Goal: Task Accomplishment & Management: Complete application form

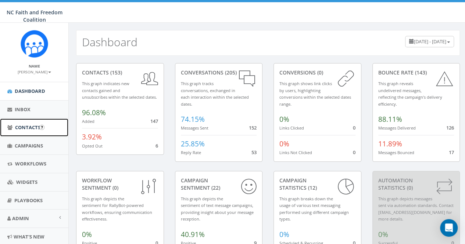
click at [26, 124] on span "Contacts" at bounding box center [27, 127] width 25 height 7
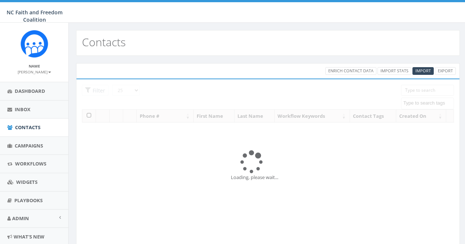
select select
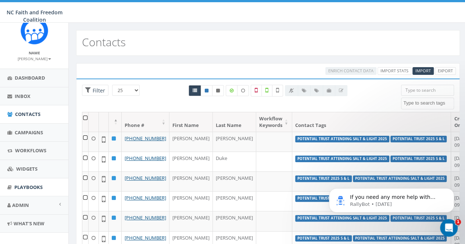
scroll to position [21, 0]
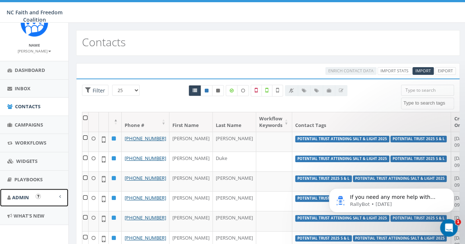
click at [19, 195] on span "Admin" at bounding box center [20, 197] width 17 height 7
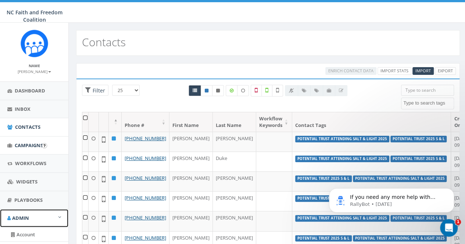
scroll to position [0, 0]
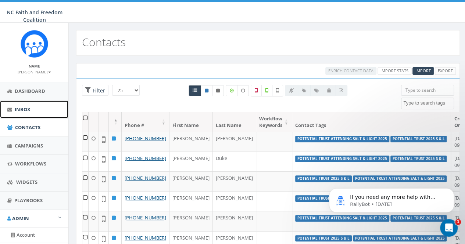
click at [26, 108] on span "Inbox" at bounding box center [23, 109] width 16 height 7
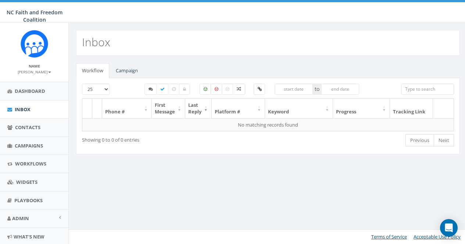
select select
click at [126, 71] on link "Campaign" at bounding box center [127, 70] width 34 height 15
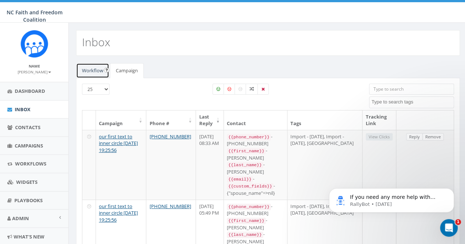
click at [98, 67] on link "Workflow" at bounding box center [92, 70] width 33 height 15
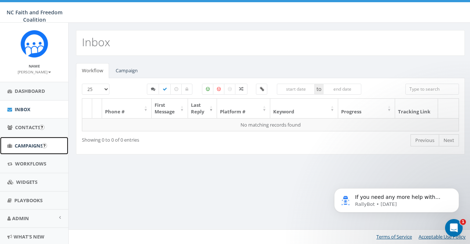
click at [32, 144] on span "Campaigns" at bounding box center [29, 146] width 28 height 7
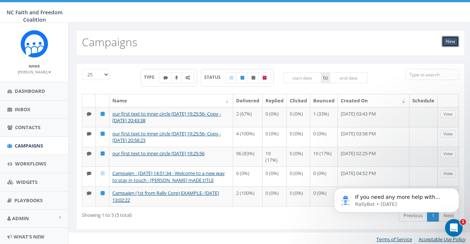
click at [452, 42] on link "New" at bounding box center [450, 41] width 17 height 11
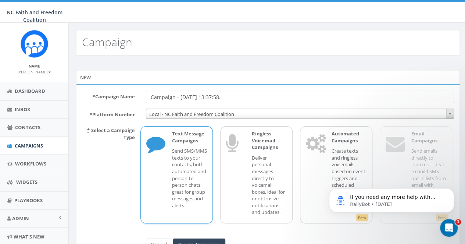
click at [248, 98] on input "Campaign - [DATE] 13:37:58." at bounding box center [300, 97] width 308 height 12
paste input "Trust Meal Attendance 2025"
type input "Campaign - [DATE] 13:37:[DOMAIN_NAME] Meal Attendance 2025"
click at [193, 155] on p "Send SMS/MMS texts to your contacts, both automated and person-to-person chats,…" at bounding box center [189, 178] width 35 height 61
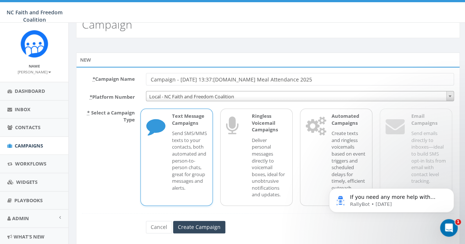
scroll to position [34, 0]
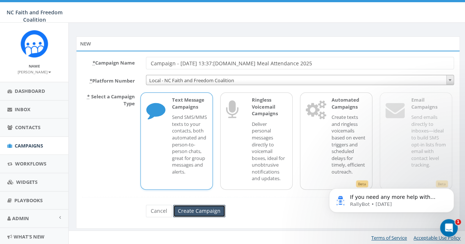
click at [198, 210] on input "Create Campaign" at bounding box center [199, 211] width 52 height 12
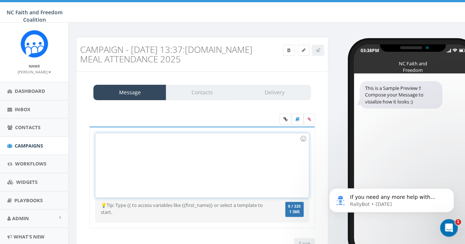
click at [129, 143] on div at bounding box center [202, 165] width 213 height 64
click at [303, 48] on icon at bounding box center [304, 50] width 4 height 4
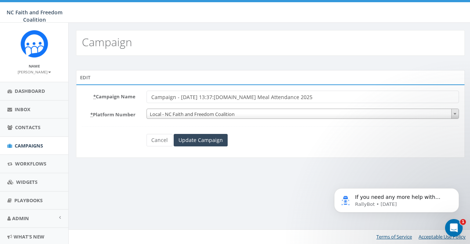
click at [287, 97] on input "Campaign - [DATE] 13:37:[DOMAIN_NAME] Meal Attendance 2025" at bounding box center [303, 97] width 313 height 12
type input "Campaign - 09/22/2025, 13:37:58.Luncheon Text2025"
click at [197, 138] on input "Update Campaign" at bounding box center [201, 140] width 54 height 12
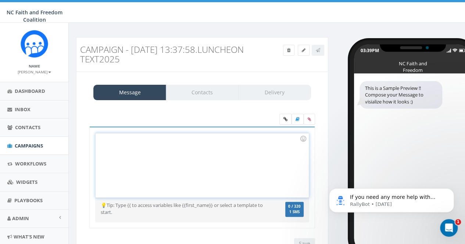
click at [107, 138] on div at bounding box center [202, 165] width 213 height 64
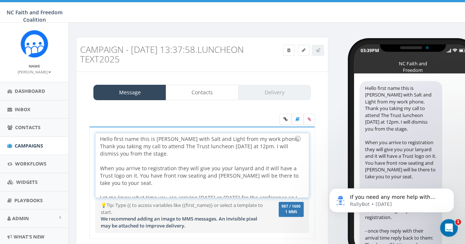
click at [138, 138] on div "Hello first name this is Dr. Paul with Salt and Light from my work phone. Thank…" at bounding box center [202, 165] width 213 height 64
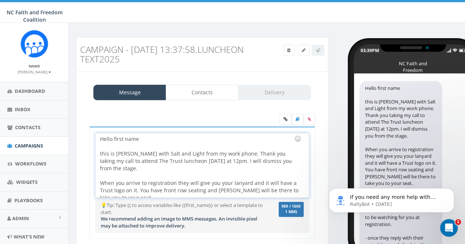
click at [114, 138] on div "Hello first name this is Dr. Paul with Salt and Light from my work phone. Thank…" at bounding box center [202, 165] width 213 height 64
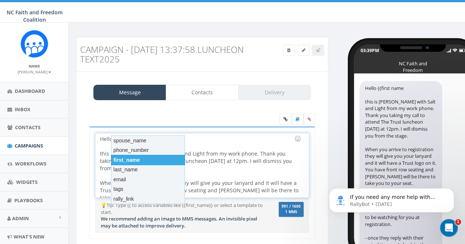
click at [128, 162] on div "first_name" at bounding box center [148, 160] width 74 height 10
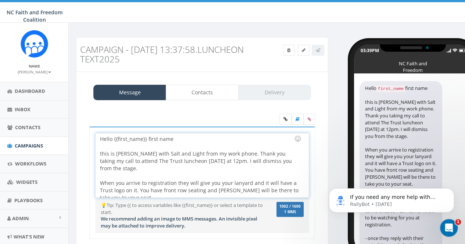
click at [178, 138] on div "Hello {{first_name}} first name this is Dr. Paul with Salt and Light from my wo…" at bounding box center [202, 165] width 213 height 64
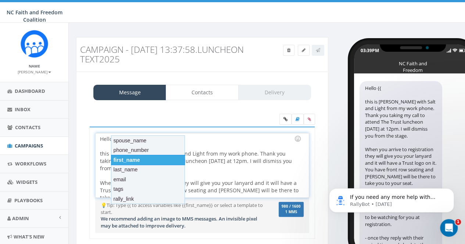
click at [146, 161] on div "first_name" at bounding box center [148, 160] width 74 height 10
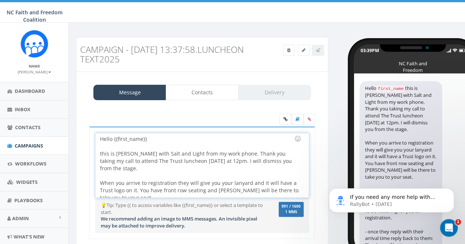
click at [100, 153] on div "this is Dr. Paul with Salt and Light from my work phone. Thank you taking my ca…" at bounding box center [199, 234] width 199 height 169
click at [260, 153] on div "This is Dr. Paul with Salt and Light from my work phone. Thank you taking my ca…" at bounding box center [199, 234] width 199 height 169
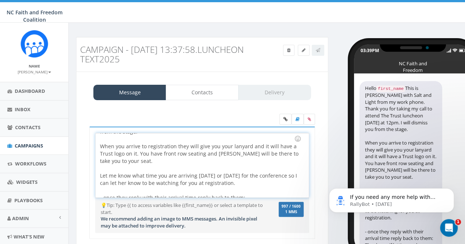
scroll to position [73, 0]
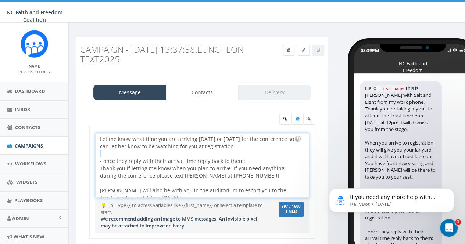
drag, startPoint x: 100, startPoint y: 162, endPoint x: 158, endPoint y: 154, distance: 59.0
click at [158, 154] on div "This is Dr. Paul with Salt and Light from my work phone. Thank you for taking m…" at bounding box center [199, 161] width 199 height 169
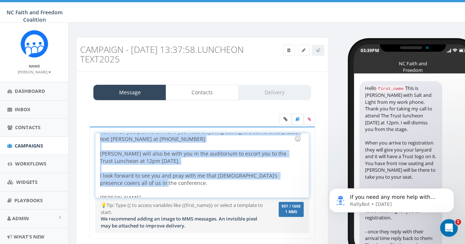
scroll to position [123, 0]
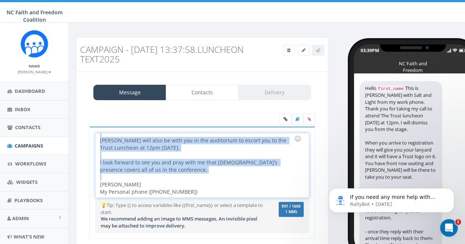
drag, startPoint x: 98, startPoint y: 155, endPoint x: 211, endPoint y: 176, distance: 114.3
click at [211, 177] on div "Hello {{first_name}} This is Dr. Paul with Salt and Light from my work phone. T…" at bounding box center [202, 165] width 213 height 64
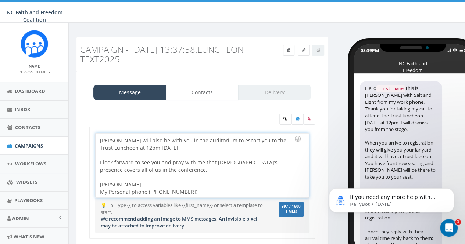
scroll to position [50, 0]
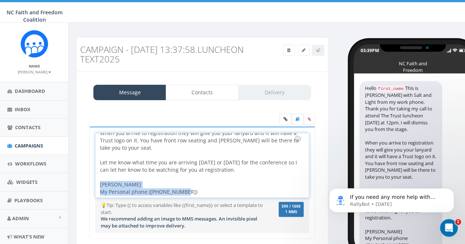
drag, startPoint x: 187, startPoint y: 191, endPoint x: 99, endPoint y: 184, distance: 88.4
click at [99, 184] on div "Hello {{first_name}} This is Dr. Paul with Salt and Light from my work phone. T…" at bounding box center [202, 165] width 213 height 64
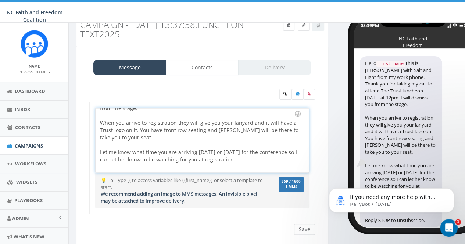
scroll to position [37, 0]
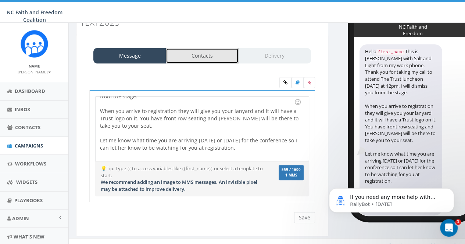
click at [198, 58] on link "Contacts" at bounding box center [202, 55] width 73 height 15
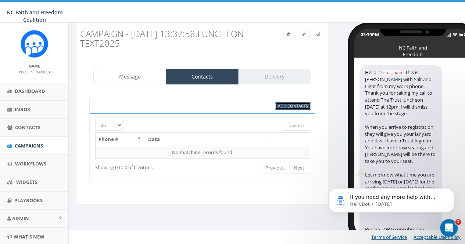
click at [283, 104] on span "Add Contacts" at bounding box center [293, 106] width 30 height 6
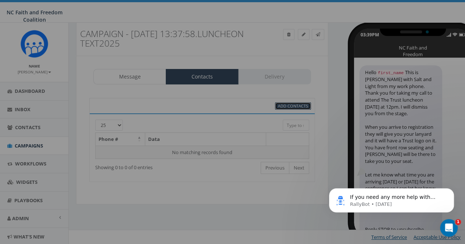
select select
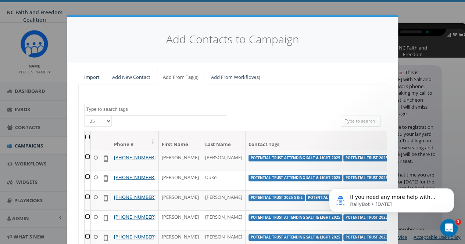
click at [350, 120] on input "search" at bounding box center [361, 121] width 40 height 11
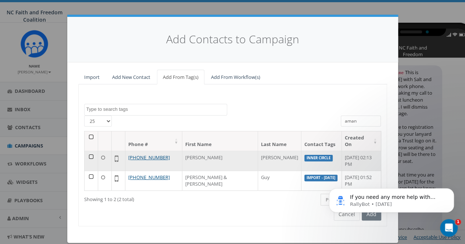
type input "aman"
click at [90, 151] on td at bounding box center [91, 161] width 14 height 20
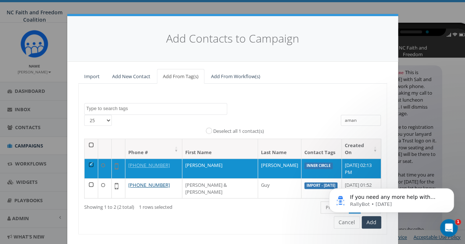
scroll to position [1, 0]
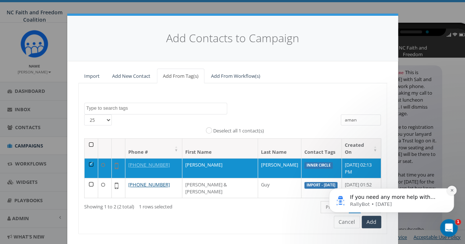
click at [453, 192] on icon "Dismiss notification" at bounding box center [452, 190] width 4 height 4
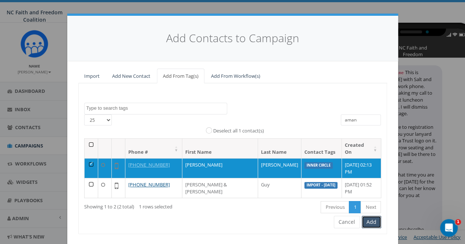
click at [368, 216] on button "Add" at bounding box center [370, 222] width 19 height 12
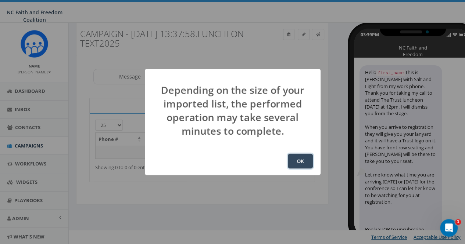
click at [295, 162] on button "OK" at bounding box center [300, 161] width 25 height 15
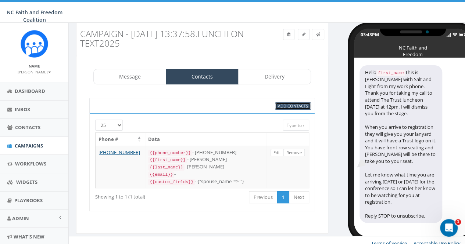
click at [287, 105] on span "Add Contacts" at bounding box center [293, 106] width 30 height 6
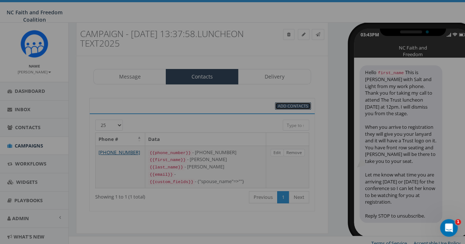
select select
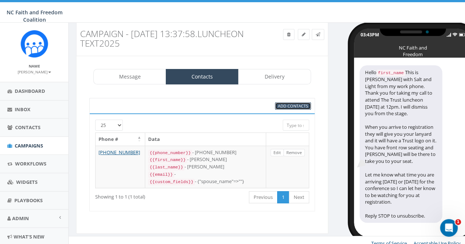
click at [285, 105] on span "Add Contacts" at bounding box center [293, 106] width 30 height 6
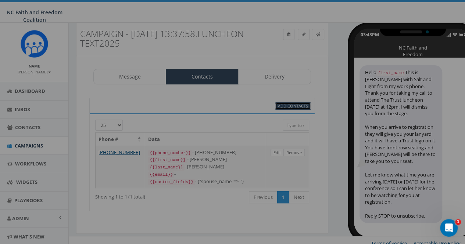
select select
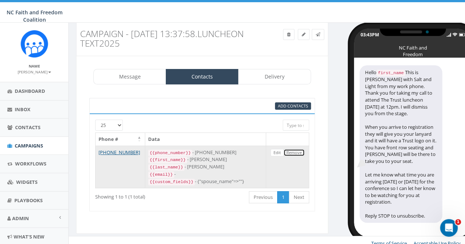
click at [292, 151] on link "Remove" at bounding box center [293, 153] width 21 height 8
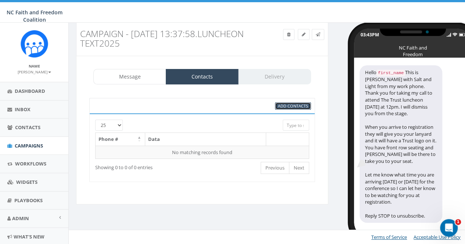
click at [284, 106] on span "Add Contacts" at bounding box center [293, 106] width 30 height 6
select select
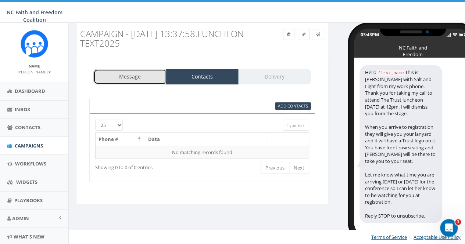
click at [137, 74] on link "Message" at bounding box center [129, 76] width 73 height 15
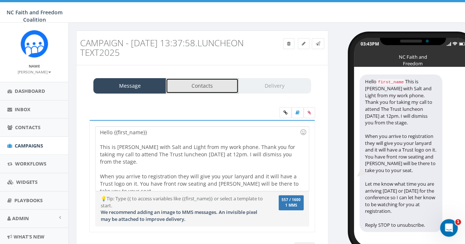
click at [204, 88] on link "Contacts" at bounding box center [202, 85] width 73 height 15
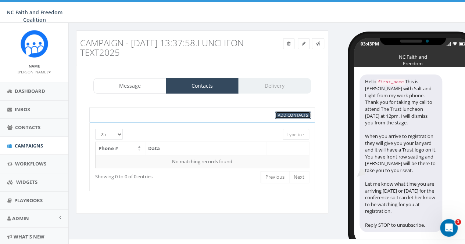
click at [285, 115] on span "Add Contacts" at bounding box center [293, 115] width 30 height 6
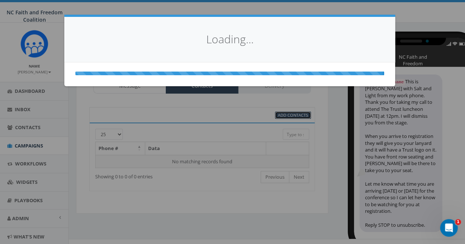
select select
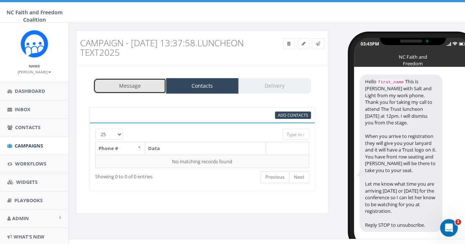
click at [143, 83] on link "Message" at bounding box center [129, 85] width 73 height 15
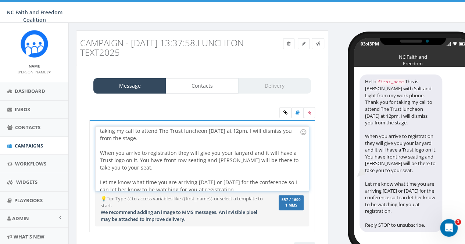
scroll to position [28, 0]
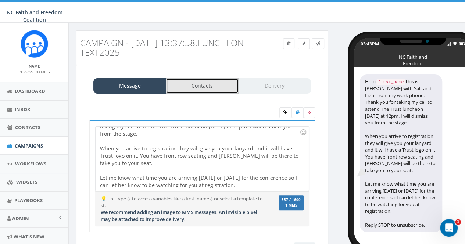
click at [216, 87] on link "Contacts" at bounding box center [202, 85] width 73 height 15
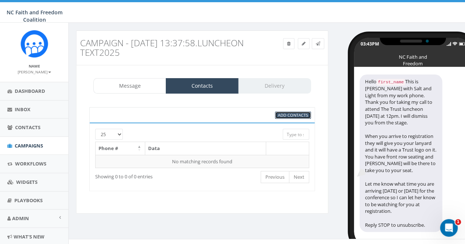
click at [289, 115] on span "Add Contacts" at bounding box center [293, 115] width 30 height 6
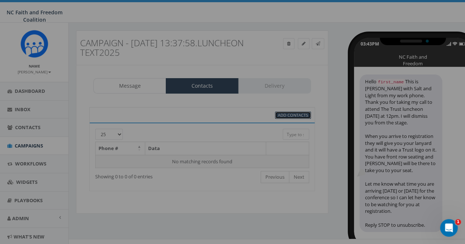
select select
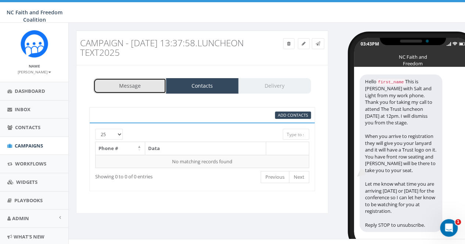
click at [135, 87] on link "Message" at bounding box center [129, 85] width 73 height 15
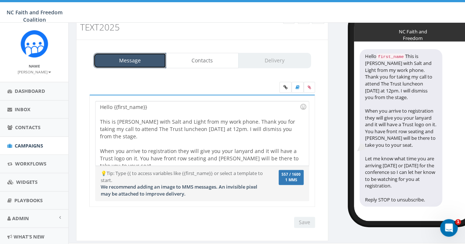
scroll to position [43, 0]
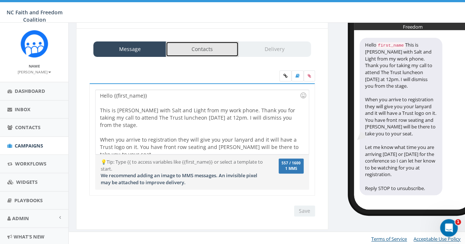
click at [204, 47] on link "Contacts" at bounding box center [202, 49] width 73 height 15
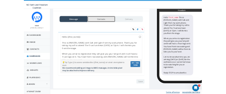
scroll to position [16, 0]
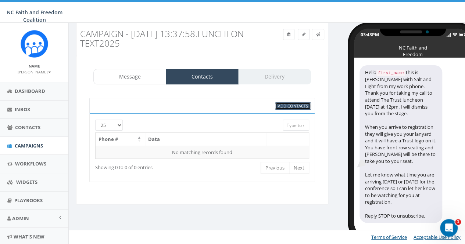
click at [288, 103] on span "Add Contacts" at bounding box center [293, 106] width 30 height 6
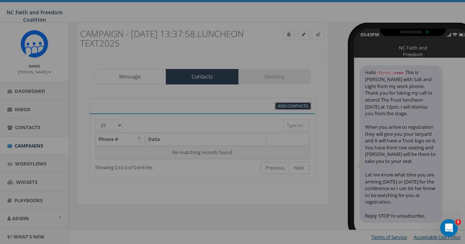
select select
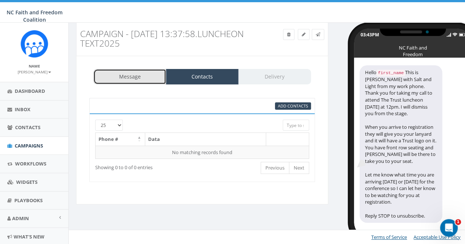
click at [126, 74] on link "Message" at bounding box center [129, 76] width 73 height 15
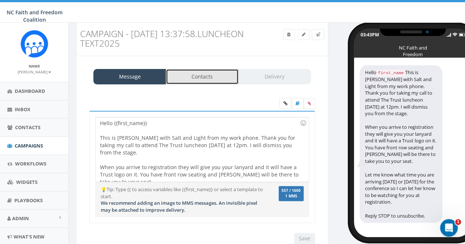
click at [190, 72] on link "Contacts" at bounding box center [202, 76] width 73 height 15
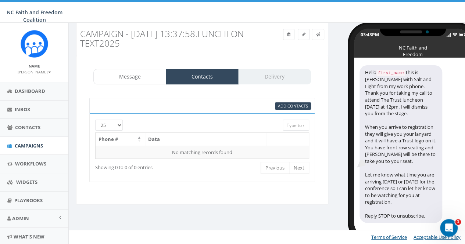
click at [110, 139] on th "Phone #" at bounding box center [121, 139] width 50 height 13
click at [292, 126] on input "search" at bounding box center [296, 125] width 26 height 11
click at [292, 103] on span "Add Contacts" at bounding box center [293, 106] width 30 height 6
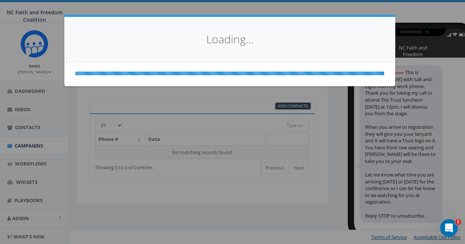
select select
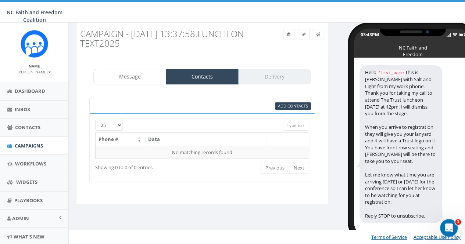
click at [291, 123] on input "search" at bounding box center [296, 125] width 26 height 11
drag, startPoint x: 367, startPoint y: 2, endPoint x: 338, endPoint y: 68, distance: 72.8
click at [338, 68] on div "03:43PM NC Faith and Freedom Coalition Hello first_name This is Dr. Paul with S…" at bounding box center [400, 129] width 132 height 216
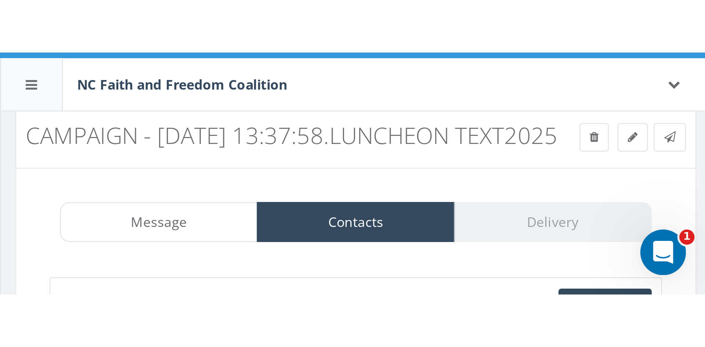
scroll to position [0, 0]
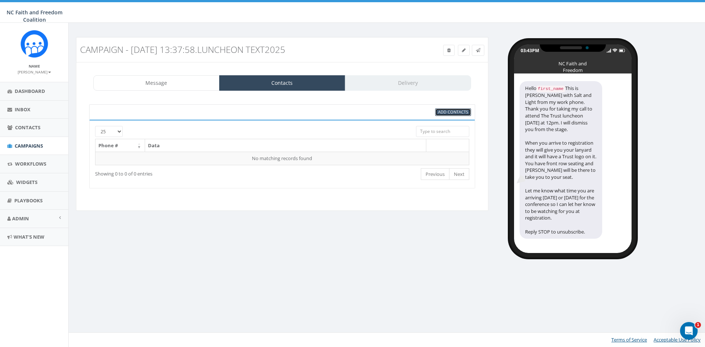
click at [447, 111] on span "Add Contacts" at bounding box center [453, 112] width 30 height 6
select select
click at [437, 131] on input "search" at bounding box center [442, 131] width 53 height 11
type input "[PERSON_NAME]"
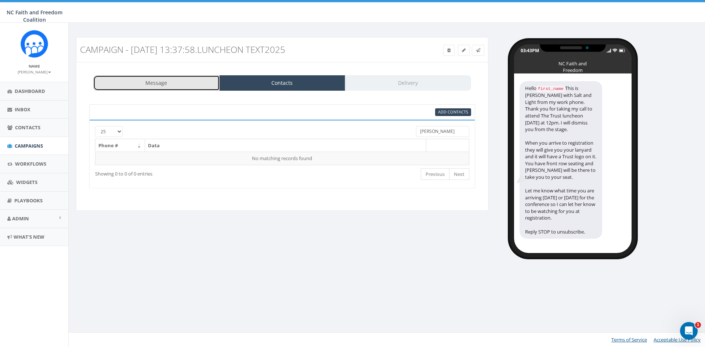
click at [200, 86] on link "Message" at bounding box center [156, 82] width 126 height 15
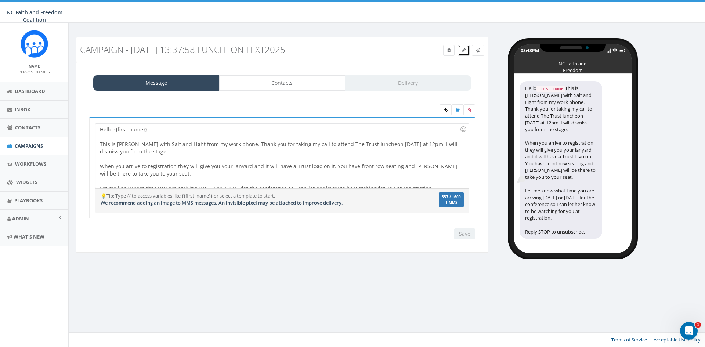
click at [463, 52] on icon at bounding box center [464, 50] width 4 height 4
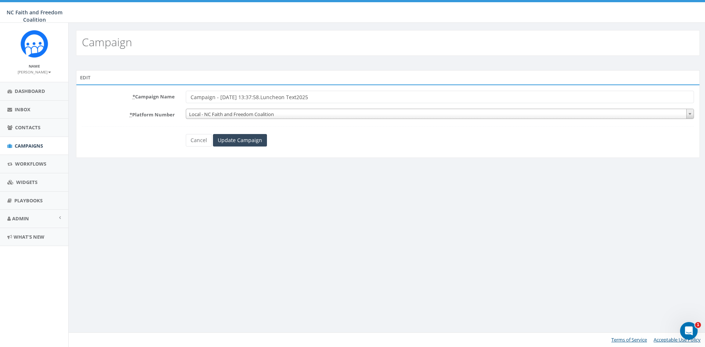
click at [306, 97] on input "Campaign - [DATE] 13:37:58.Luncheon Text2025" at bounding box center [440, 97] width 508 height 12
type input "Campaign - [DATE] 13:37:58.Luncheon Text 2025"
click at [236, 140] on input "Update Campaign" at bounding box center [240, 140] width 54 height 12
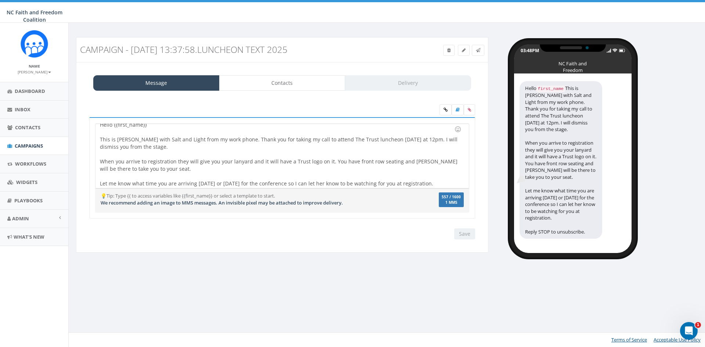
scroll to position [6, 0]
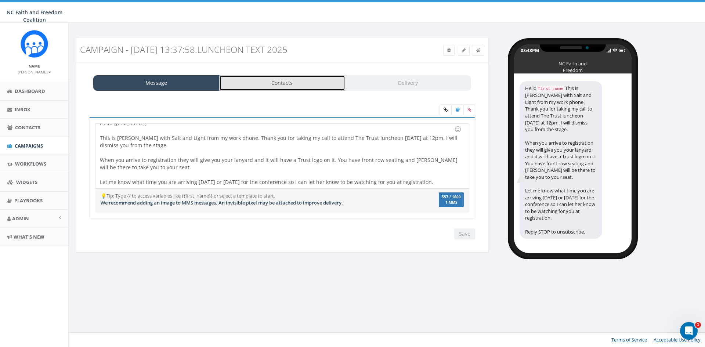
click at [286, 83] on link "Contacts" at bounding box center [282, 82] width 126 height 15
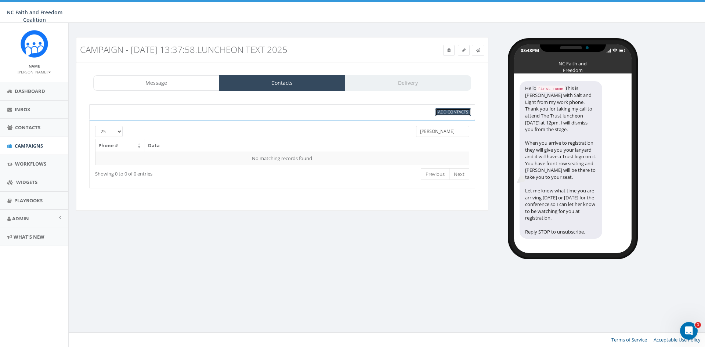
click at [440, 112] on span "Add Contacts" at bounding box center [453, 112] width 30 height 6
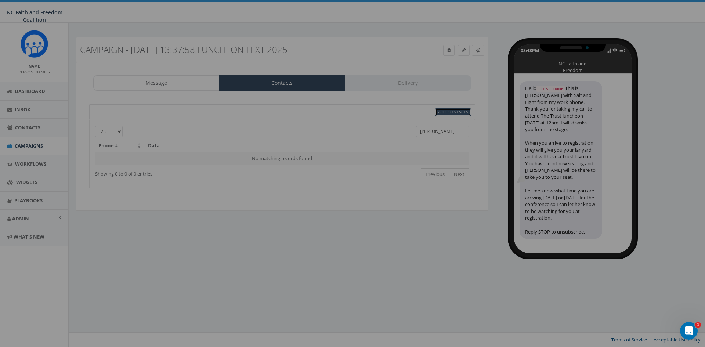
select select
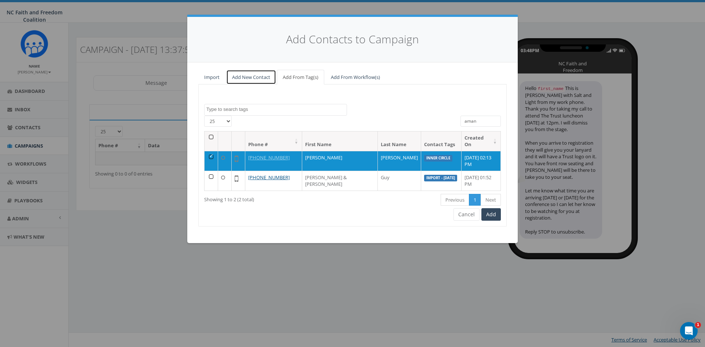
click at [249, 76] on link "Add New Contact" at bounding box center [251, 77] width 50 height 15
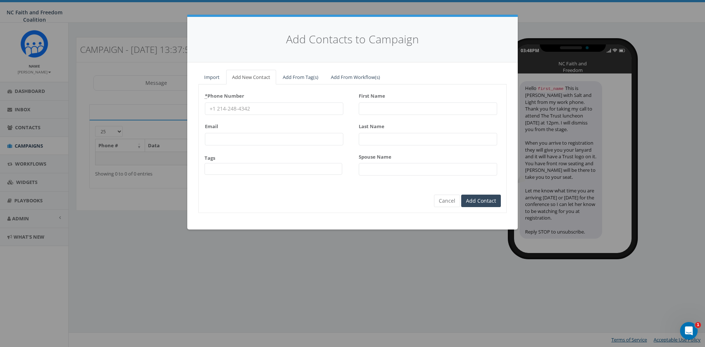
click at [384, 111] on input "First Name" at bounding box center [428, 108] width 138 height 12
click at [343, 76] on link "Add From Workflow(s)" at bounding box center [355, 77] width 61 height 15
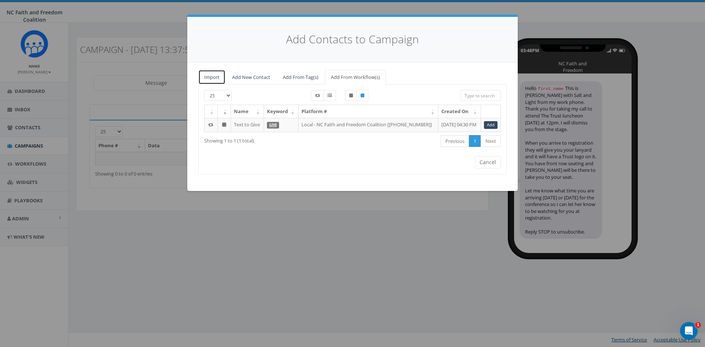
click at [216, 76] on link "Import" at bounding box center [211, 77] width 27 height 15
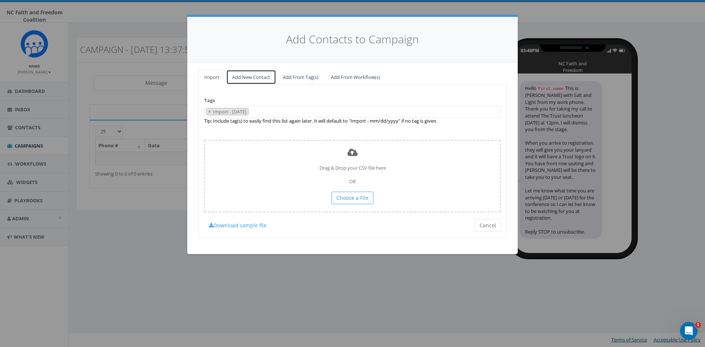
click at [258, 78] on link "Add New Contact" at bounding box center [251, 77] width 50 height 15
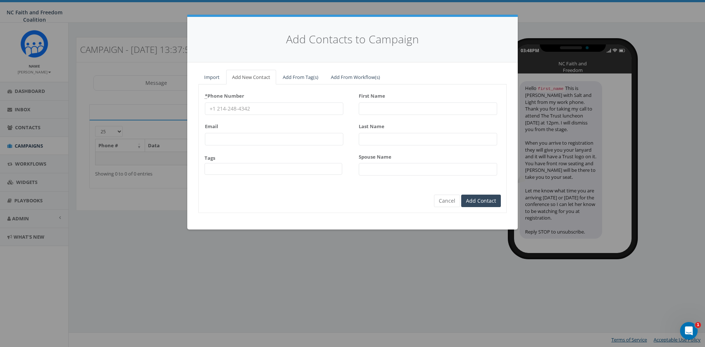
click at [377, 111] on input "First Name" at bounding box center [428, 108] width 138 height 12
type input "amada"
click at [305, 79] on link "Add From Tag(s)" at bounding box center [300, 77] width 47 height 15
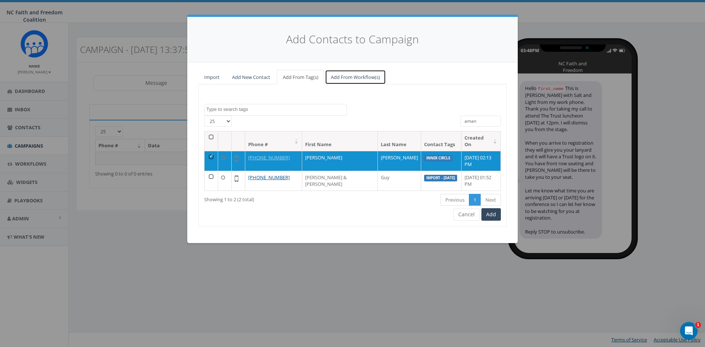
click at [366, 73] on link "Add From Workflow(s)" at bounding box center [355, 77] width 61 height 15
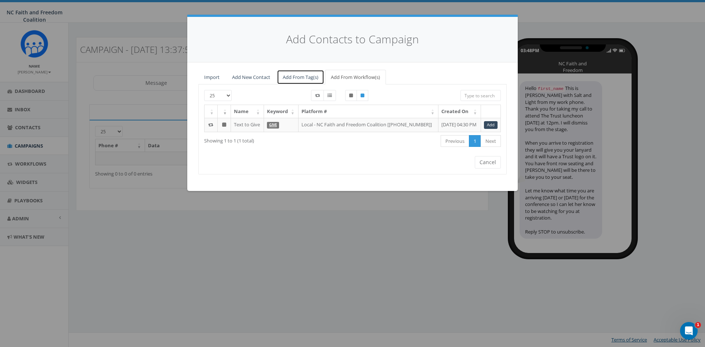
click at [303, 78] on link "Add From Tag(s)" at bounding box center [300, 77] width 47 height 15
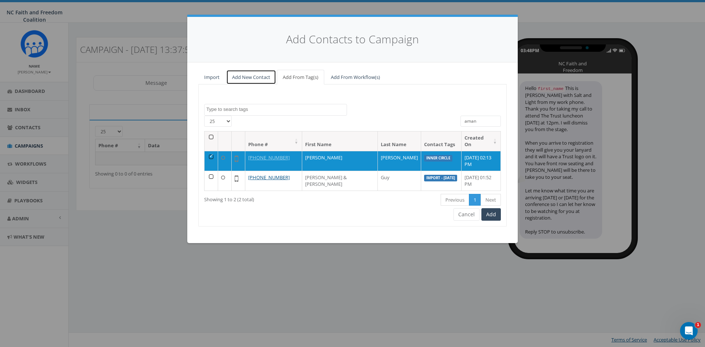
click at [263, 73] on link "Add New Contact" at bounding box center [251, 77] width 50 height 15
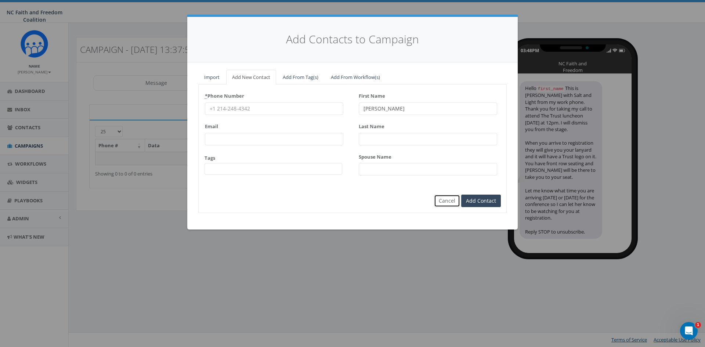
click at [454, 202] on button "Cancel" at bounding box center [447, 201] width 26 height 12
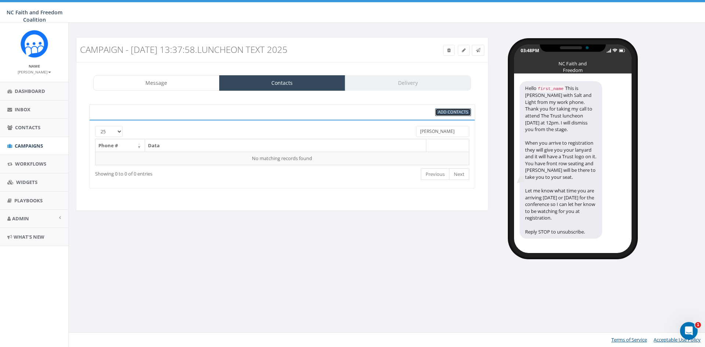
click at [457, 111] on span "Add Contacts" at bounding box center [453, 112] width 30 height 6
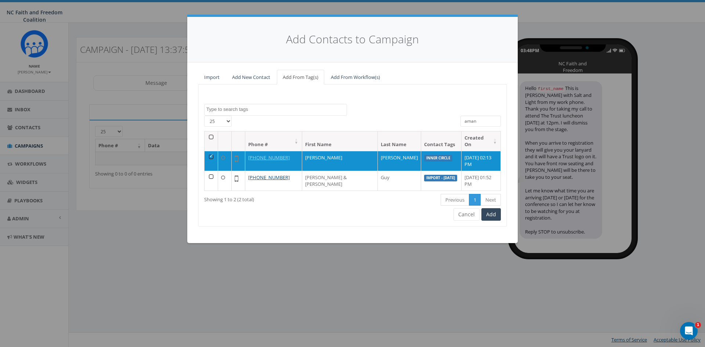
drag, startPoint x: 290, startPoint y: 111, endPoint x: 281, endPoint y: 109, distance: 8.9
click at [281, 109] on textarea "Search" at bounding box center [276, 109] width 140 height 7
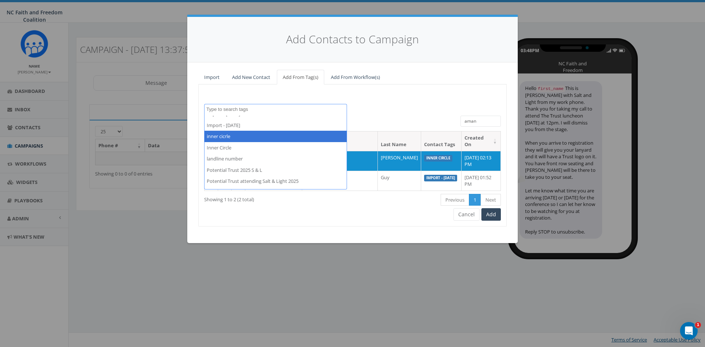
scroll to position [28, 0]
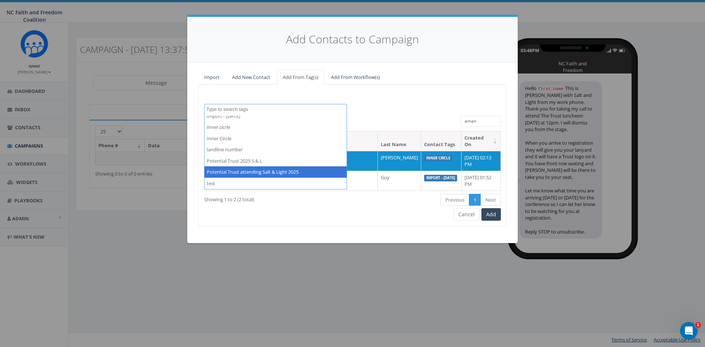
select select "Potential Trust attending Salt & Light 2025"
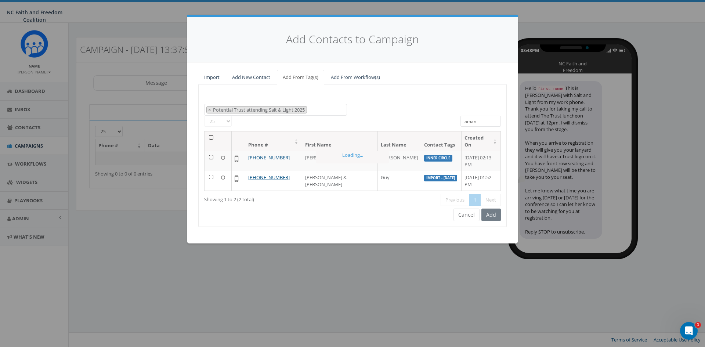
scroll to position [46, 0]
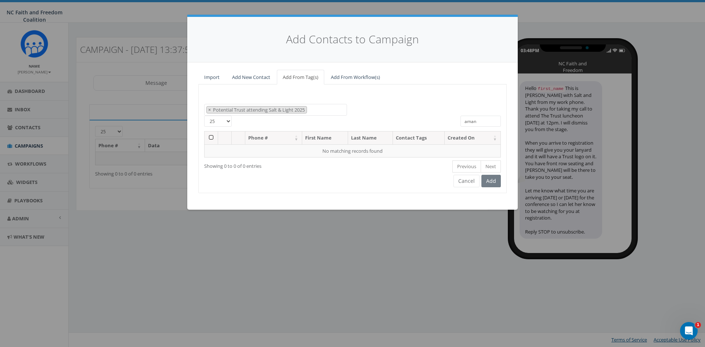
click at [490, 184] on div "Add" at bounding box center [490, 181] width 21 height 12
click at [209, 109] on span "×" at bounding box center [209, 110] width 3 height 7
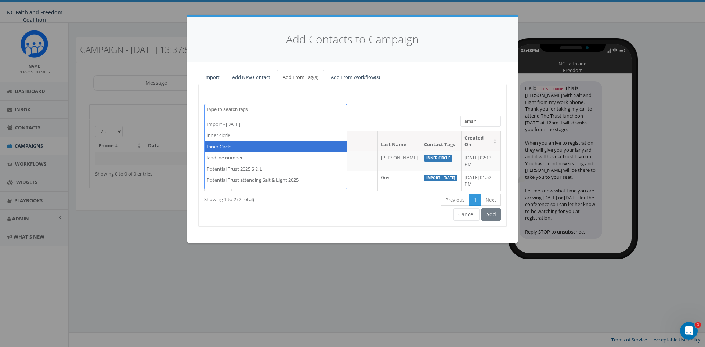
scroll to position [28, 0]
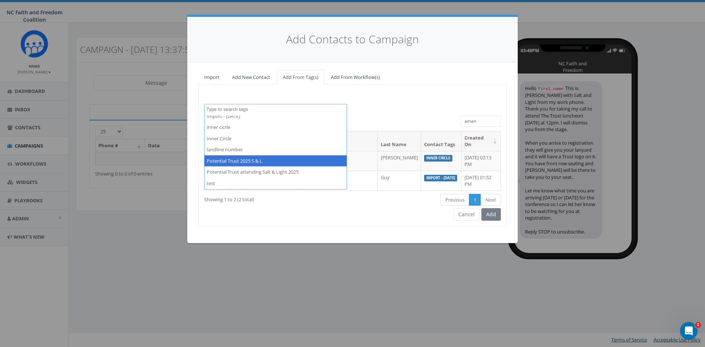
select select "Potential Trust 2025 S & L"
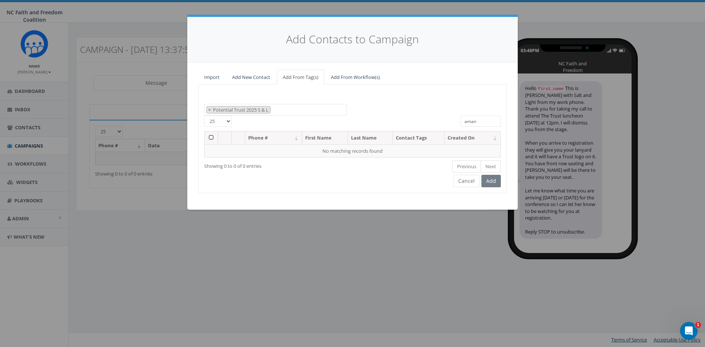
click at [488, 182] on div "Add" at bounding box center [490, 181] width 21 height 12
click at [382, 100] on div "Import - 07/28/2025 Import - 07/29/2025 Import - 08/04/2025 inner cicrle Inner …" at bounding box center [352, 138] width 309 height 109
drag, startPoint x: 478, startPoint y: 123, endPoint x: 457, endPoint y: 123, distance: 20.6
click at [457, 123] on div "aman" at bounding box center [480, 122] width 51 height 13
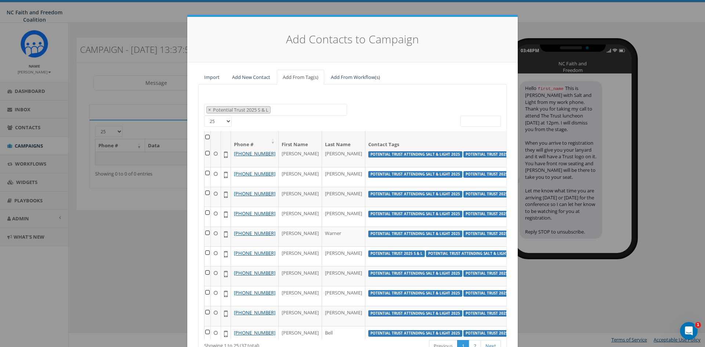
scroll to position [220, 0]
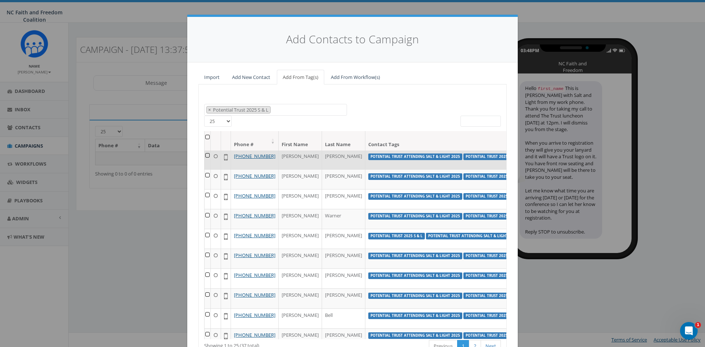
click at [205, 169] on td at bounding box center [208, 160] width 6 height 20
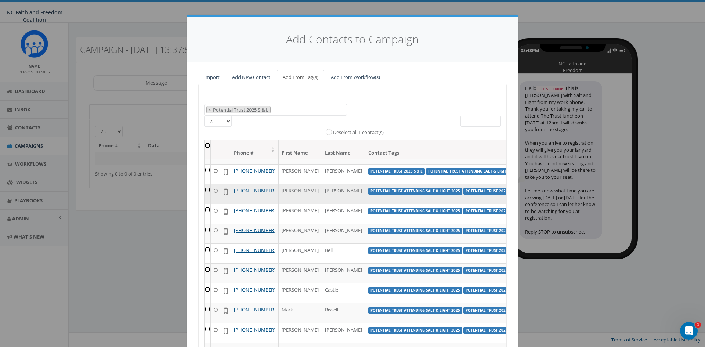
scroll to position [331, 0]
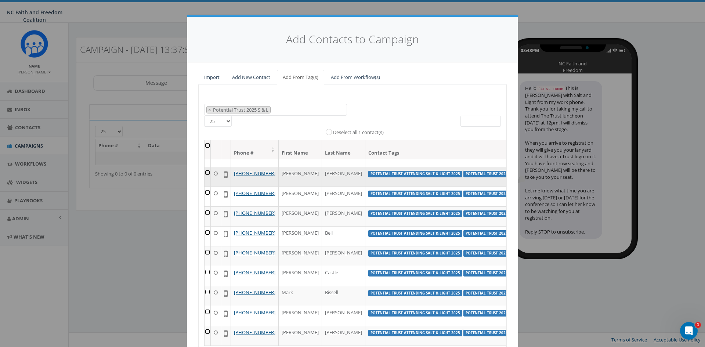
click at [205, 187] on td at bounding box center [208, 177] width 6 height 20
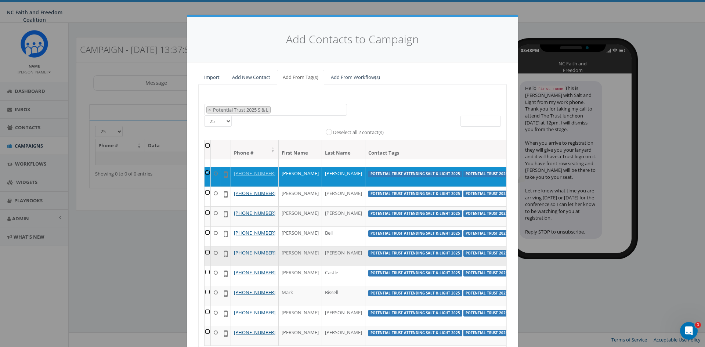
scroll to position [441, 0]
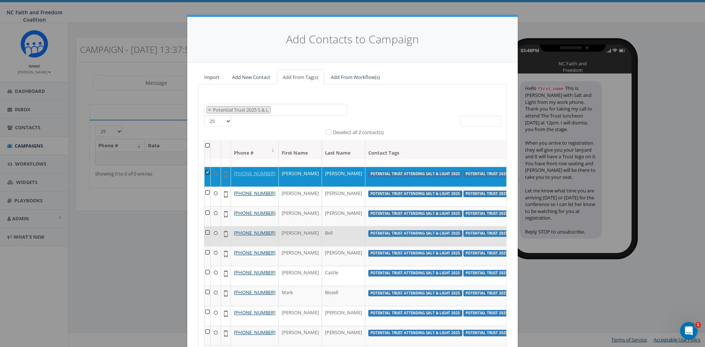
click at [205, 231] on td at bounding box center [208, 236] width 6 height 20
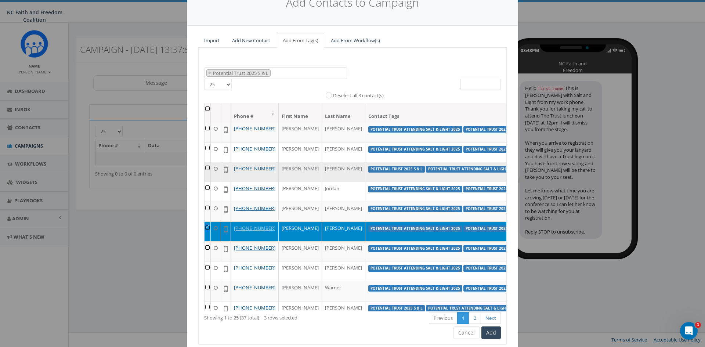
scroll to position [120, 0]
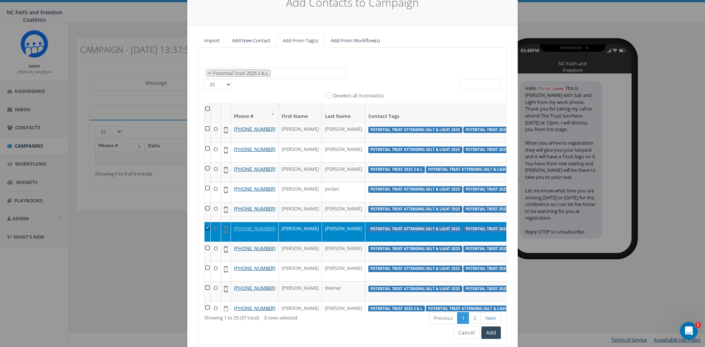
click at [206, 122] on td at bounding box center [208, 112] width 6 height 20
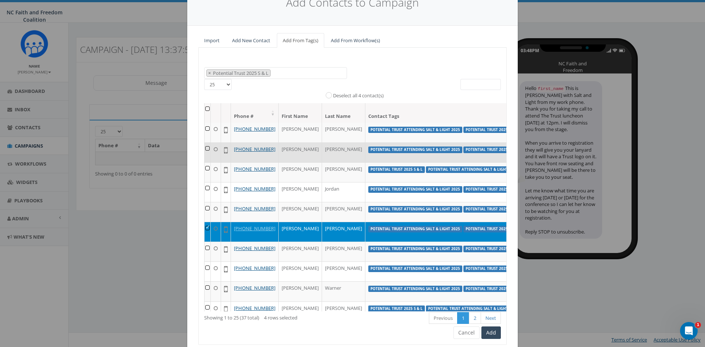
click at [205, 162] on td at bounding box center [208, 153] width 6 height 20
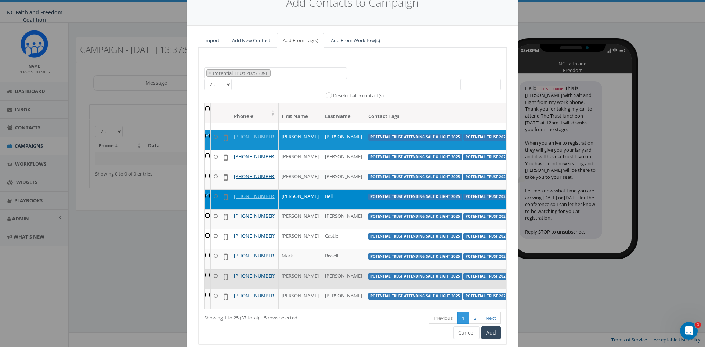
scroll to position [62, 0]
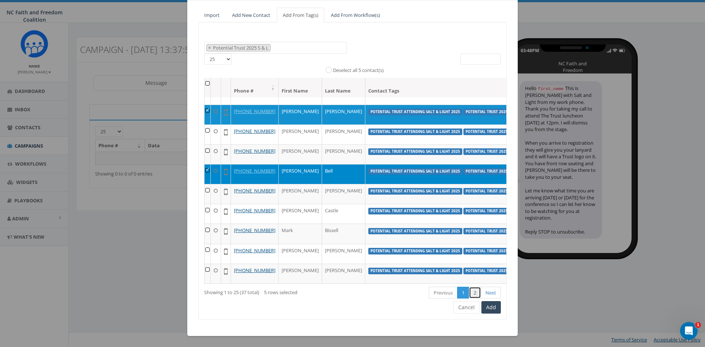
click at [470, 294] on link "2" at bounding box center [475, 293] width 12 height 12
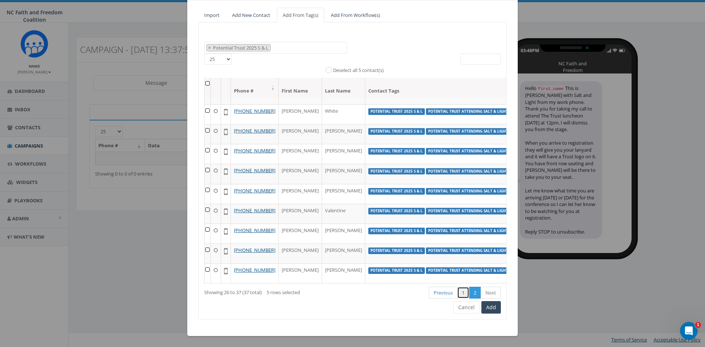
click at [458, 291] on link "1" at bounding box center [463, 293] width 12 height 12
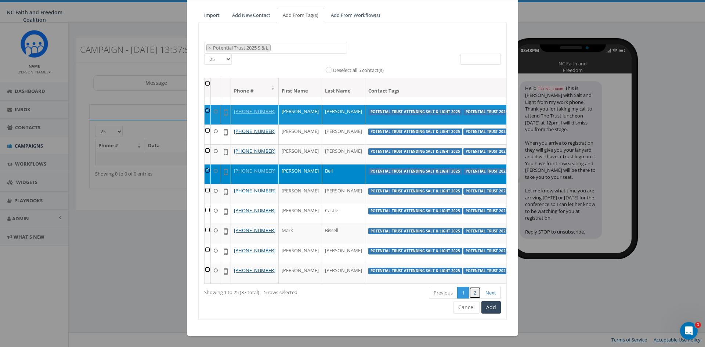
click at [469, 294] on link "2" at bounding box center [475, 293] width 12 height 12
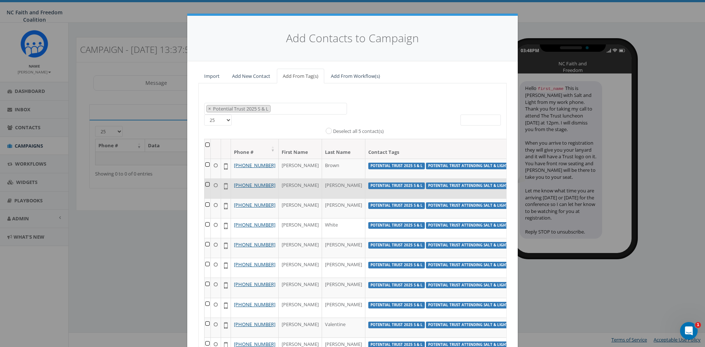
scroll to position [0, 0]
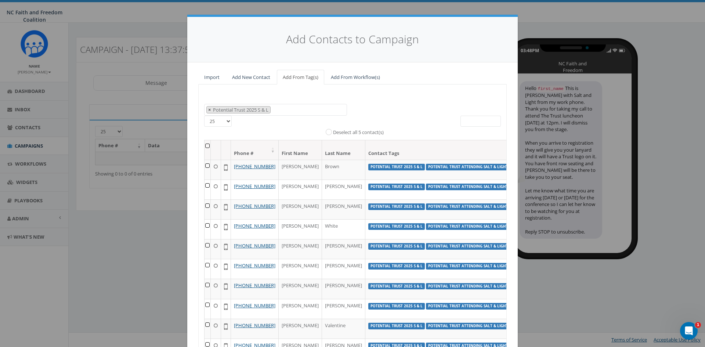
click at [208, 110] on span "×" at bounding box center [209, 110] width 3 height 7
select select
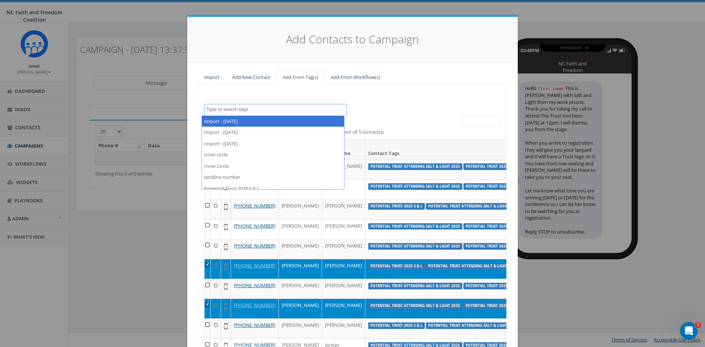
click at [433, 96] on div "Import - 07/28/2025 Import - 07/29/2025 Import - 08/04/2025 inner cicrle Inner …" at bounding box center [352, 232] width 309 height 297
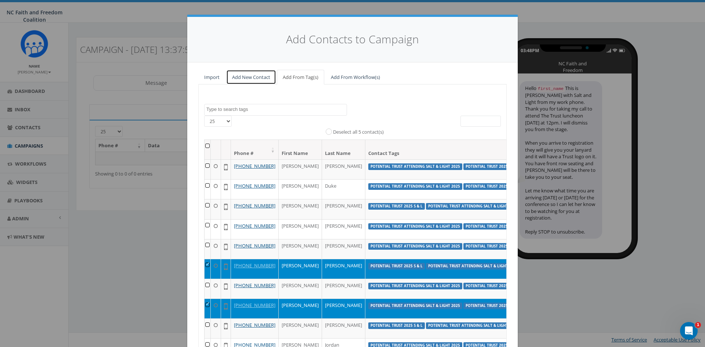
click at [249, 76] on link "Add New Contact" at bounding box center [251, 77] width 50 height 15
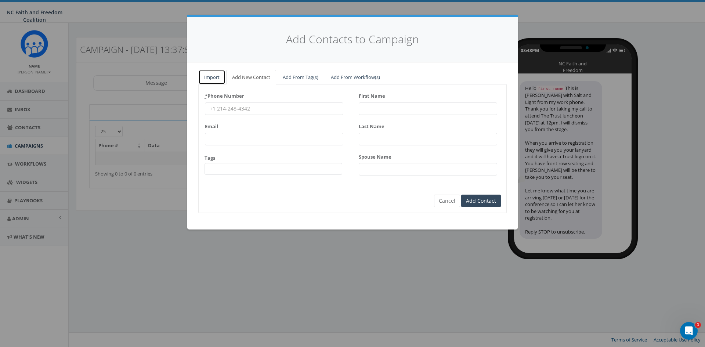
click at [219, 76] on link "Import" at bounding box center [211, 77] width 27 height 15
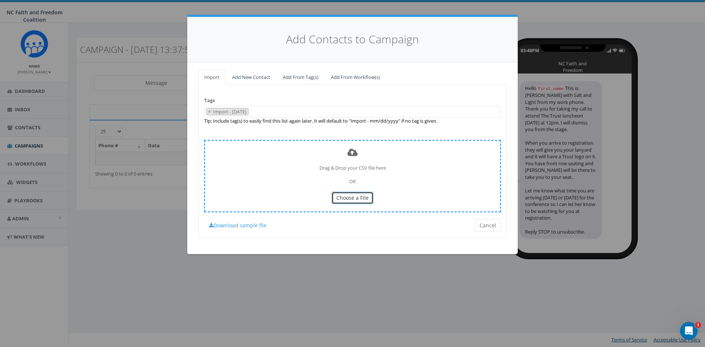
click at [355, 195] on span "Choose a File" at bounding box center [353, 197] width 32 height 7
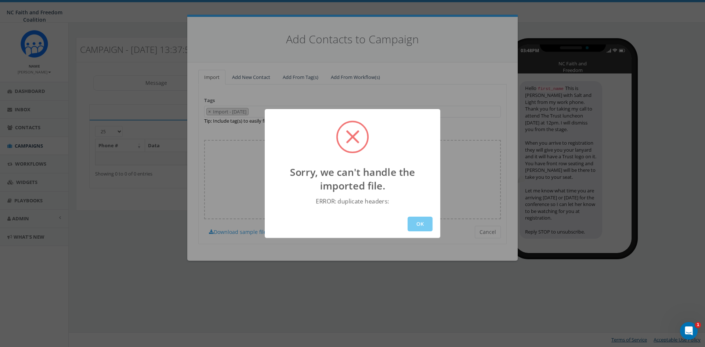
click at [424, 221] on button "OK" at bounding box center [420, 224] width 25 height 15
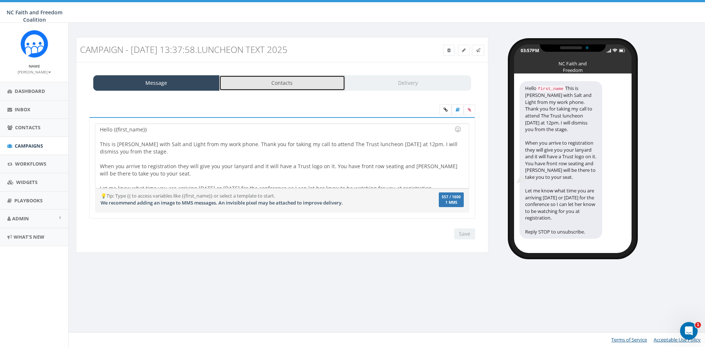
click at [259, 87] on link "Contacts" at bounding box center [282, 82] width 126 height 15
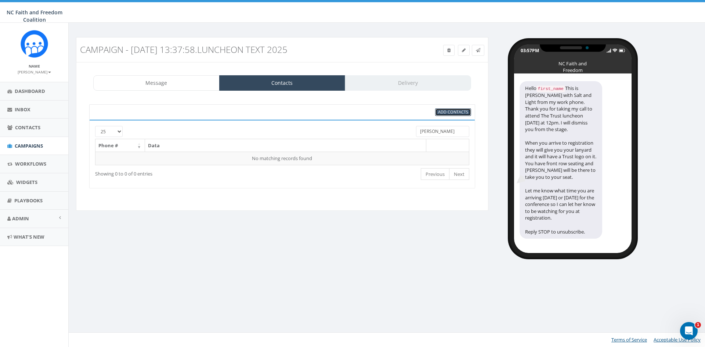
click at [454, 113] on span "Add Contacts" at bounding box center [453, 112] width 30 height 6
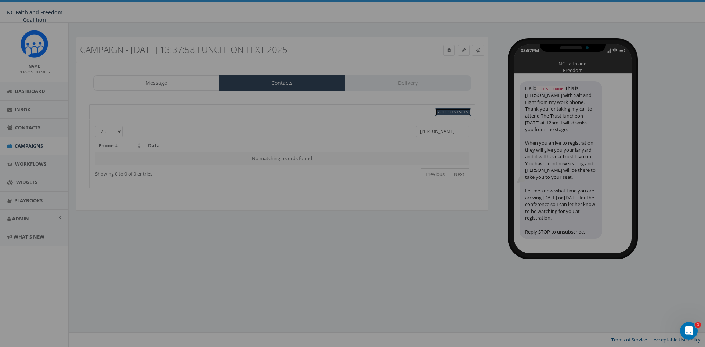
select select
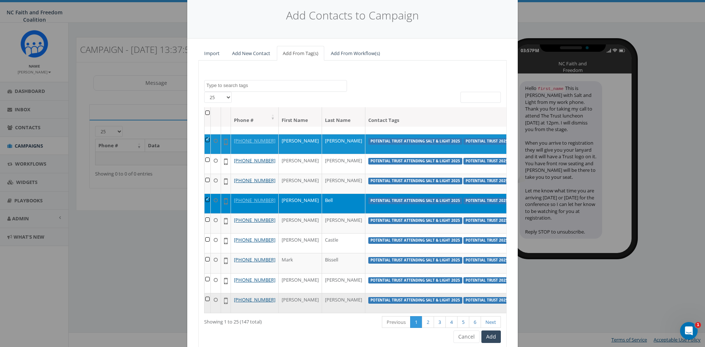
scroll to position [37, 0]
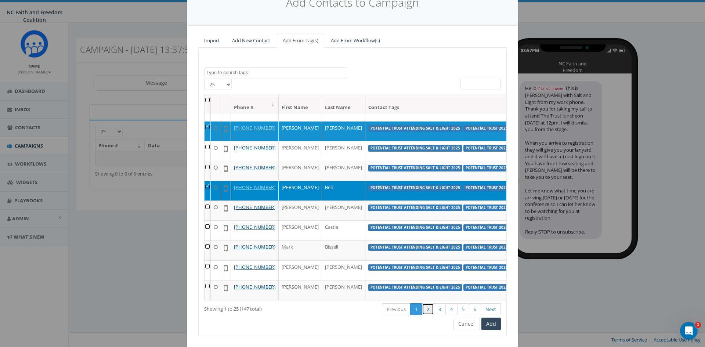
click at [423, 313] on link "2" at bounding box center [428, 309] width 12 height 12
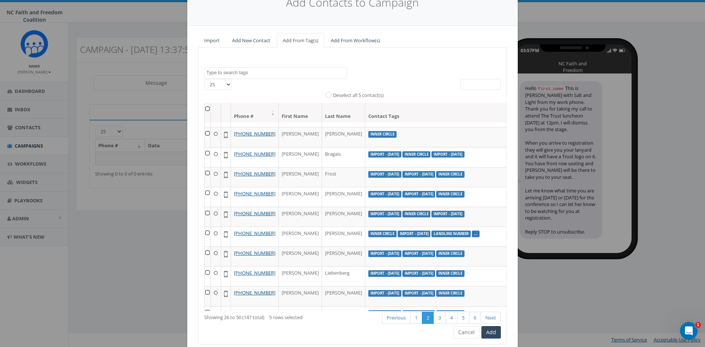
scroll to position [193, 0]
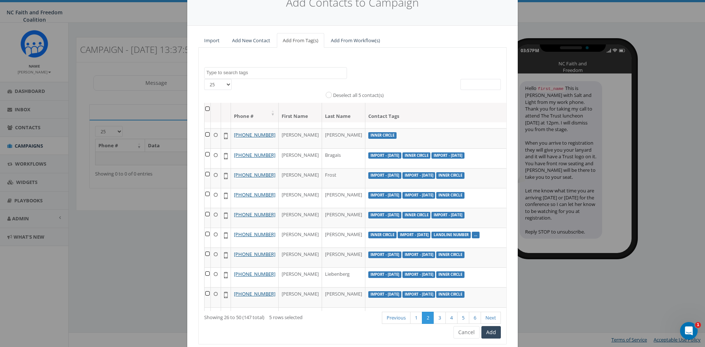
click at [205, 108] on td at bounding box center [208, 99] width 6 height 20
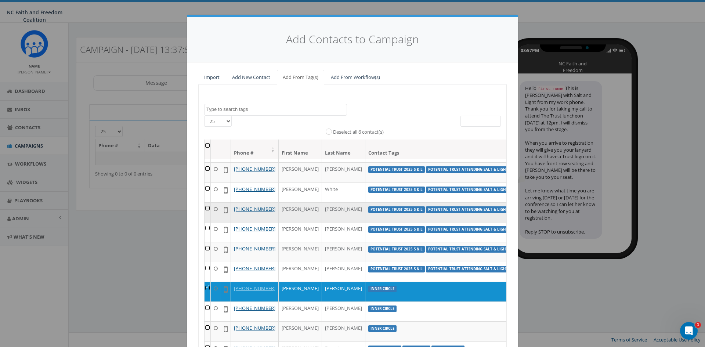
scroll to position [0, 0]
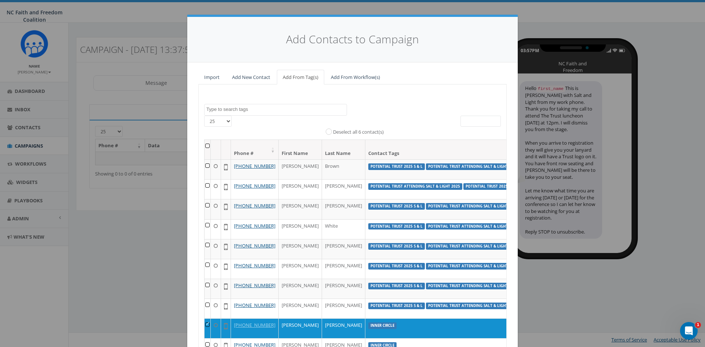
click at [205, 145] on th at bounding box center [208, 149] width 6 height 19
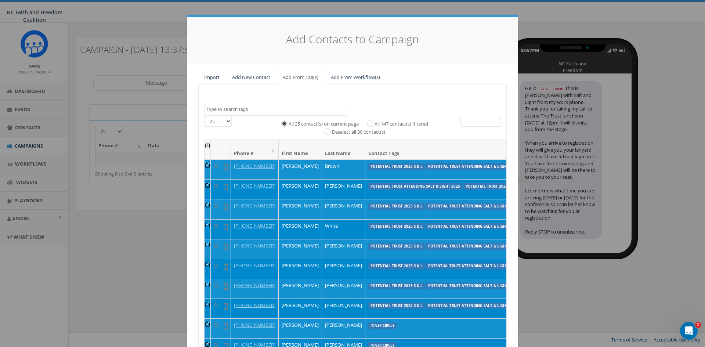
click at [206, 145] on th at bounding box center [208, 149] width 6 height 19
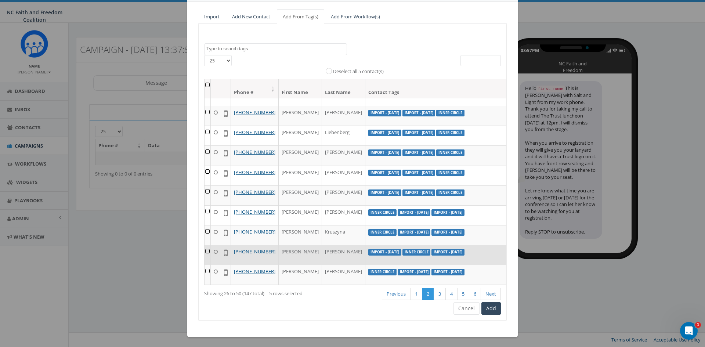
scroll to position [62, 0]
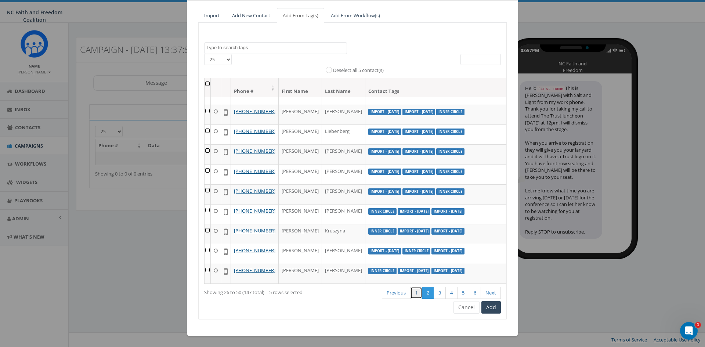
click at [415, 296] on link "1" at bounding box center [416, 293] width 12 height 12
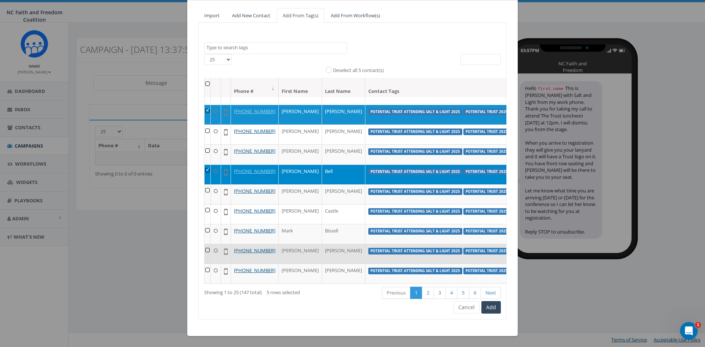
scroll to position [487, 0]
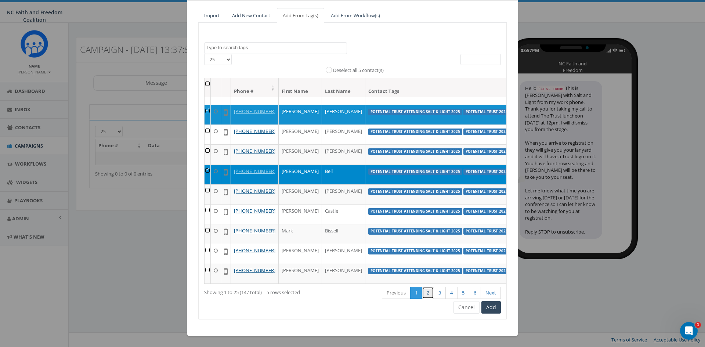
click at [425, 293] on link "2" at bounding box center [428, 293] width 12 height 12
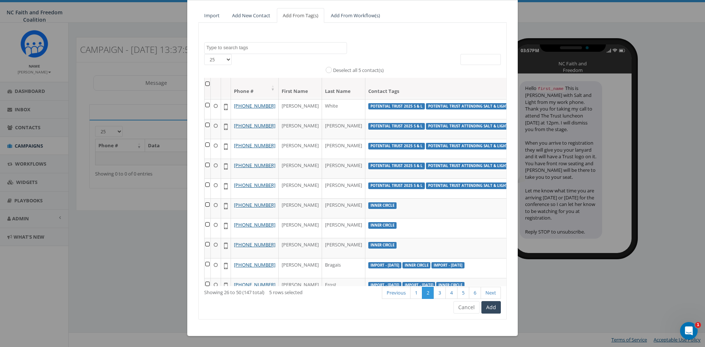
scroll to position [46, 0]
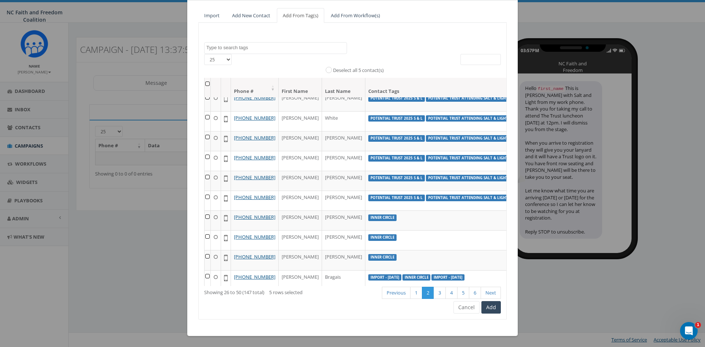
click at [474, 60] on input "search" at bounding box center [481, 59] width 40 height 11
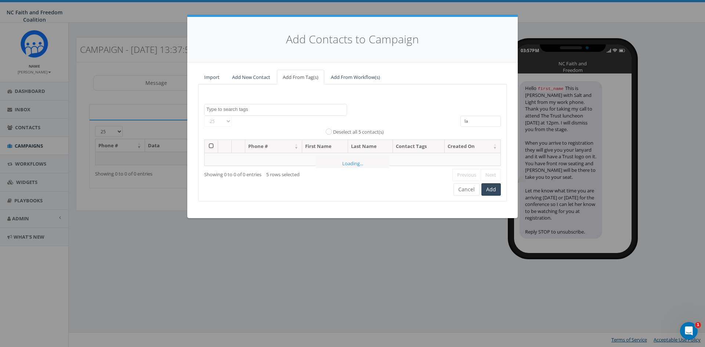
type input "l"
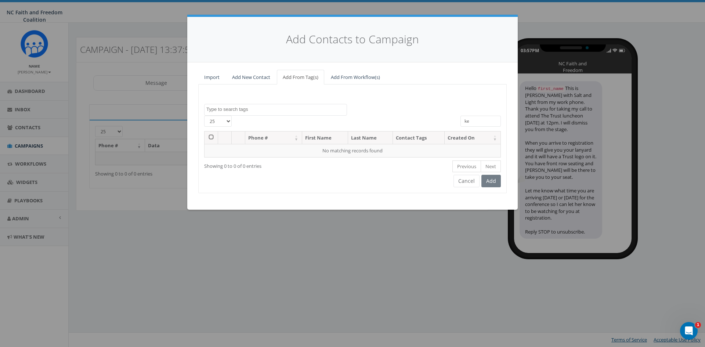
type input "k"
type input "pierce"
click at [216, 80] on link "Import" at bounding box center [211, 77] width 27 height 15
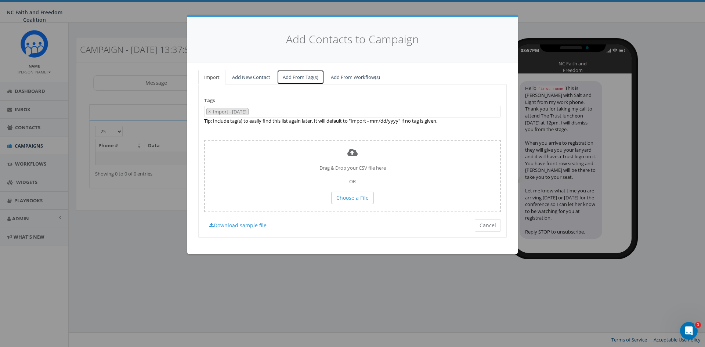
click at [296, 76] on link "Add From Tag(s)" at bounding box center [300, 77] width 47 height 15
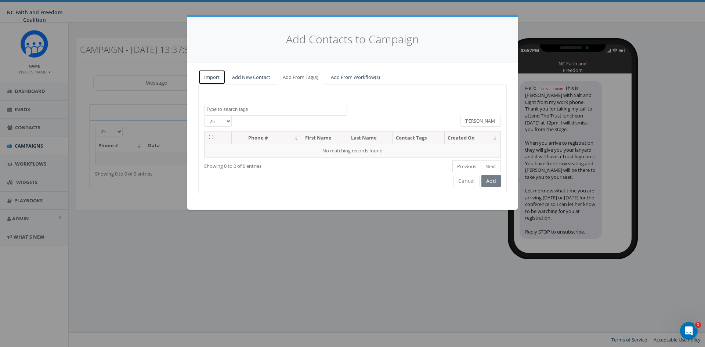
click at [210, 74] on link "Import" at bounding box center [211, 77] width 27 height 15
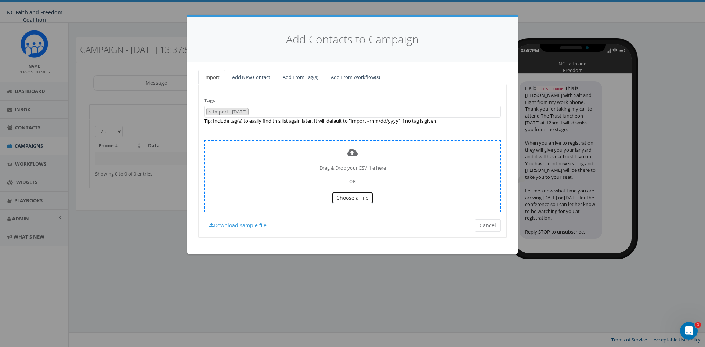
click at [359, 195] on span "Choose a File" at bounding box center [353, 197] width 32 height 7
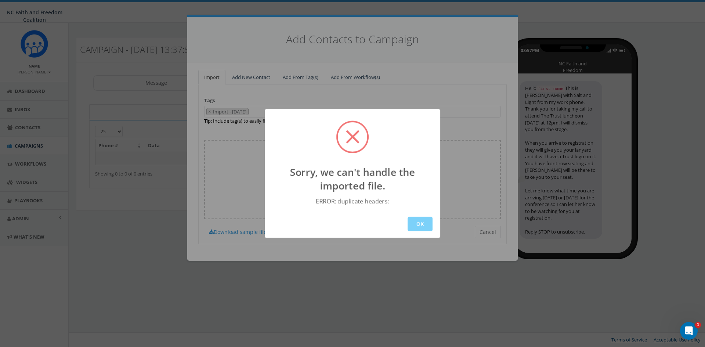
click at [427, 227] on button "OK" at bounding box center [420, 224] width 25 height 15
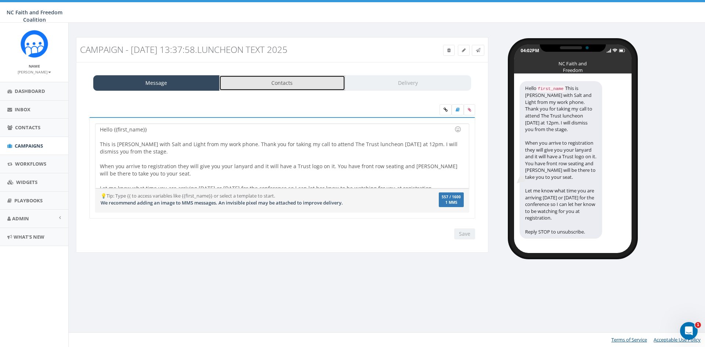
click at [263, 85] on link "Contacts" at bounding box center [282, 82] width 126 height 15
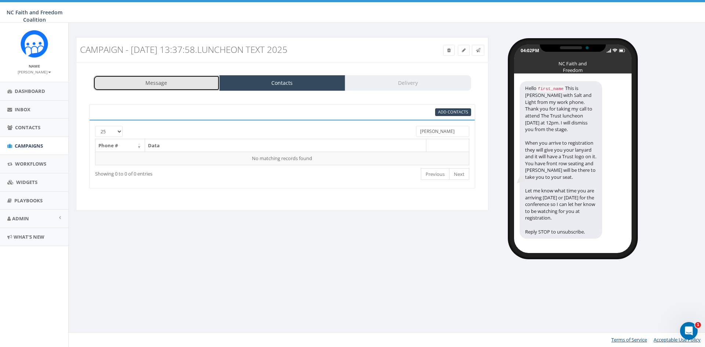
click at [193, 83] on link "Message" at bounding box center [156, 82] width 126 height 15
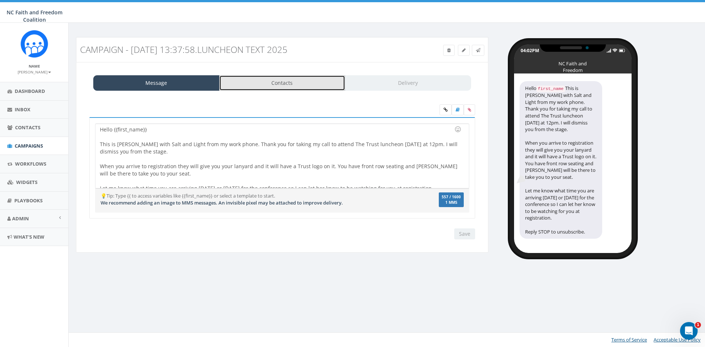
click at [271, 78] on link "Contacts" at bounding box center [282, 82] width 126 height 15
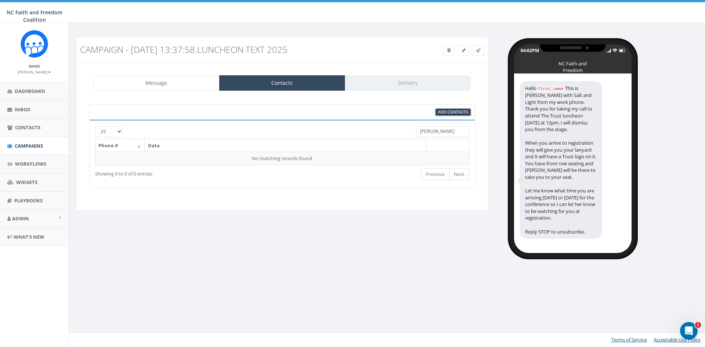
click at [455, 111] on span "Add Contacts" at bounding box center [453, 112] width 30 height 6
select select
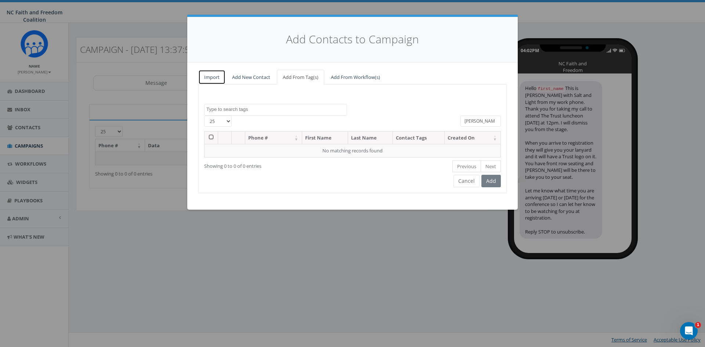
click at [220, 77] on link "Import" at bounding box center [211, 77] width 27 height 15
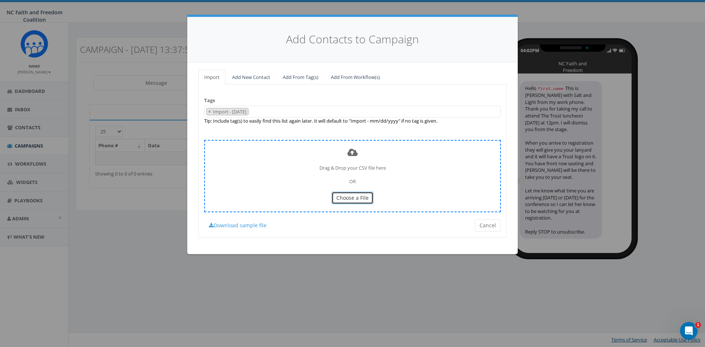
click at [354, 197] on span "Choose a File" at bounding box center [353, 197] width 32 height 7
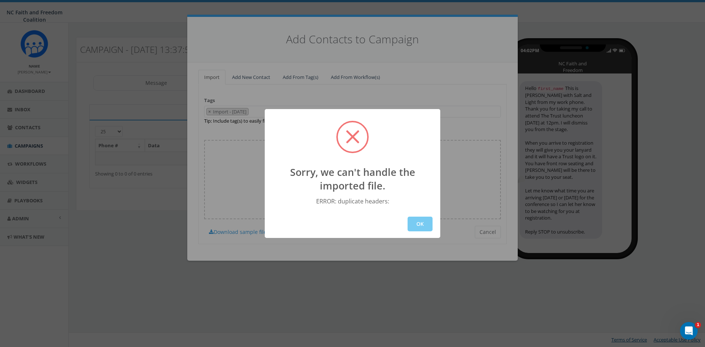
click at [411, 220] on button "OK" at bounding box center [420, 224] width 25 height 15
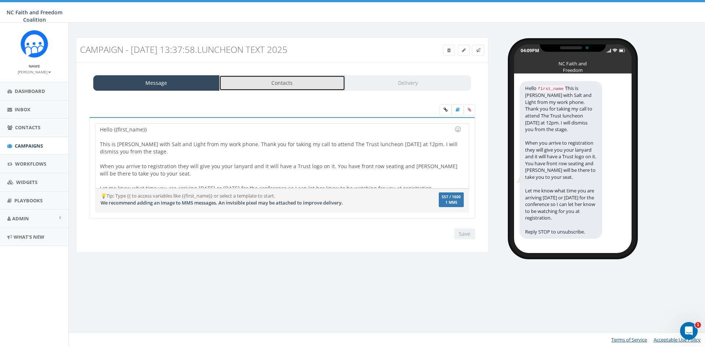
click at [258, 86] on link "Contacts" at bounding box center [282, 82] width 126 height 15
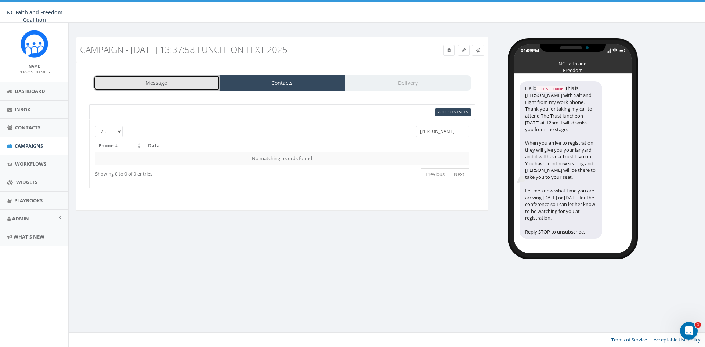
click at [197, 79] on link "Message" at bounding box center [156, 82] width 126 height 15
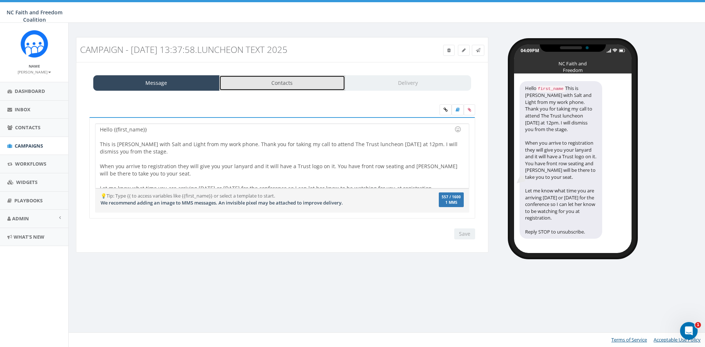
click at [265, 81] on link "Contacts" at bounding box center [282, 82] width 126 height 15
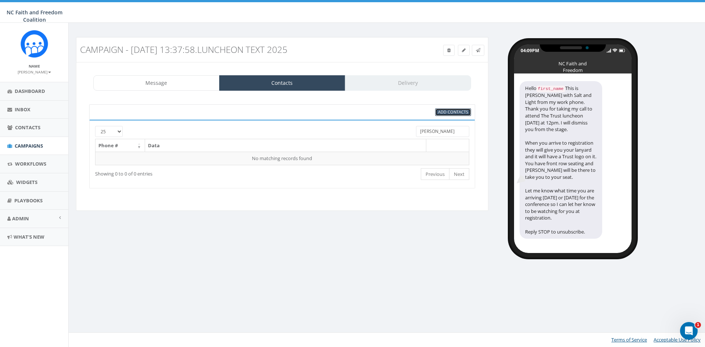
click at [452, 112] on span "Add Contacts" at bounding box center [453, 112] width 30 height 6
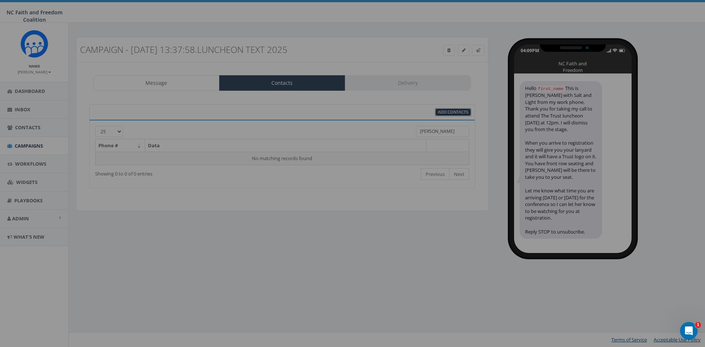
select select
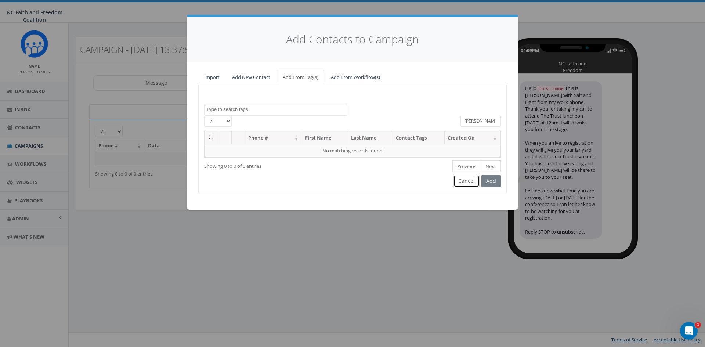
click at [471, 181] on button "Cancel" at bounding box center [467, 181] width 26 height 12
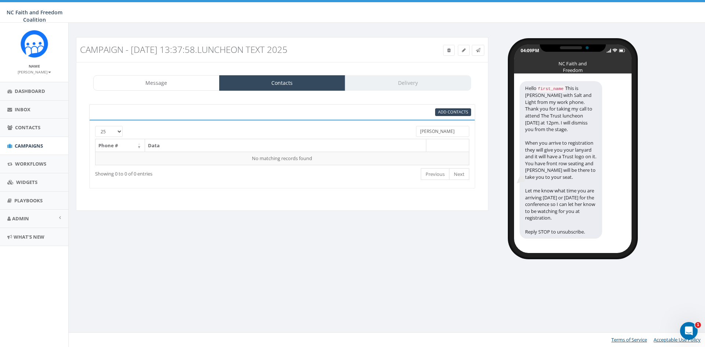
drag, startPoint x: 445, startPoint y: 133, endPoint x: 408, endPoint y: 132, distance: 36.8
click at [408, 132] on div "25 50 100 amanda" at bounding box center [282, 132] width 385 height 13
click at [448, 110] on span "Add Contacts" at bounding box center [453, 112] width 30 height 6
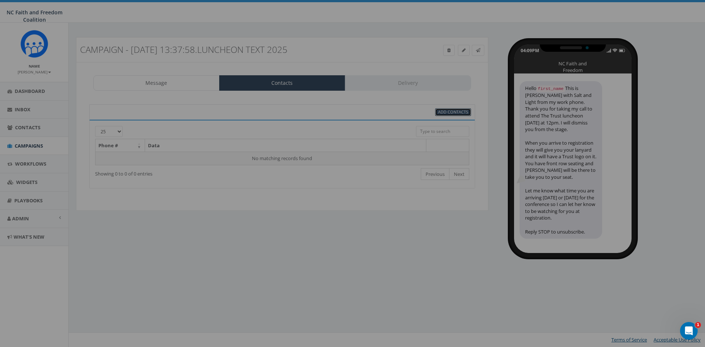
select select
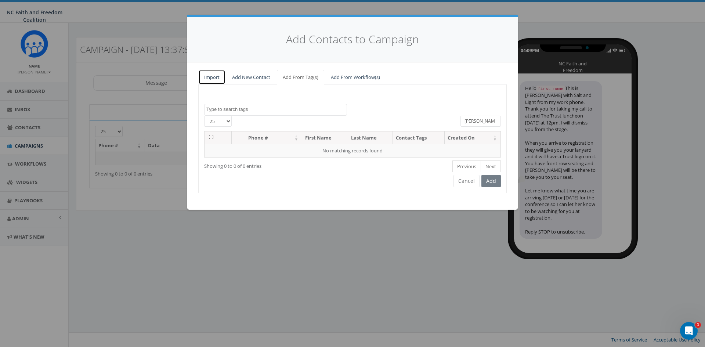
click at [213, 78] on link "Import" at bounding box center [211, 77] width 27 height 15
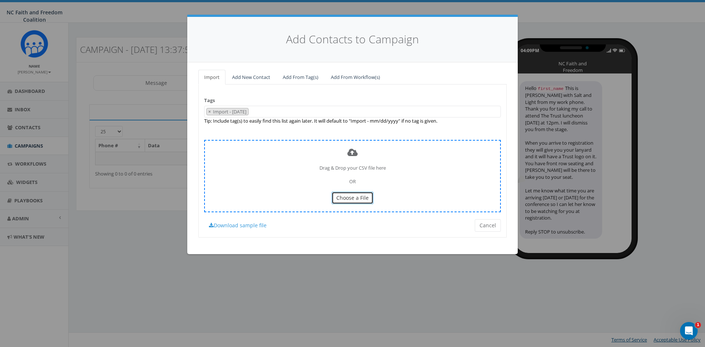
click at [348, 197] on span "Choose a File" at bounding box center [353, 197] width 32 height 7
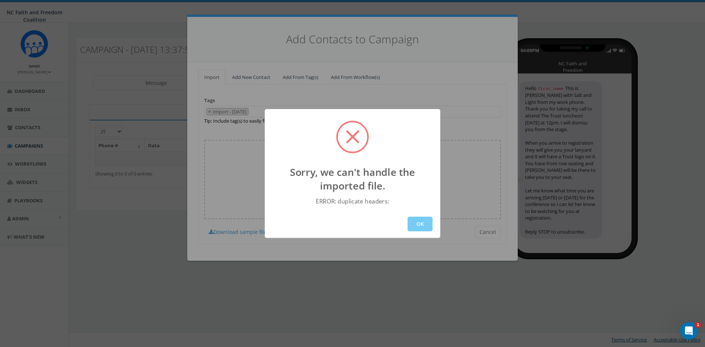
click at [415, 222] on button "OK" at bounding box center [420, 224] width 25 height 15
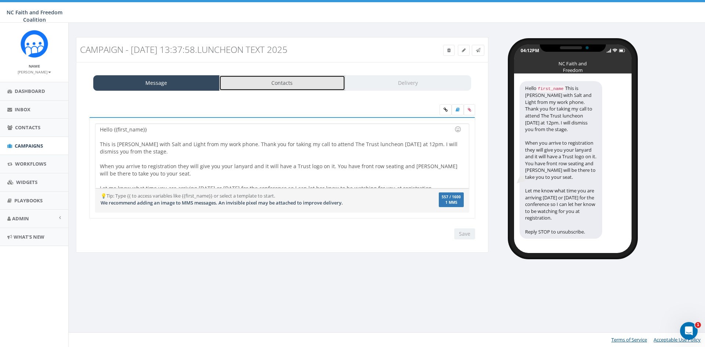
click at [269, 87] on link "Contacts" at bounding box center [282, 82] width 126 height 15
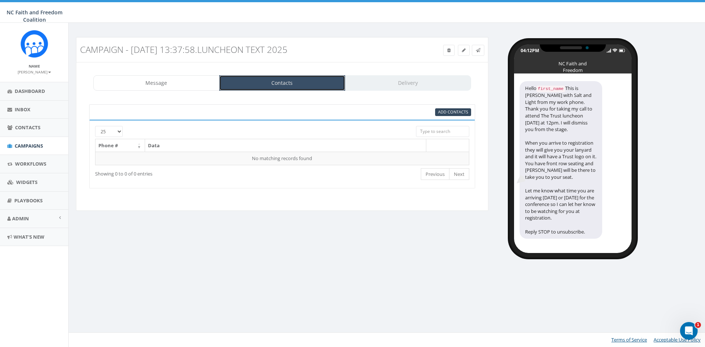
click at [270, 84] on link "Contacts" at bounding box center [282, 82] width 126 height 15
click at [458, 111] on span "Add Contacts" at bounding box center [453, 112] width 30 height 6
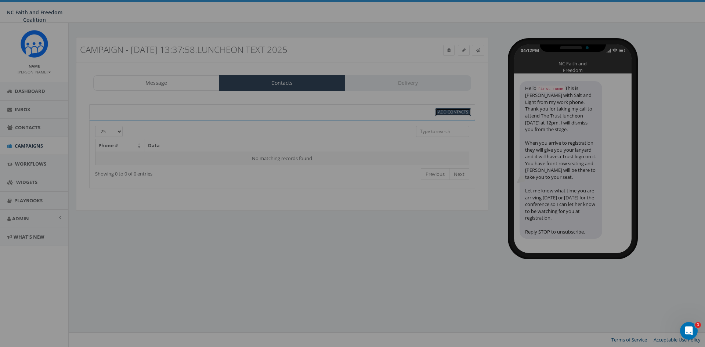
select select
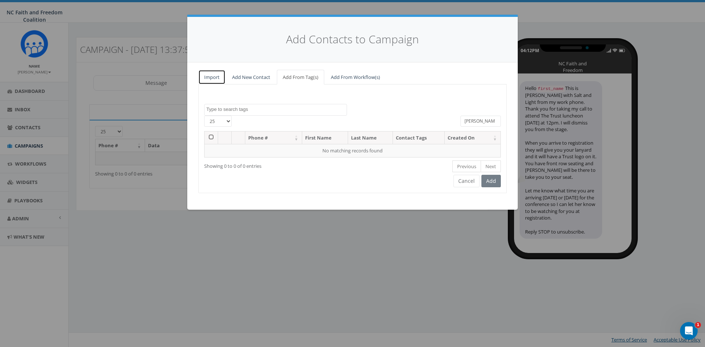
click at [216, 76] on link "Import" at bounding box center [211, 77] width 27 height 15
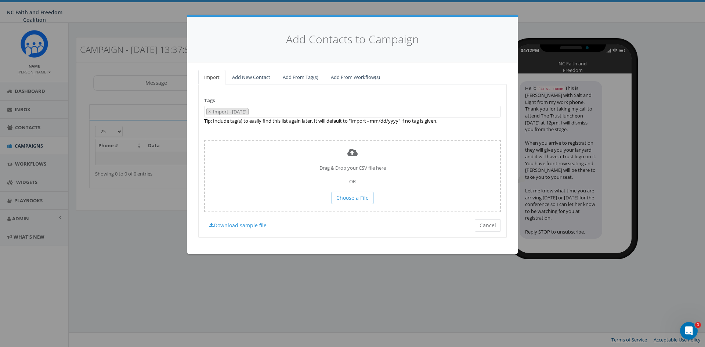
click at [248, 111] on 09\/22\/2025 "Import - [DATE]" at bounding box center [230, 111] width 36 height 7
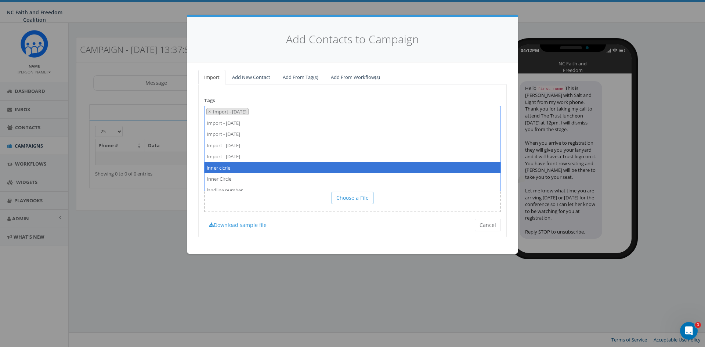
scroll to position [39, 0]
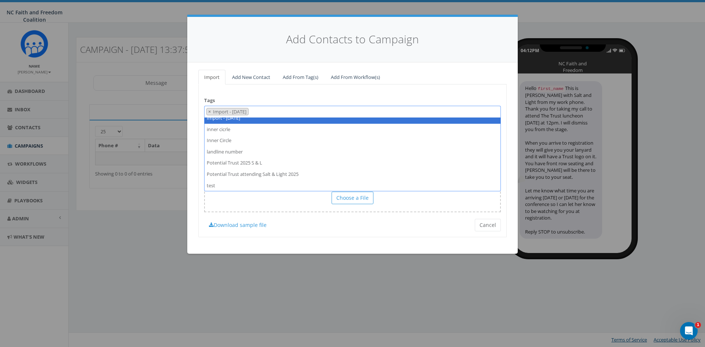
select select
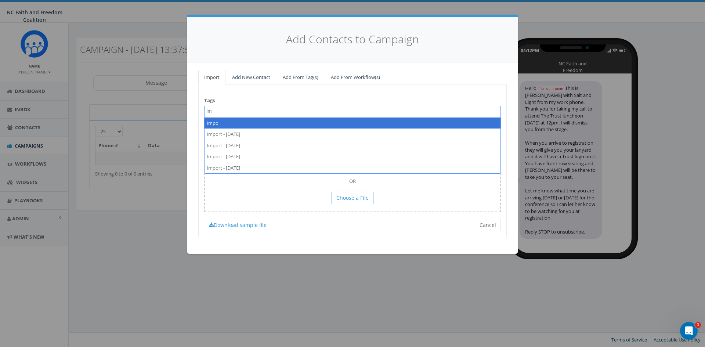
type textarea "I"
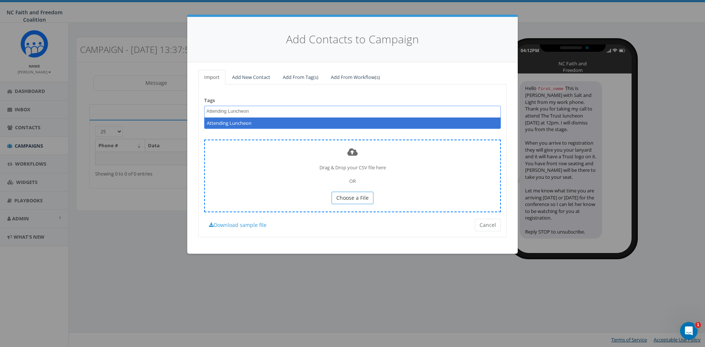
type textarea "Attending Luncheon"
click at [348, 195] on span "Choose a File" at bounding box center [353, 197] width 32 height 7
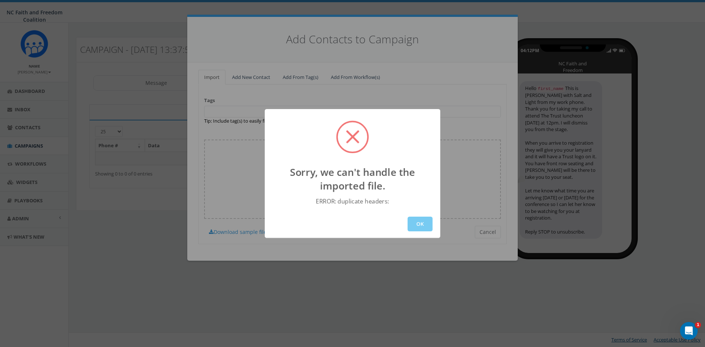
click at [414, 228] on button "OK" at bounding box center [420, 224] width 25 height 15
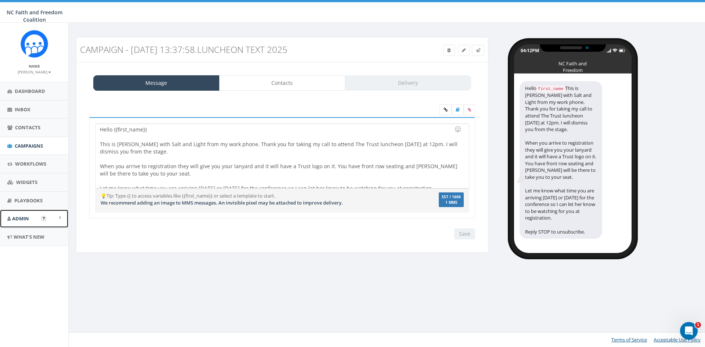
click at [28, 219] on span "Admin" at bounding box center [20, 218] width 17 height 7
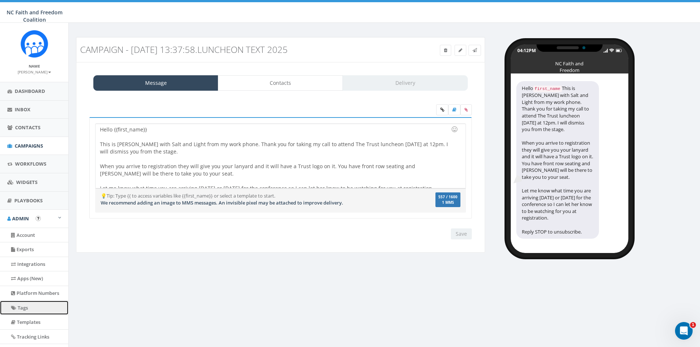
click at [30, 307] on link "Tags" at bounding box center [34, 308] width 68 height 14
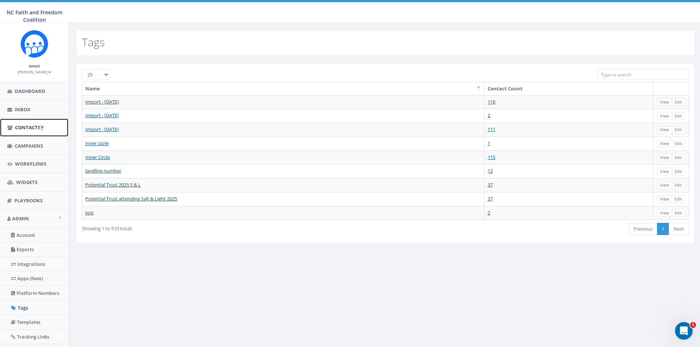
click at [29, 124] on span "Contacts" at bounding box center [27, 127] width 25 height 7
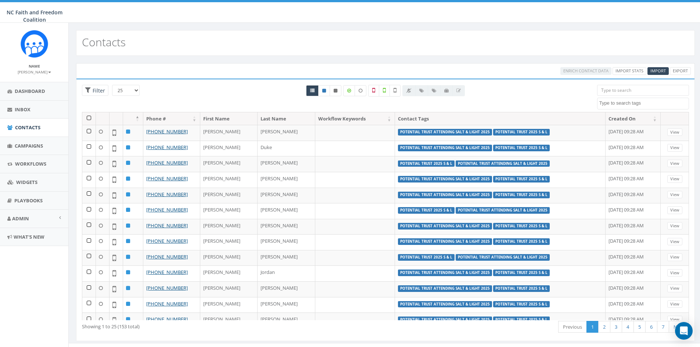
select select
click at [656, 69] on span "Import" at bounding box center [657, 71] width 15 height 6
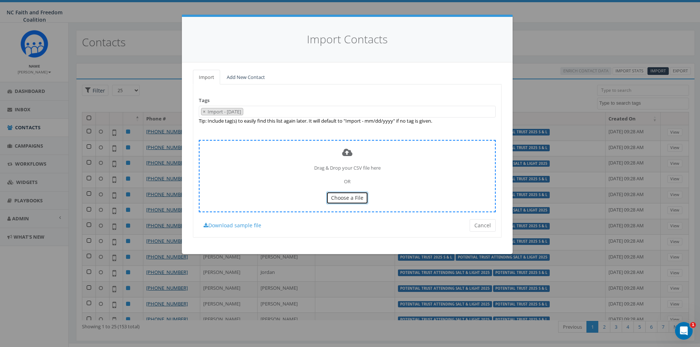
click at [354, 200] on span "Choose a File" at bounding box center [347, 197] width 32 height 7
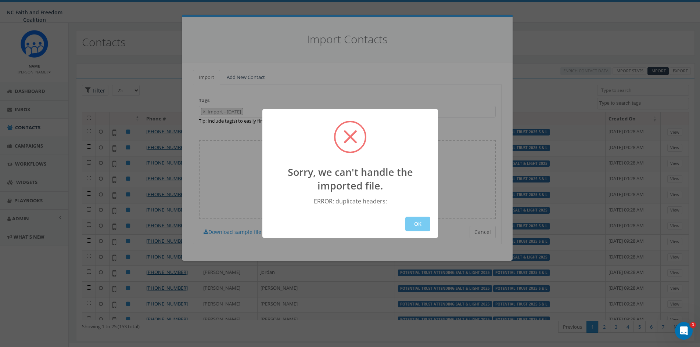
click at [408, 223] on button "OK" at bounding box center [417, 224] width 25 height 15
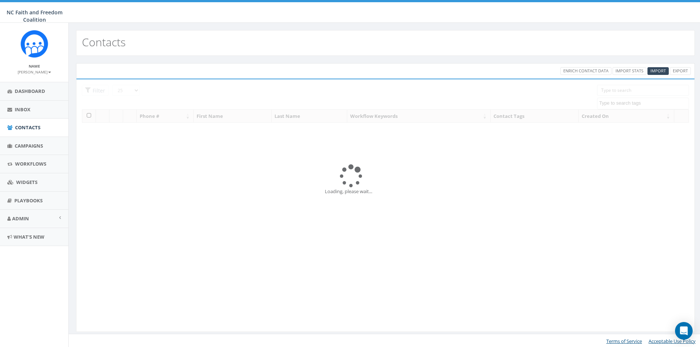
select select
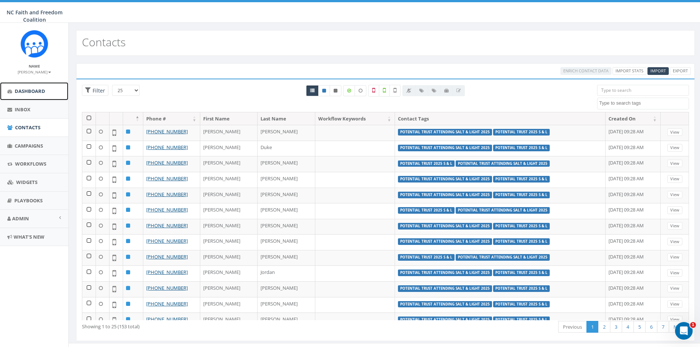
click at [30, 91] on span "Dashboard" at bounding box center [30, 91] width 30 height 7
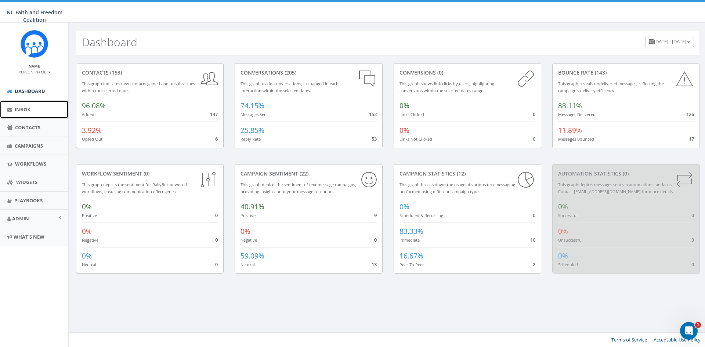
click at [27, 108] on span "Inbox" at bounding box center [23, 109] width 16 height 7
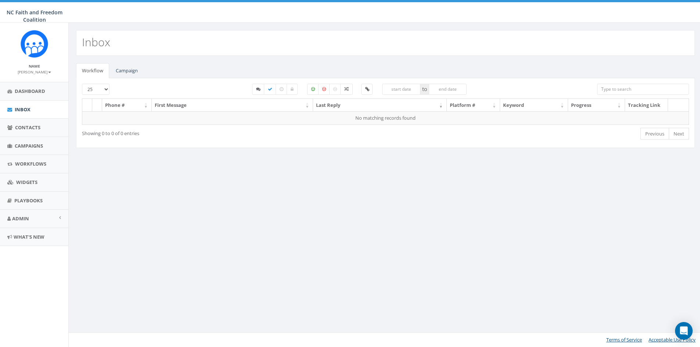
select select
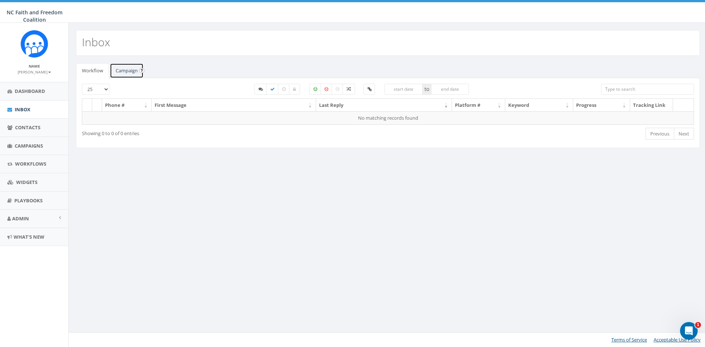
click at [124, 68] on link "Campaign" at bounding box center [127, 70] width 34 height 15
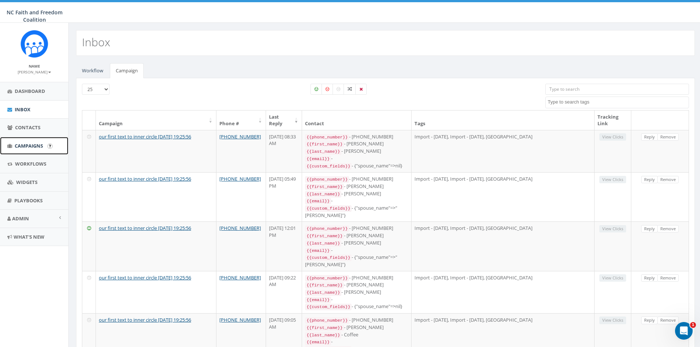
click at [30, 148] on span "Campaigns" at bounding box center [29, 146] width 28 height 7
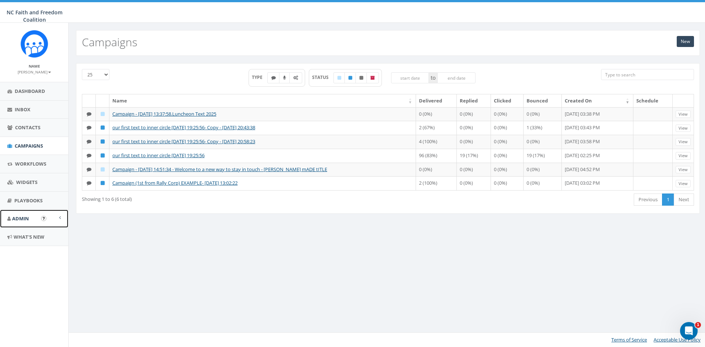
click at [21, 219] on span "Admin" at bounding box center [20, 218] width 17 height 7
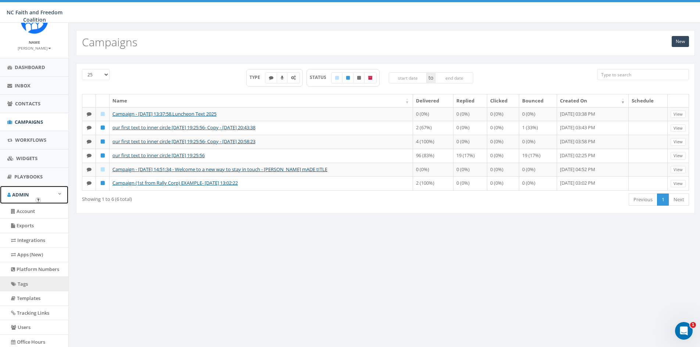
scroll to position [37, 0]
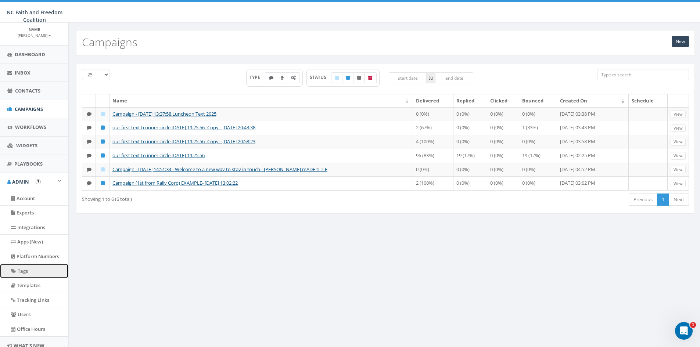
click at [29, 268] on link "Tags" at bounding box center [34, 271] width 68 height 14
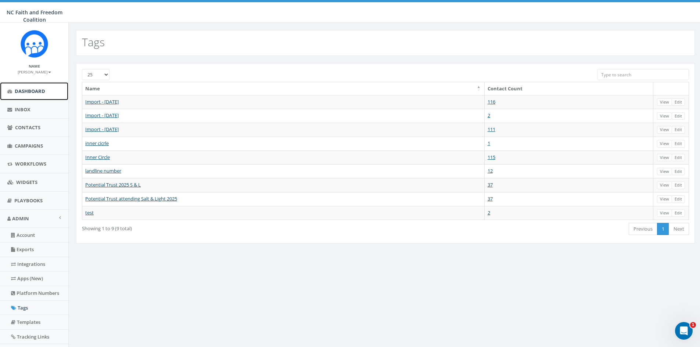
click at [30, 87] on link "Dashboard" at bounding box center [34, 91] width 68 height 18
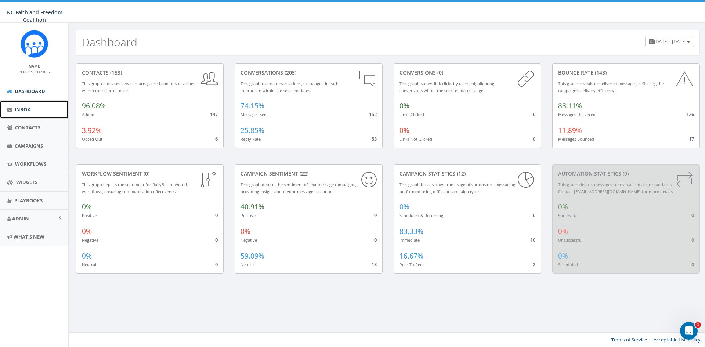
click at [20, 108] on span "Inbox" at bounding box center [23, 109] width 16 height 7
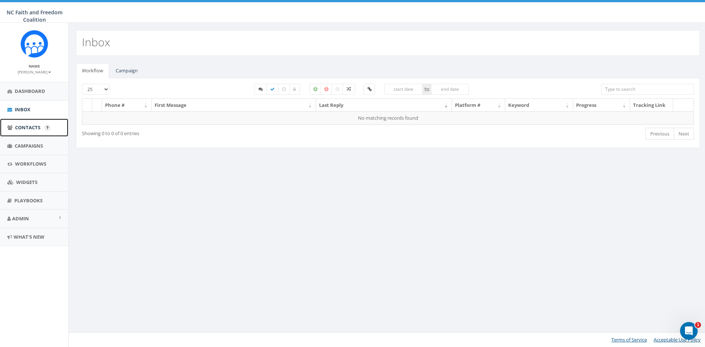
click at [31, 124] on span "Contacts" at bounding box center [27, 127] width 25 height 7
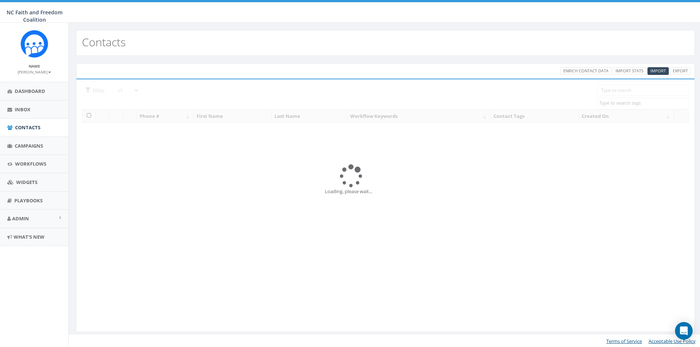
select select
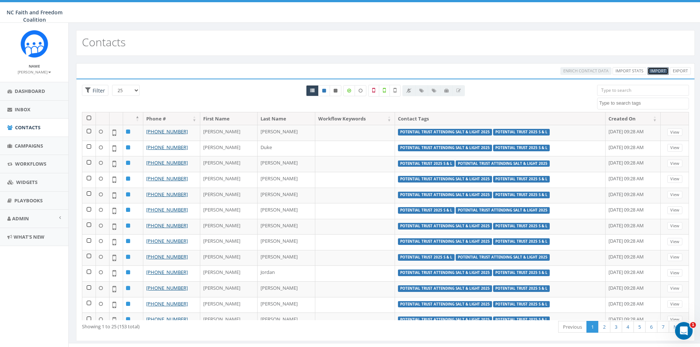
click at [655, 69] on span "Import" at bounding box center [657, 71] width 15 height 6
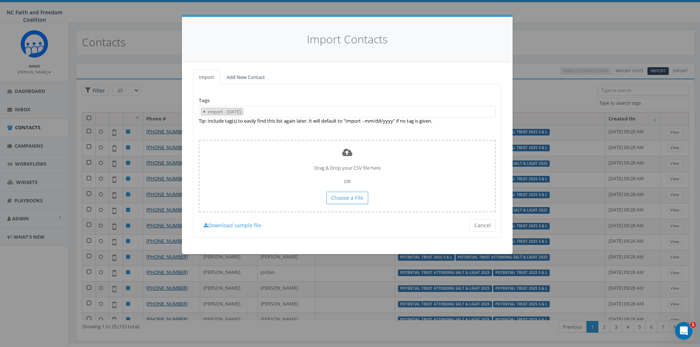
click at [204, 112] on span "×" at bounding box center [204, 111] width 3 height 7
select select
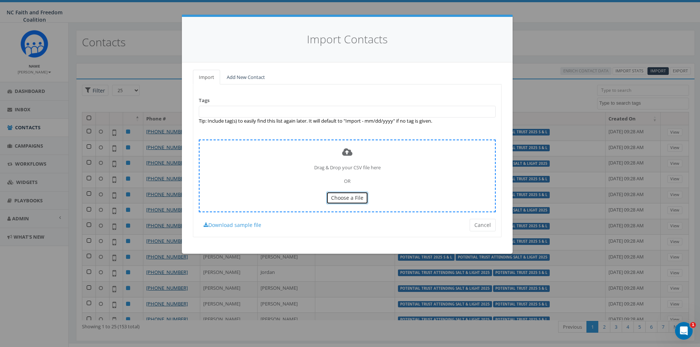
click at [345, 199] on span "Choose a File" at bounding box center [347, 197] width 32 height 7
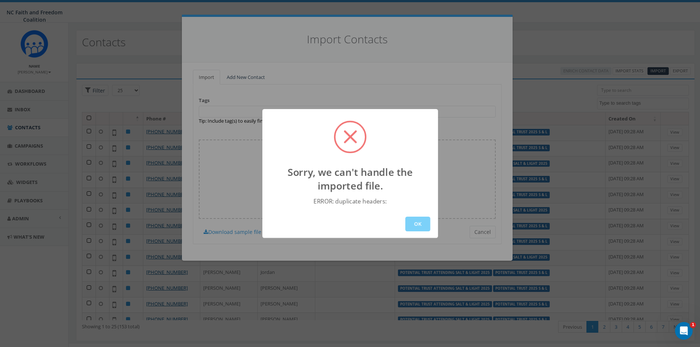
click at [411, 225] on button "OK" at bounding box center [417, 224] width 25 height 15
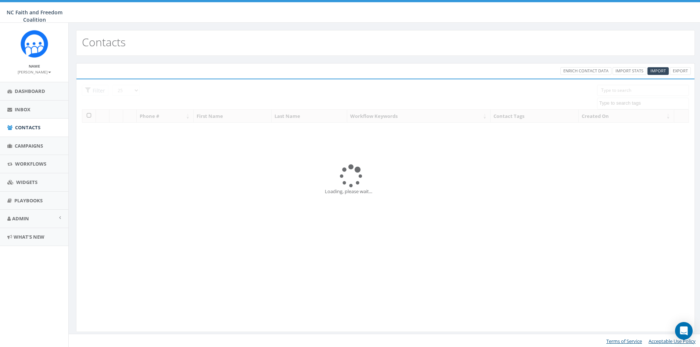
select select
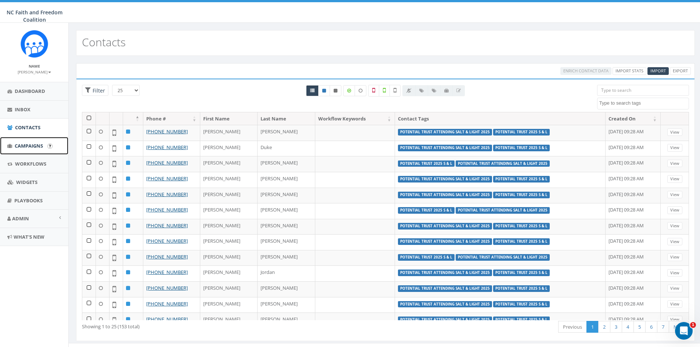
click at [27, 145] on span "Campaigns" at bounding box center [29, 146] width 28 height 7
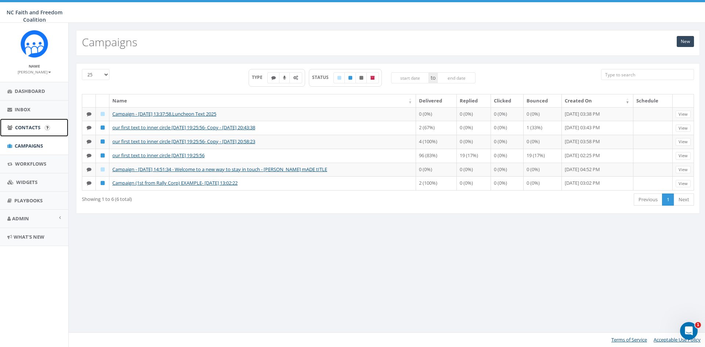
click at [20, 124] on span "Contacts" at bounding box center [27, 127] width 25 height 7
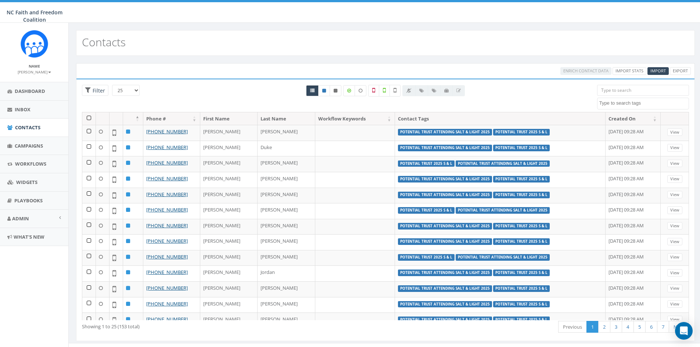
select select
click at [654, 68] on span "Import" at bounding box center [657, 71] width 15 height 6
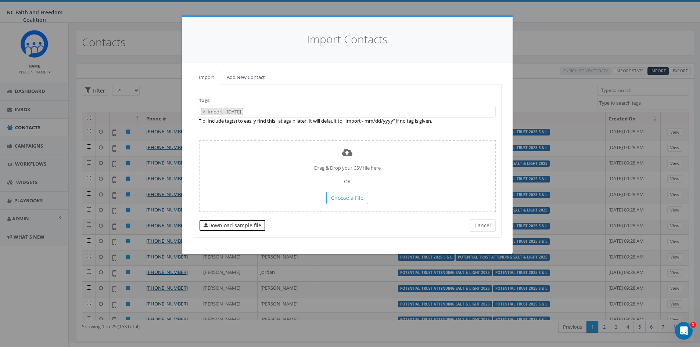
click at [233, 226] on link "Download sample file" at bounding box center [232, 225] width 67 height 12
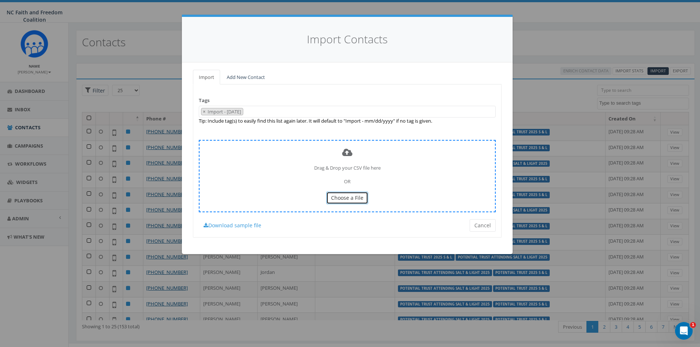
click at [336, 195] on span "Choose a File" at bounding box center [347, 197] width 32 height 7
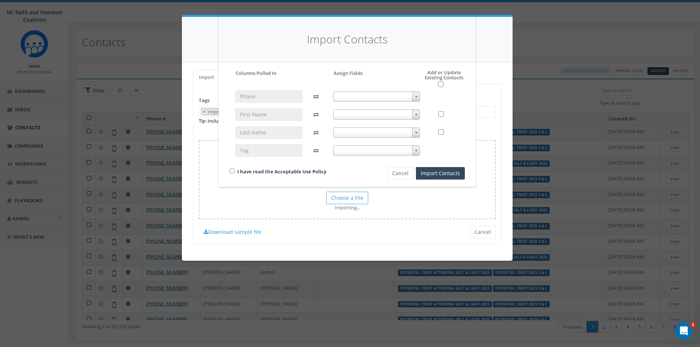
click at [416, 96] on b at bounding box center [416, 97] width 3 height 2
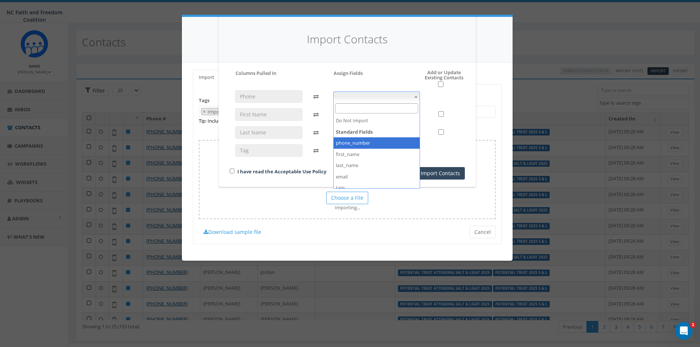
select select "phone_number"
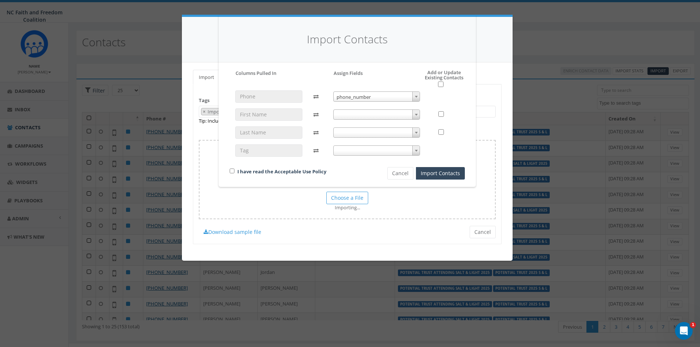
click at [415, 115] on b at bounding box center [416, 115] width 3 height 2
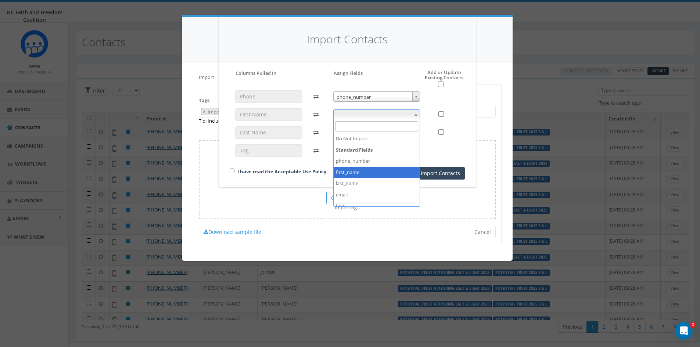
select select "first_name"
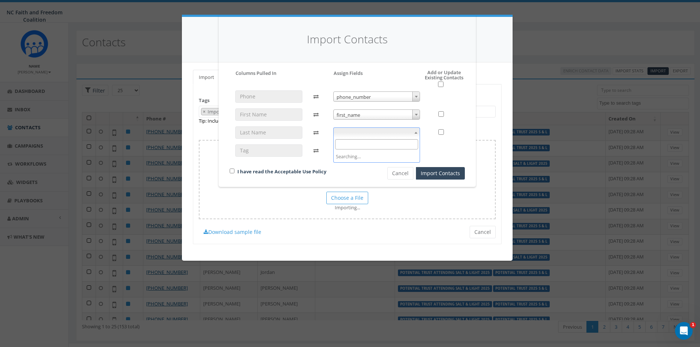
click at [415, 130] on span at bounding box center [415, 133] width 7 height 10
select select "last_name"
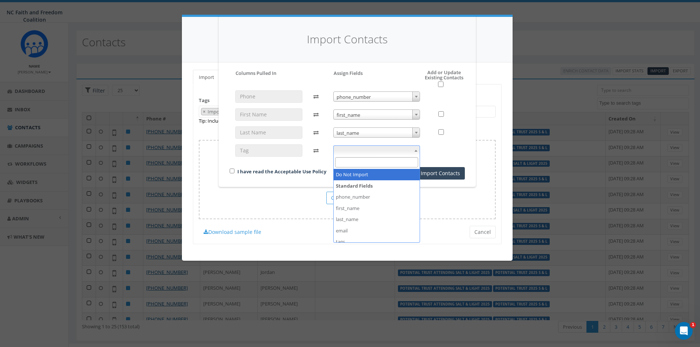
click at [417, 151] on b at bounding box center [415, 151] width 3 height 2
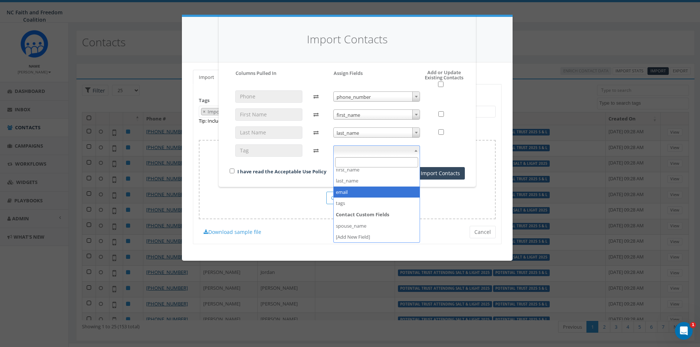
scroll to position [39, 0]
select select "tags"
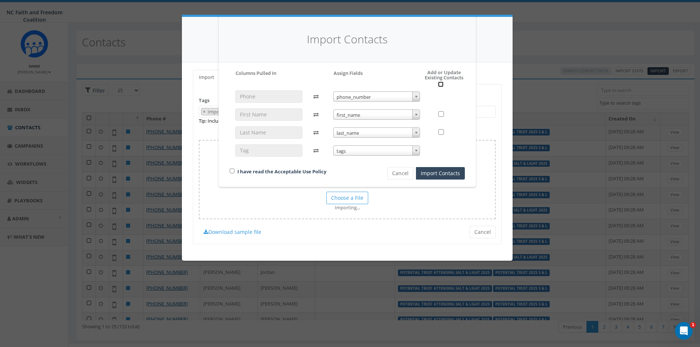
click at [442, 86] on input "checkbox" at bounding box center [441, 85] width 6 height 6
checkbox input "true"
click at [233, 169] on input "checkbox" at bounding box center [232, 171] width 5 height 5
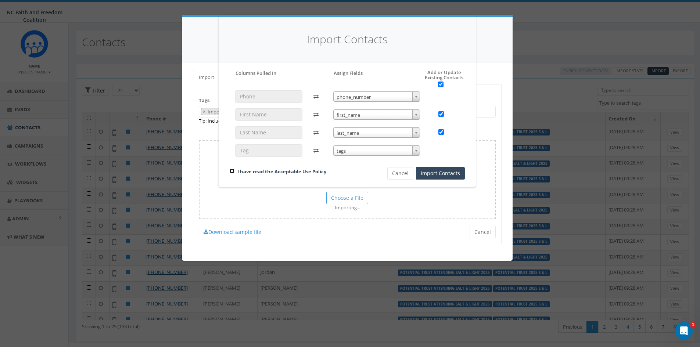
checkbox input "true"
click at [436, 173] on button "Import Contacts" at bounding box center [440, 173] width 49 height 12
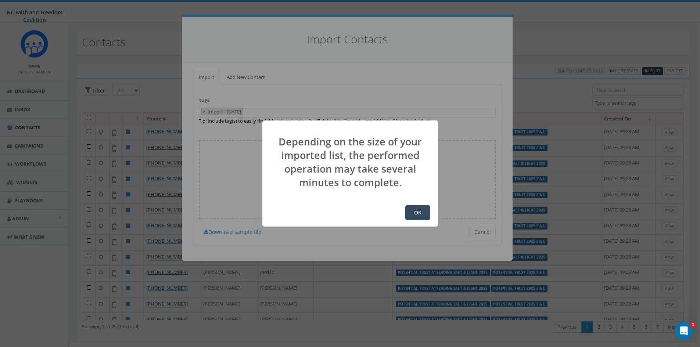
click at [415, 213] on button "OK" at bounding box center [417, 212] width 25 height 15
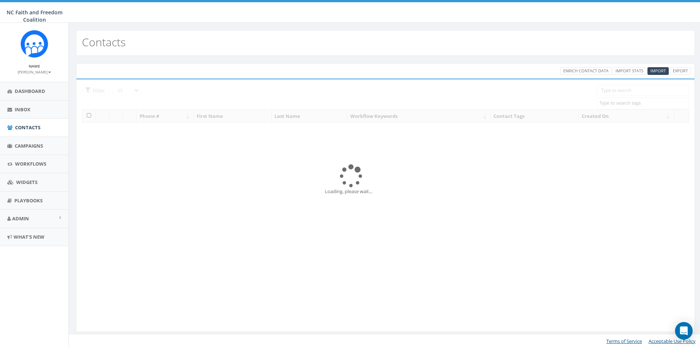
select select
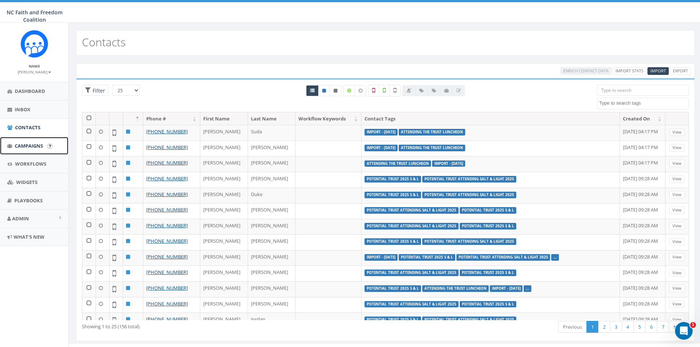
click at [30, 143] on span "Campaigns" at bounding box center [29, 146] width 28 height 7
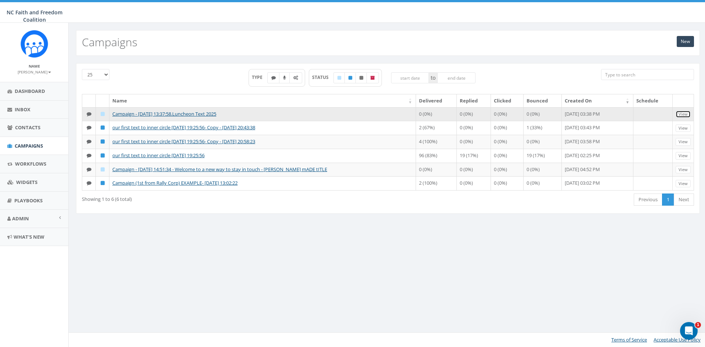
click at [682, 115] on link "View" at bounding box center [683, 115] width 15 height 8
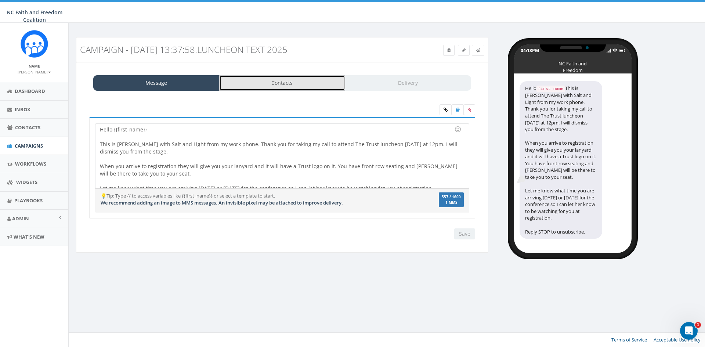
click at [274, 80] on link "Contacts" at bounding box center [282, 82] width 126 height 15
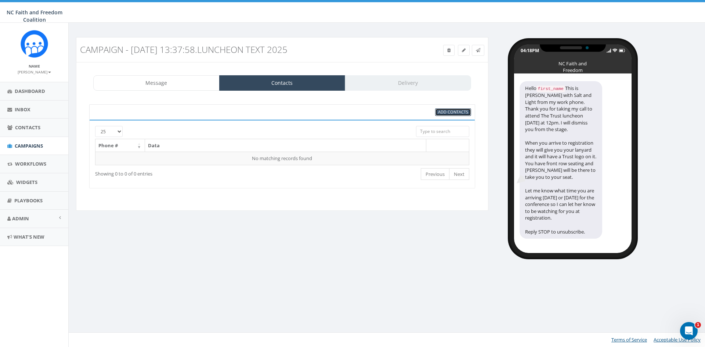
click at [446, 111] on span "Add Contacts" at bounding box center [453, 112] width 30 height 6
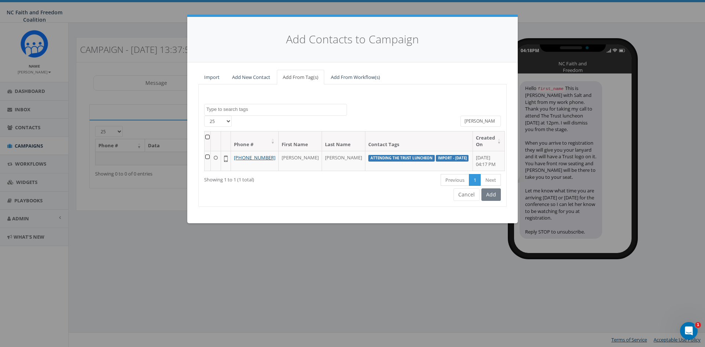
click at [267, 112] on textarea "Search" at bounding box center [276, 109] width 140 height 7
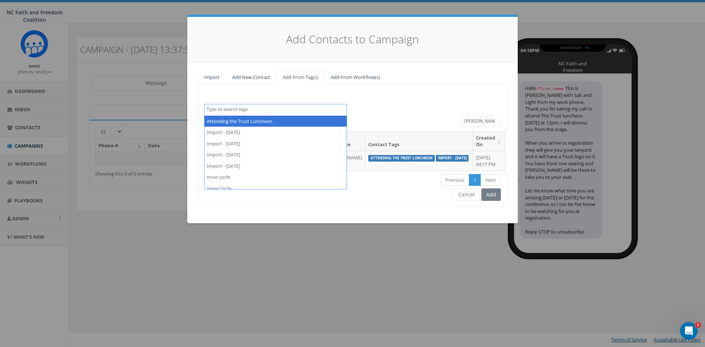
select select "Attending the Trust Luncheon"
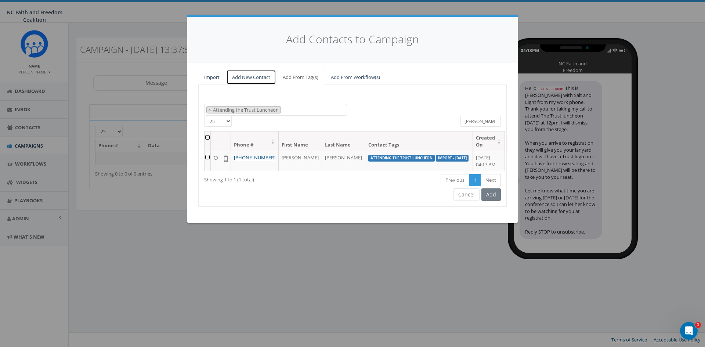
click at [251, 76] on link "Add New Contact" at bounding box center [251, 77] width 50 height 15
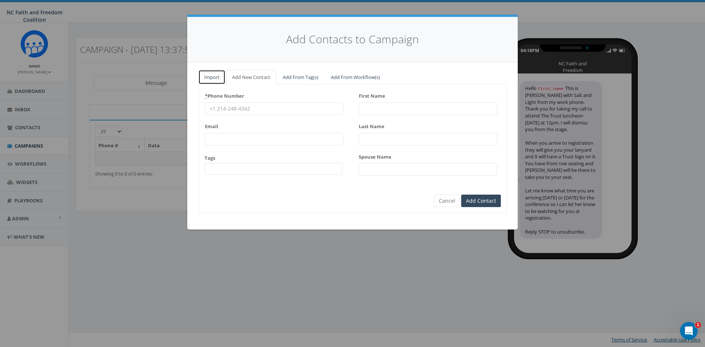
click at [212, 75] on link "Import" at bounding box center [211, 77] width 27 height 15
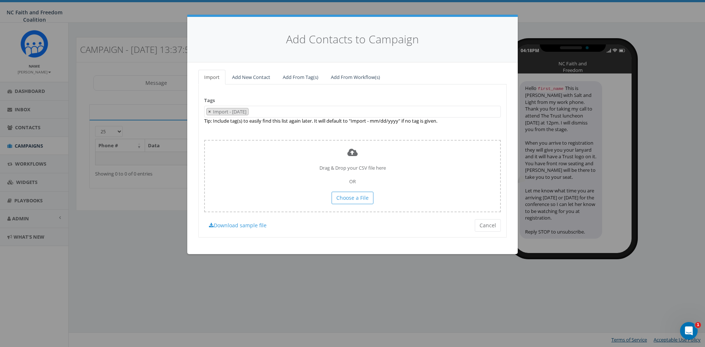
click at [210, 111] on span "×" at bounding box center [209, 111] width 3 height 7
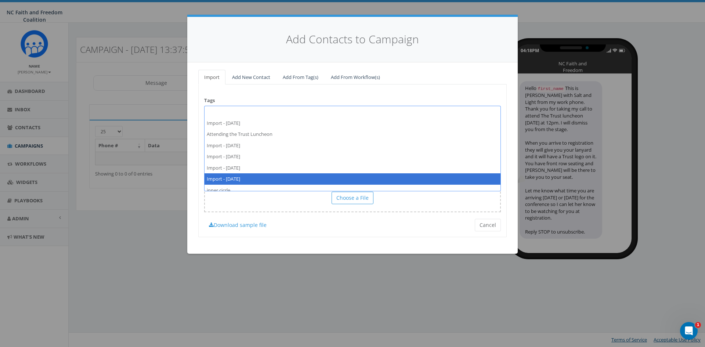
select select "Import - [DATE]"
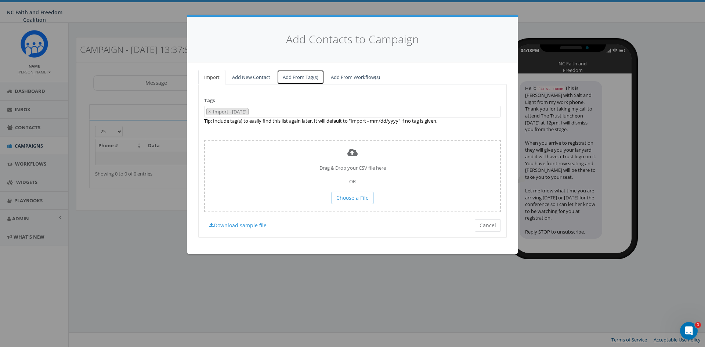
click at [299, 78] on link "Add From Tag(s)" at bounding box center [300, 77] width 47 height 15
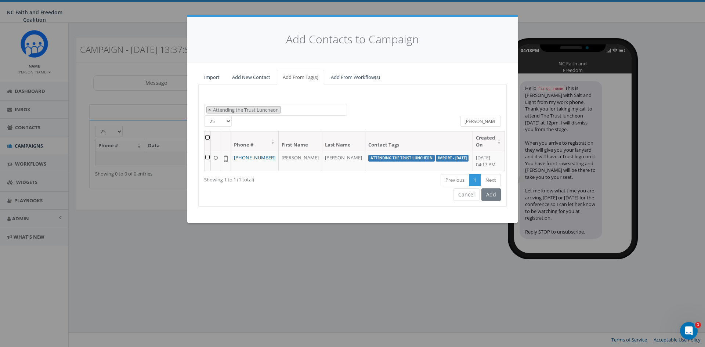
click at [209, 108] on span "×" at bounding box center [209, 110] width 3 height 7
select select
click at [537, 17] on div "Add Contacts to Campaign Import Add New Contact Add From Tag(s) Add From Workfl…" at bounding box center [352, 173] width 705 height 347
click at [147, 222] on div "Add Contacts to Campaign Import Add New Contact Add From Tag(s) Add From Workfl…" at bounding box center [352, 173] width 705 height 347
click at [469, 201] on button "Cancel" at bounding box center [467, 194] width 26 height 12
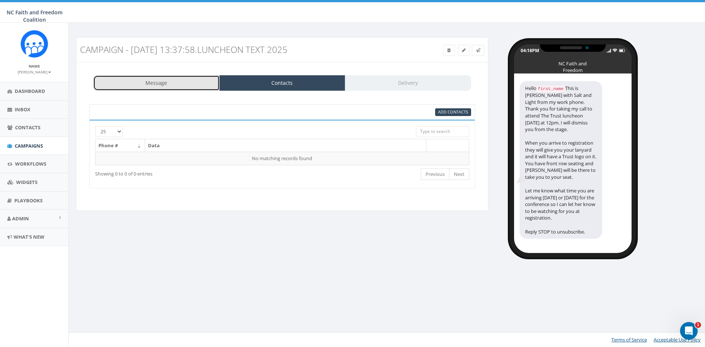
click at [176, 82] on link "Message" at bounding box center [156, 82] width 126 height 15
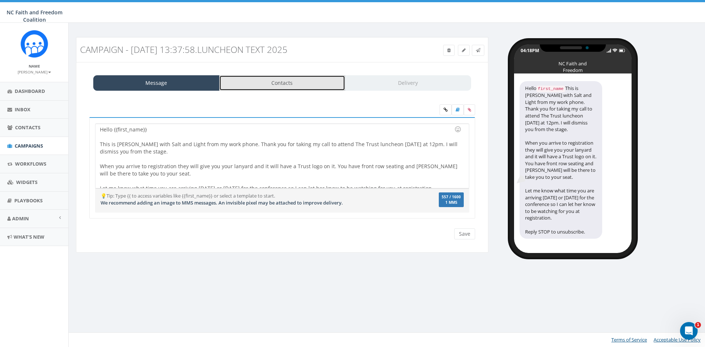
click at [280, 86] on link "Contacts" at bounding box center [282, 82] width 126 height 15
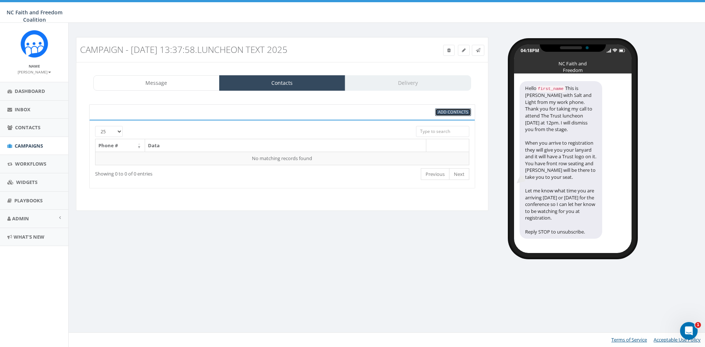
click at [450, 112] on span "Add Contacts" at bounding box center [453, 112] width 30 height 6
select select
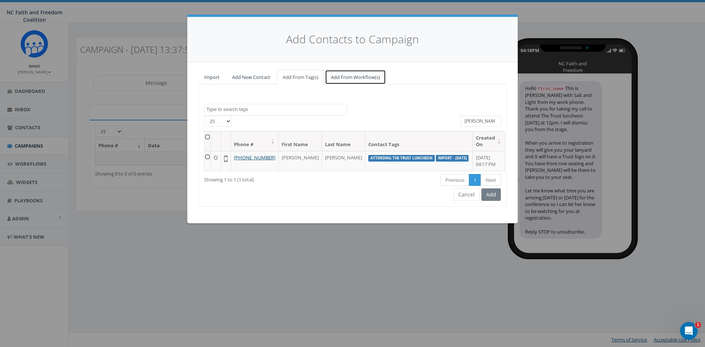
click at [348, 79] on link "Add From Workflow(s)" at bounding box center [355, 77] width 61 height 15
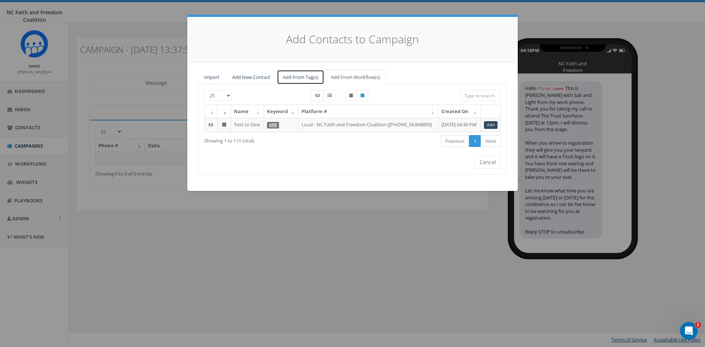
click at [286, 76] on link "Add From Tag(s)" at bounding box center [300, 77] width 47 height 15
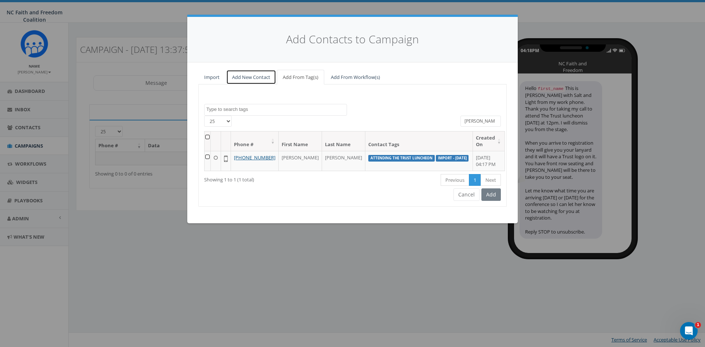
click at [254, 78] on link "Add New Contact" at bounding box center [251, 77] width 50 height 15
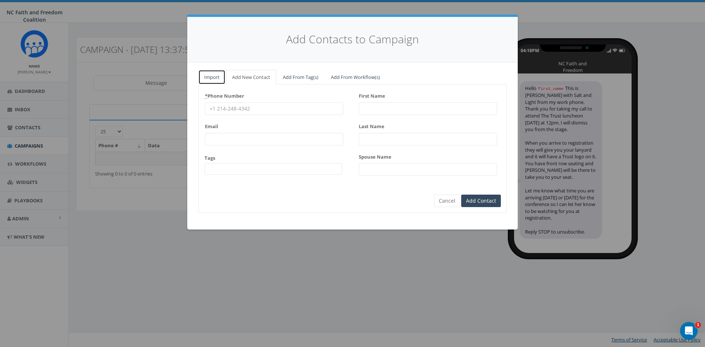
click at [208, 77] on link "Import" at bounding box center [211, 77] width 27 height 15
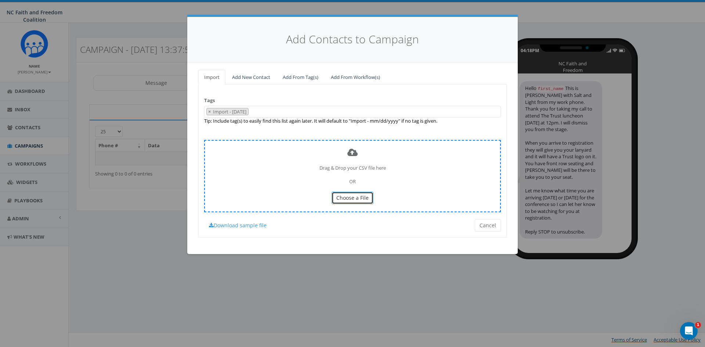
click at [355, 195] on span "Choose a File" at bounding box center [353, 197] width 32 height 7
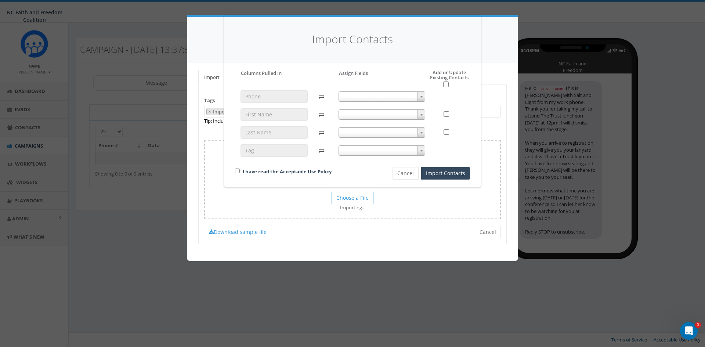
click at [423, 96] on b at bounding box center [421, 97] width 3 height 2
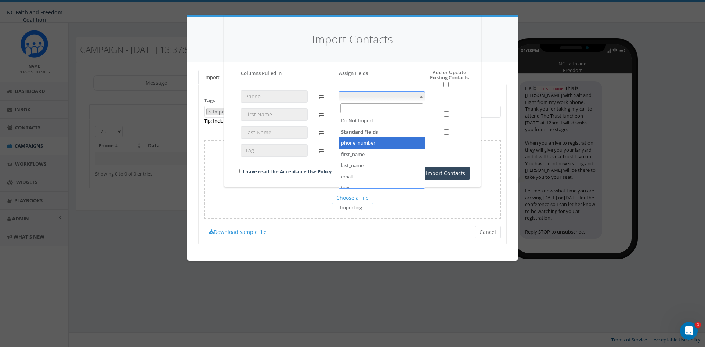
select select "phone_number"
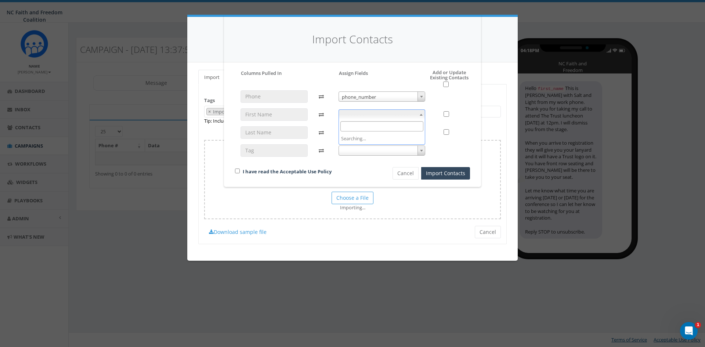
click at [422, 116] on span at bounding box center [421, 115] width 7 height 10
select select "first_name"
click at [424, 132] on span at bounding box center [421, 133] width 7 height 10
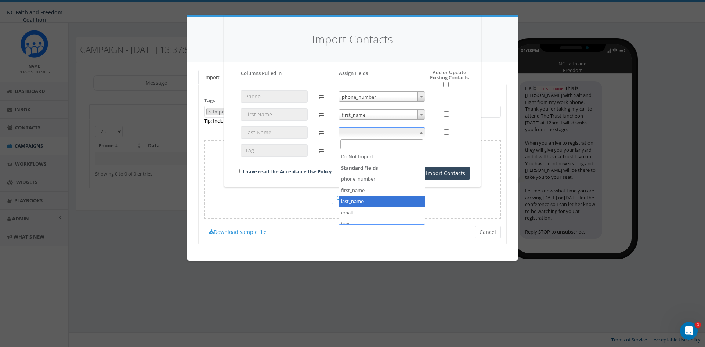
select select "last_name"
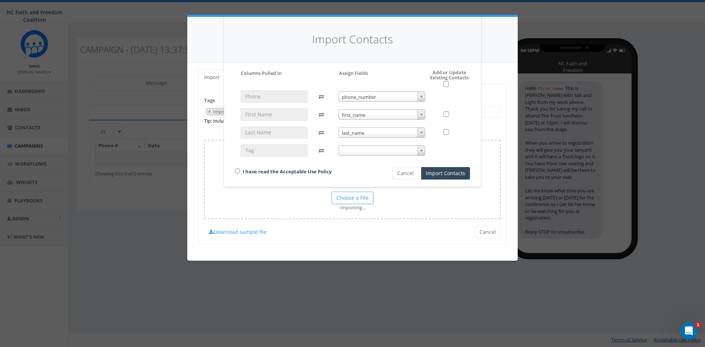
click at [422, 152] on span at bounding box center [421, 151] width 7 height 10
click at [453, 150] on div at bounding box center [450, 150] width 28 height 12
click at [447, 130] on input "checkbox" at bounding box center [447, 132] width 6 height 6
checkbox input "true"
click at [446, 116] on input "checkbox" at bounding box center [447, 114] width 6 height 6
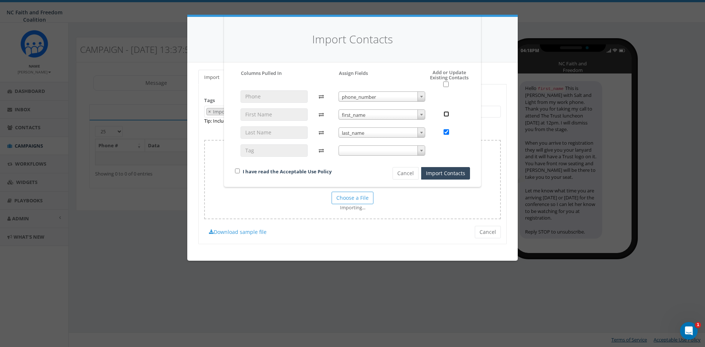
checkbox input "true"
click at [447, 83] on input "checkbox" at bounding box center [446, 85] width 6 height 6
checkbox input "true"
click at [234, 171] on div "I have read the Acceptable Use Policy" at bounding box center [302, 172] width 144 height 10
click at [238, 171] on input "checkbox" at bounding box center [237, 171] width 5 height 5
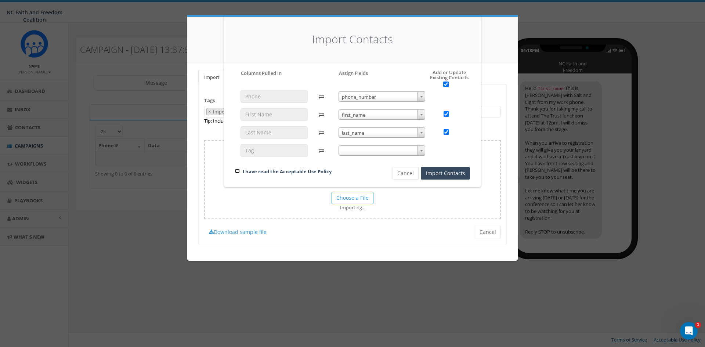
checkbox input "true"
click at [420, 150] on b at bounding box center [421, 151] width 3 height 2
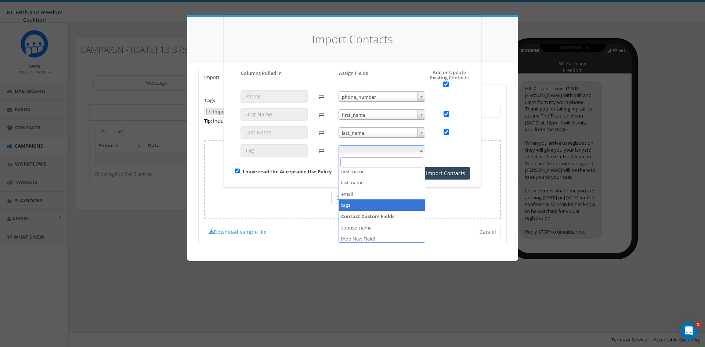
scroll to position [39, 0]
select select "tags"
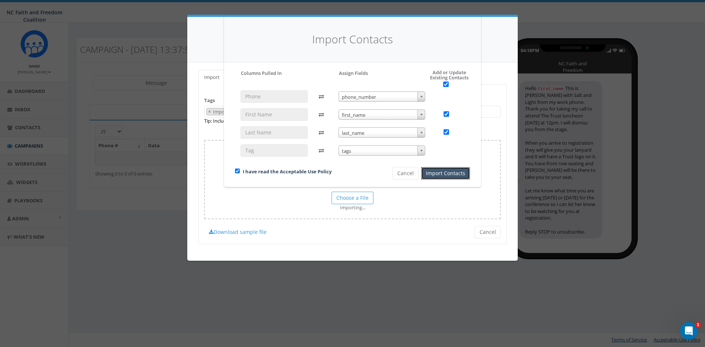
click at [445, 174] on button "Import Contacts" at bounding box center [445, 173] width 49 height 12
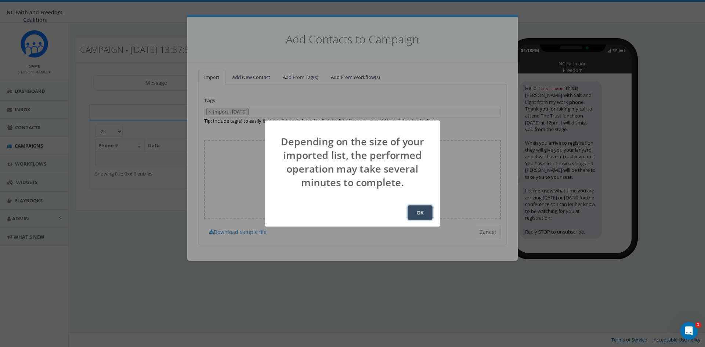
click at [415, 213] on button "OK" at bounding box center [420, 212] width 25 height 15
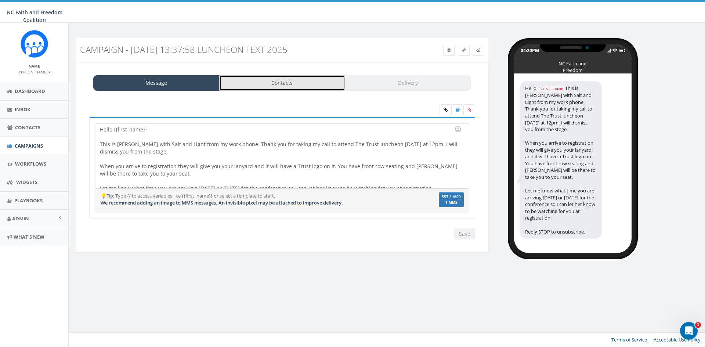
click at [270, 83] on link "Contacts" at bounding box center [282, 82] width 126 height 15
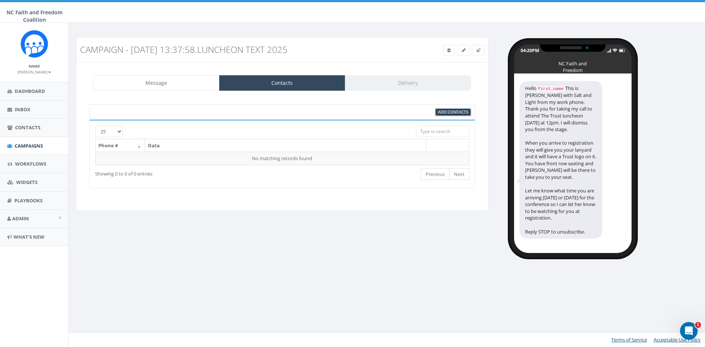
click at [446, 113] on span "Add Contacts" at bounding box center [453, 112] width 30 height 6
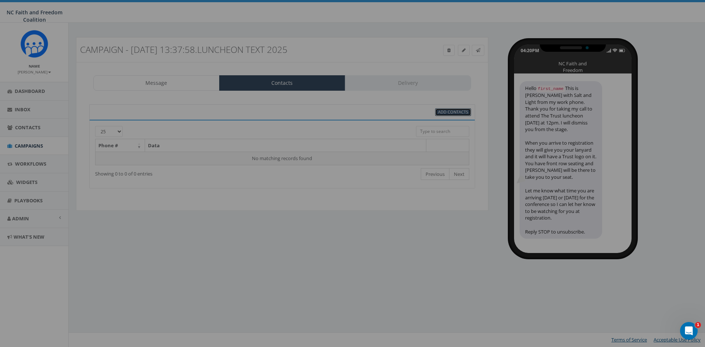
select select
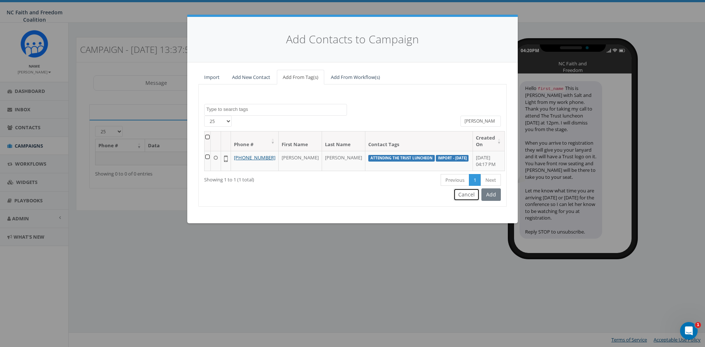
click at [463, 201] on button "Cancel" at bounding box center [467, 194] width 26 height 12
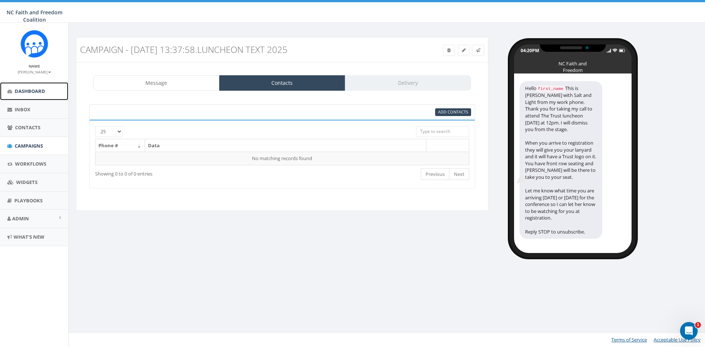
click at [31, 89] on span "Dashboard" at bounding box center [30, 91] width 30 height 7
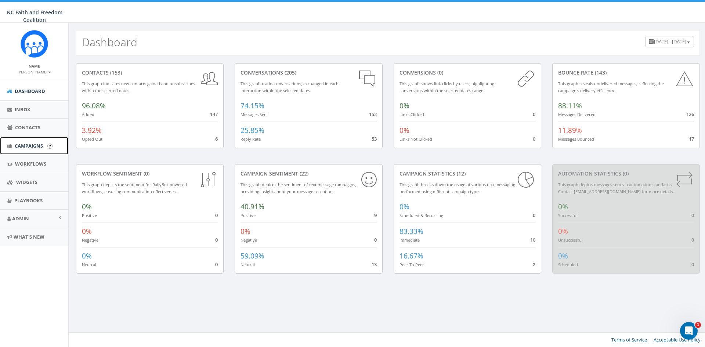
click at [25, 147] on span "Campaigns" at bounding box center [29, 146] width 28 height 7
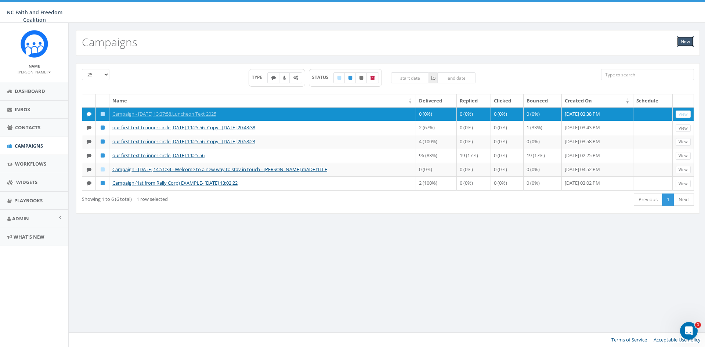
click at [688, 42] on link "New" at bounding box center [685, 41] width 17 height 11
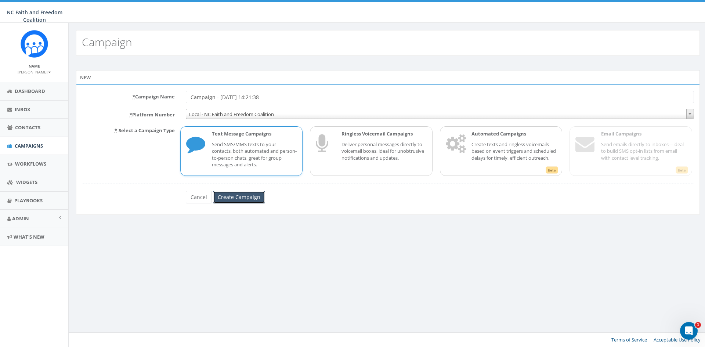
click at [246, 196] on input "Create Campaign" at bounding box center [239, 197] width 52 height 12
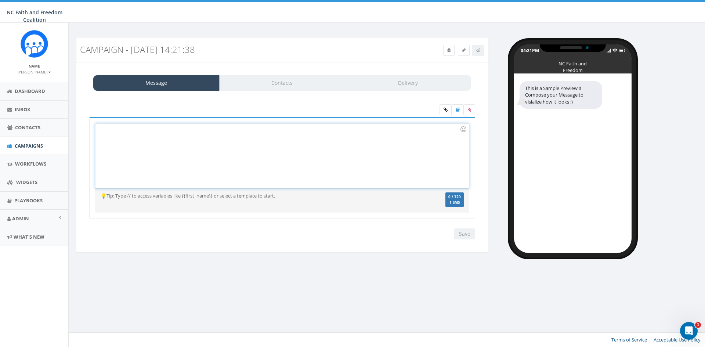
click at [108, 130] on div at bounding box center [282, 156] width 373 height 64
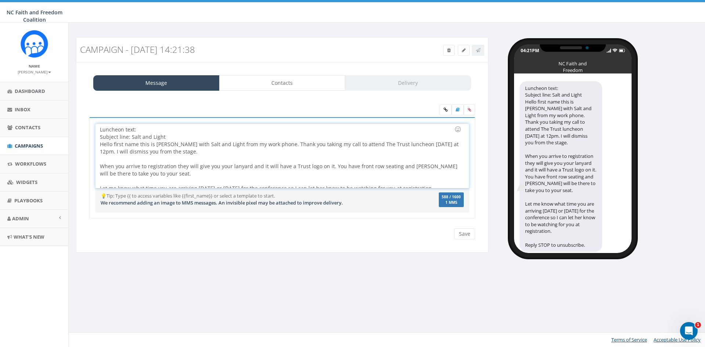
drag, startPoint x: 165, startPoint y: 136, endPoint x: 98, endPoint y: 132, distance: 67.4
click at [98, 132] on div "Luncheon text: Subject line: Salt and Light Hello first name this is Dr. Paul w…" at bounding box center [282, 156] width 373 height 64
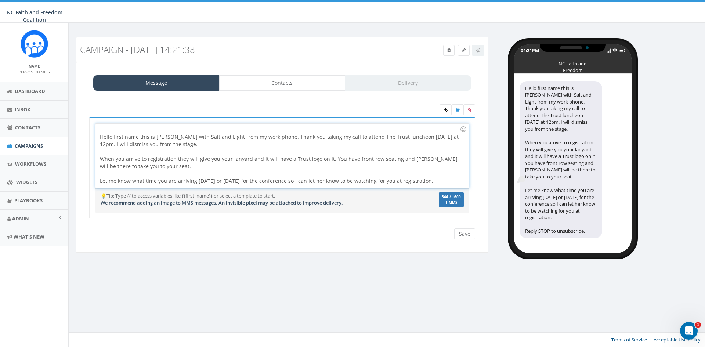
click at [101, 136] on div "Hello first name this is Dr. Paul with Salt and Light from my work phone. Thank…" at bounding box center [282, 156] width 373 height 64
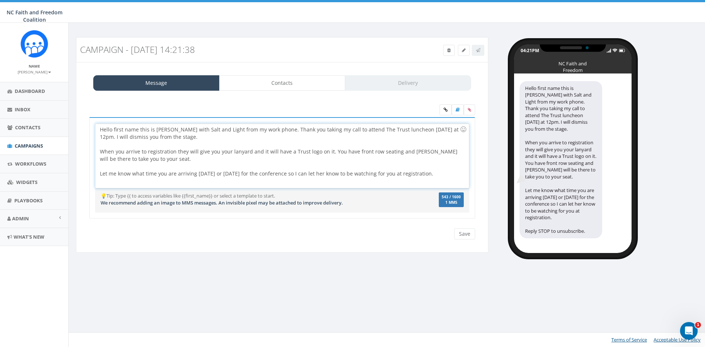
click at [138, 128] on div "Hello first name this is Dr. Paul with Salt and Light from my work phone. Thank…" at bounding box center [282, 156] width 373 height 64
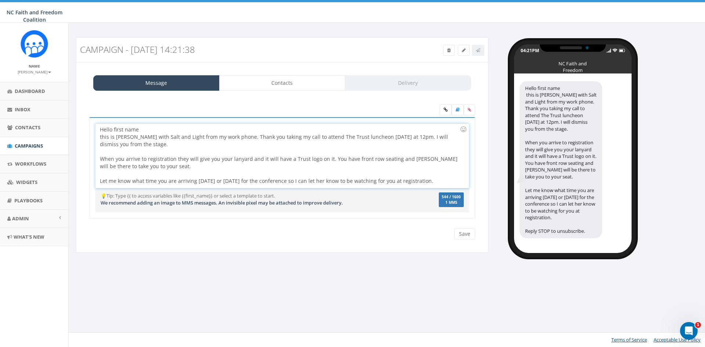
click at [103, 136] on div "this is Dr. Paul with Salt and Light from my work phone. Thank you taking my ca…" at bounding box center [280, 158] width 360 height 51
click at [140, 130] on div "Hello first name This is Dr. Paul with Salt and Light from my work phone. Thank…" at bounding box center [282, 156] width 373 height 64
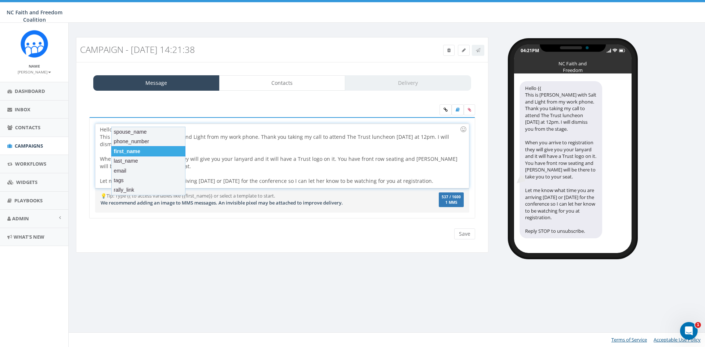
click at [135, 148] on div "first_name" at bounding box center [148, 151] width 74 height 10
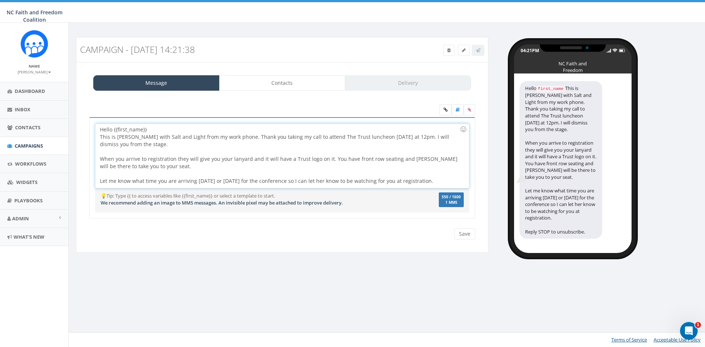
click at [262, 137] on div "This is Dr. Paul with Salt and Light from my work phone. Thank you taking my ca…" at bounding box center [280, 158] width 360 height 51
click at [468, 234] on input "Save" at bounding box center [464, 234] width 21 height 11
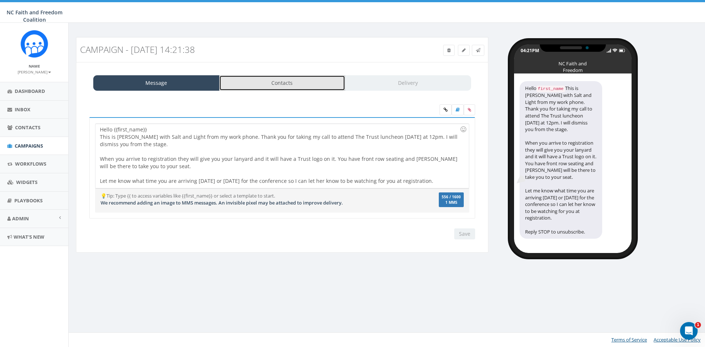
click at [274, 85] on link "Contacts" at bounding box center [282, 82] width 126 height 15
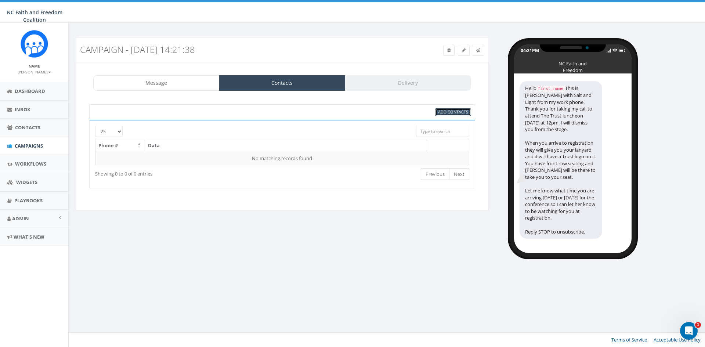
click at [452, 112] on span "Add Contacts" at bounding box center [453, 112] width 30 height 6
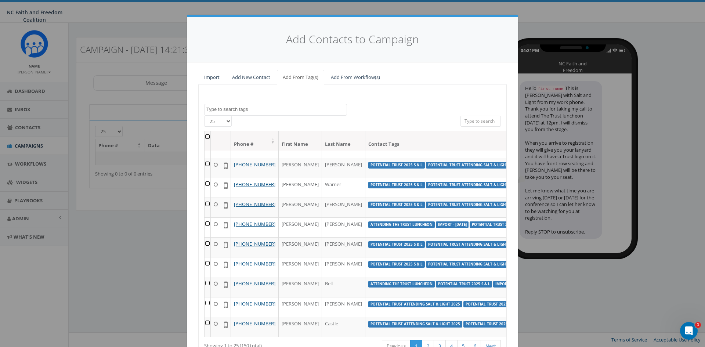
scroll to position [340, 0]
click at [284, 110] on textarea "Search" at bounding box center [276, 109] width 140 height 7
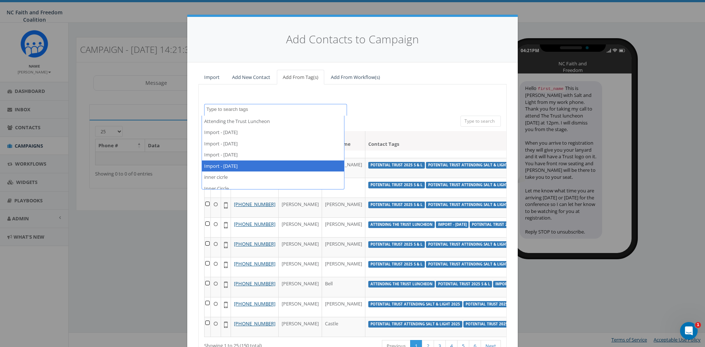
select select "Import - [DATE]"
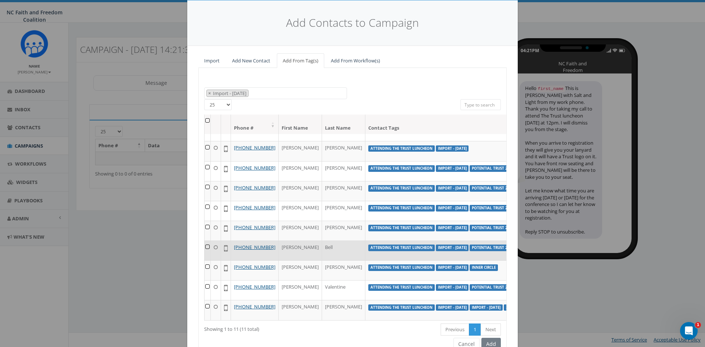
scroll to position [73, 0]
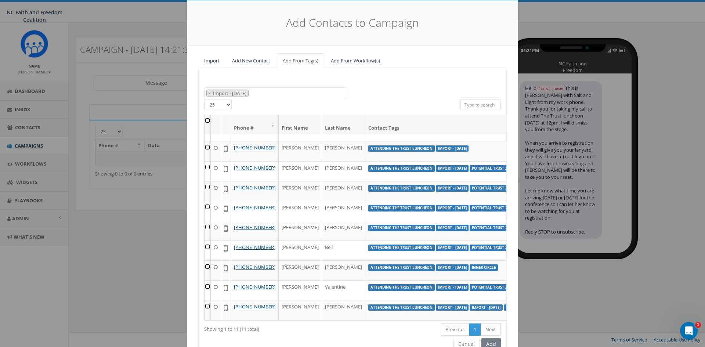
click at [485, 344] on div "Add" at bounding box center [490, 344] width 21 height 12
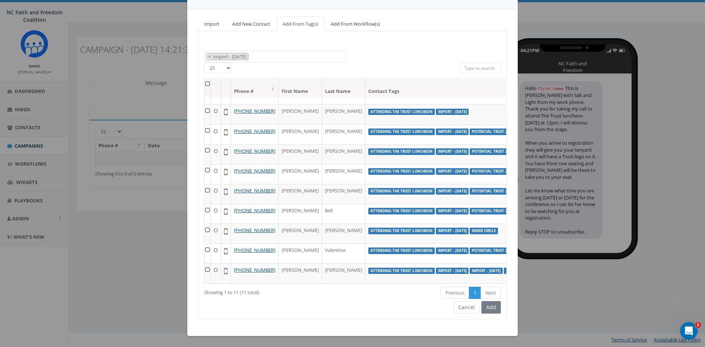
click at [490, 308] on div "Add" at bounding box center [490, 307] width 21 height 12
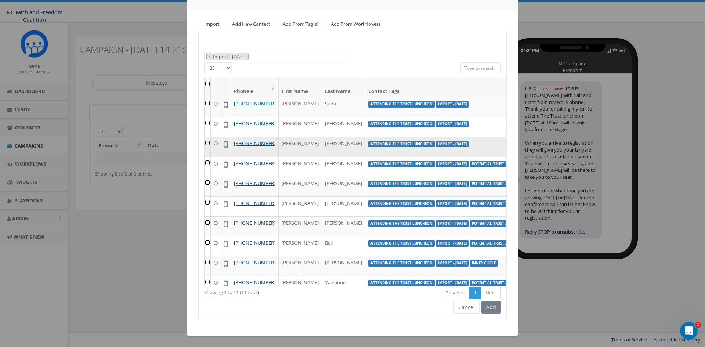
scroll to position [0, 0]
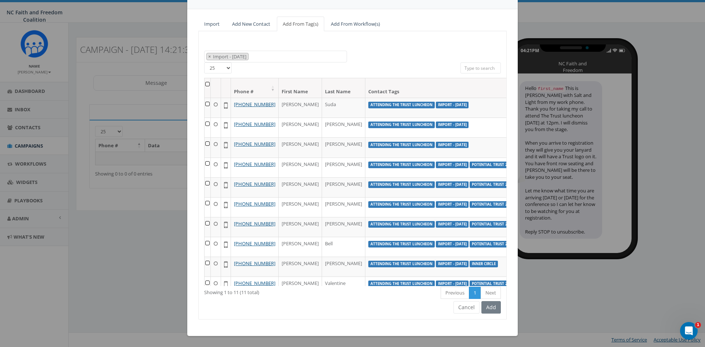
click at [205, 83] on th at bounding box center [208, 87] width 6 height 19
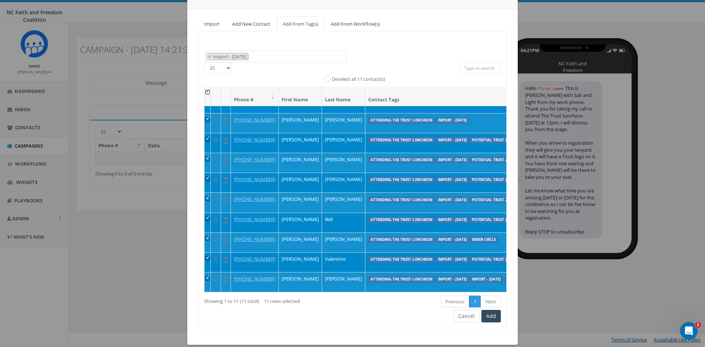
scroll to position [73, 0]
click at [488, 318] on button "Add" at bounding box center [491, 316] width 19 height 12
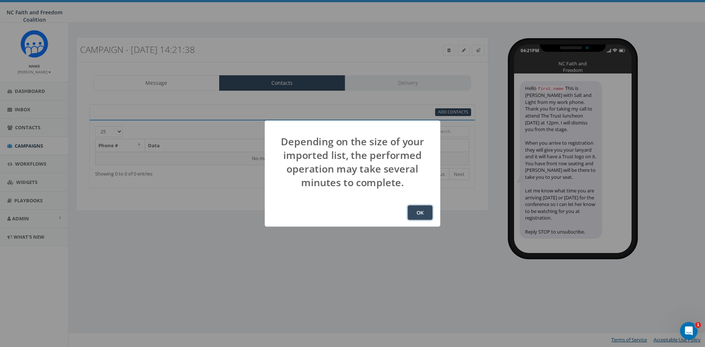
click at [414, 212] on button "OK" at bounding box center [420, 212] width 25 height 15
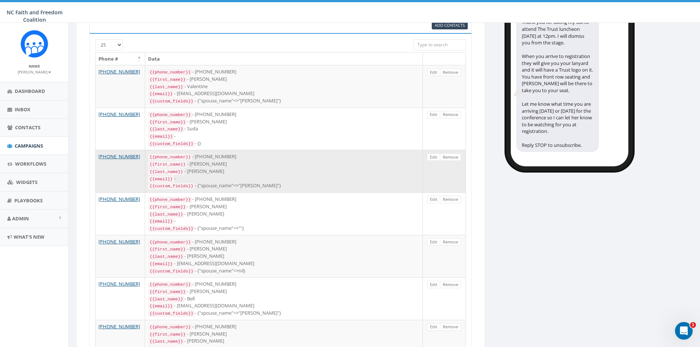
scroll to position [73, 0]
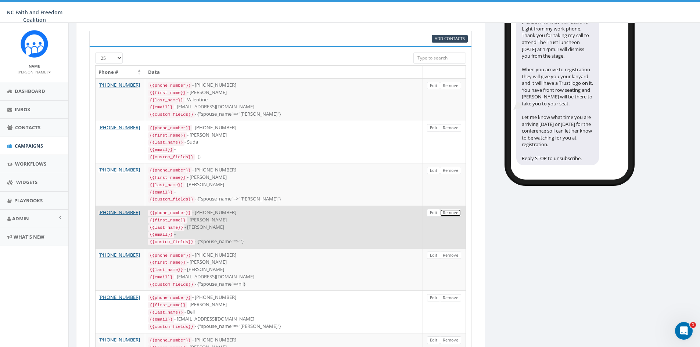
click at [457, 209] on link "Remove" at bounding box center [450, 213] width 21 height 8
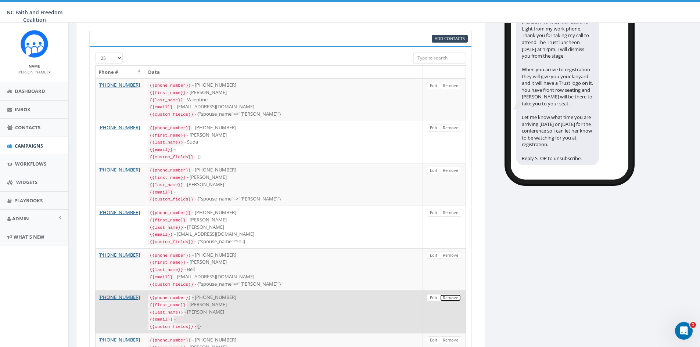
click at [448, 294] on link "Remove" at bounding box center [450, 298] width 21 height 8
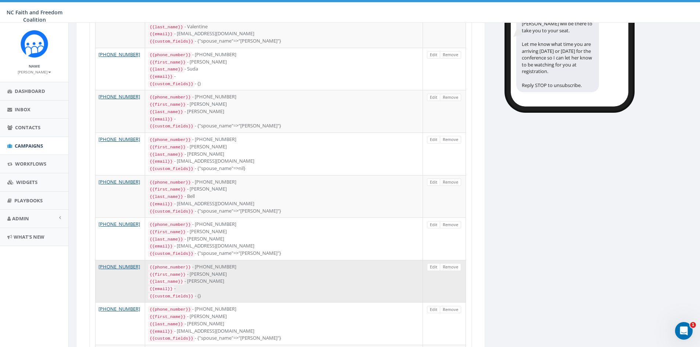
scroll to position [147, 0]
click at [452, 263] on link "Remove" at bounding box center [450, 267] width 21 height 8
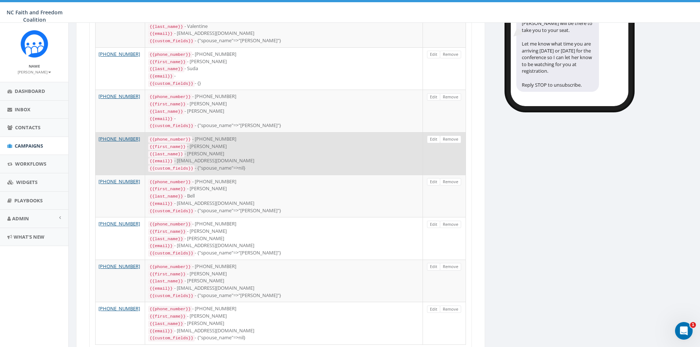
scroll to position [0, 0]
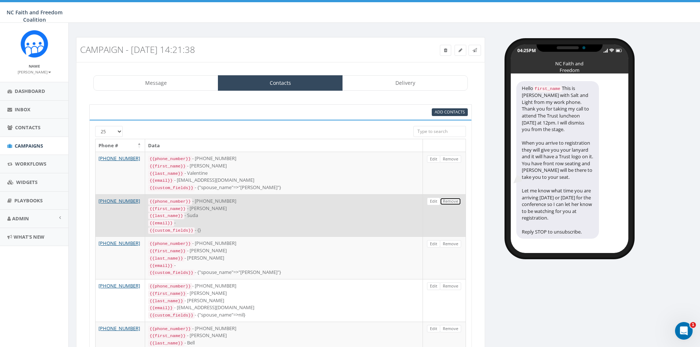
click at [450, 201] on link "Remove" at bounding box center [450, 202] width 21 height 8
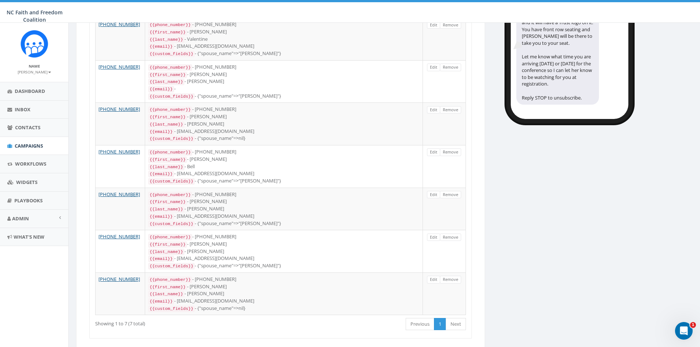
scroll to position [152, 0]
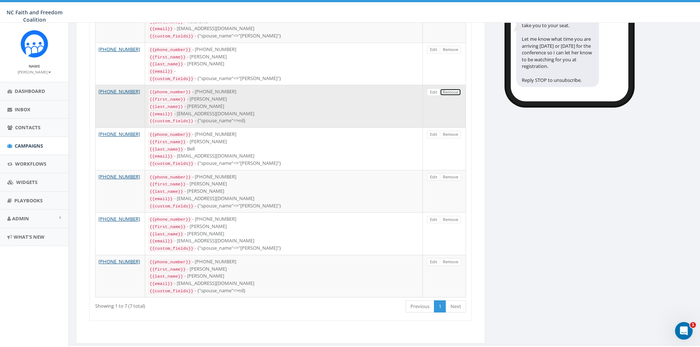
click at [455, 89] on link "Remove" at bounding box center [450, 93] width 21 height 8
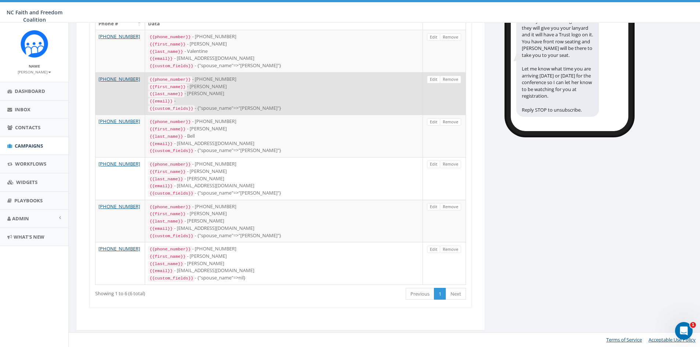
scroll to position [111, 0]
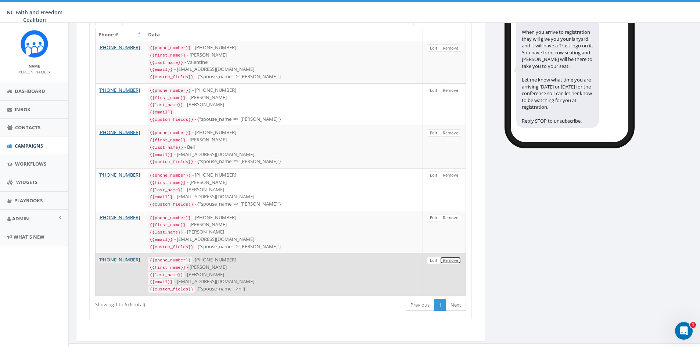
click at [456, 257] on link "Remove" at bounding box center [450, 261] width 21 height 8
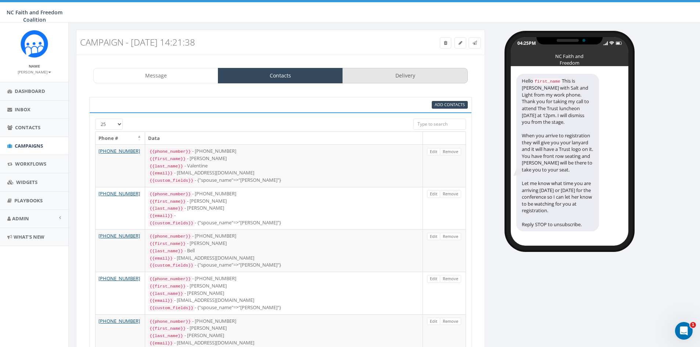
scroll to position [0, 0]
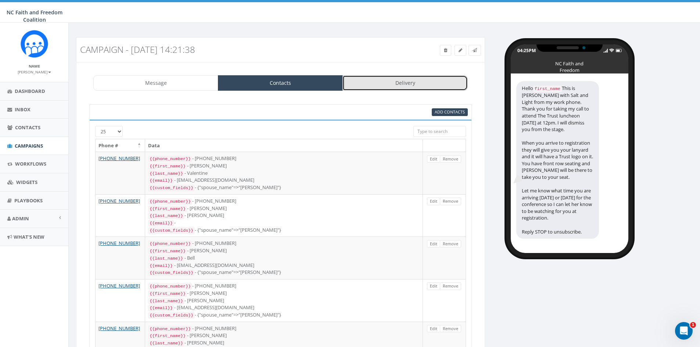
click at [392, 84] on link "Delivery" at bounding box center [404, 82] width 125 height 15
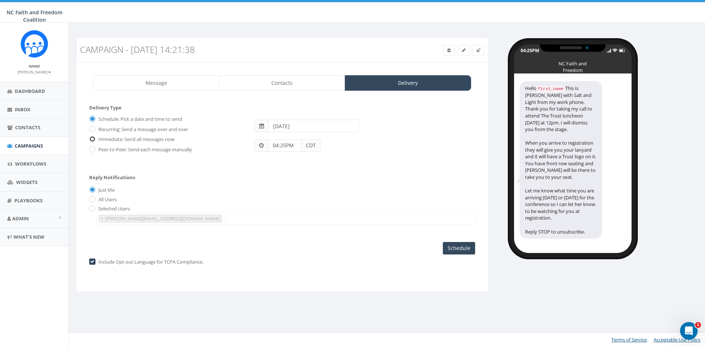
click at [92, 137] on input "Immediate: Send all messages now" at bounding box center [91, 139] width 5 height 5
radio input "true"
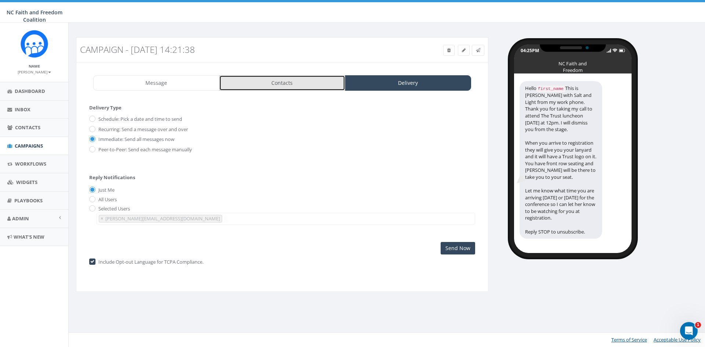
click at [254, 81] on link "Contacts" at bounding box center [282, 82] width 126 height 15
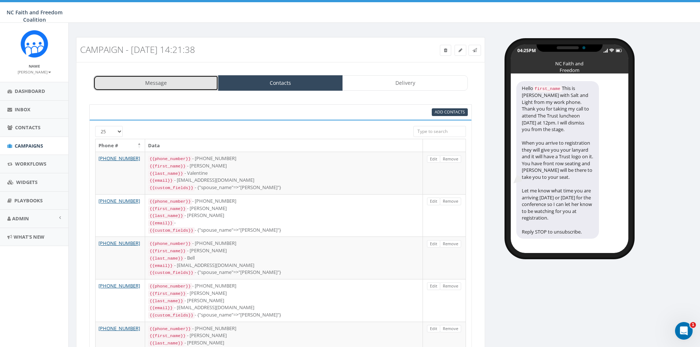
click at [184, 86] on link "Message" at bounding box center [155, 82] width 125 height 15
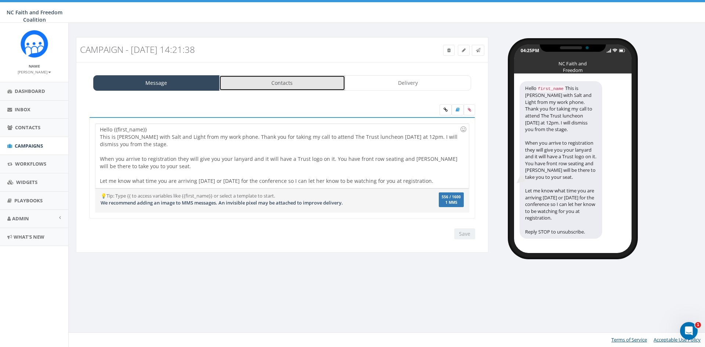
click at [261, 81] on link "Contacts" at bounding box center [282, 82] width 126 height 15
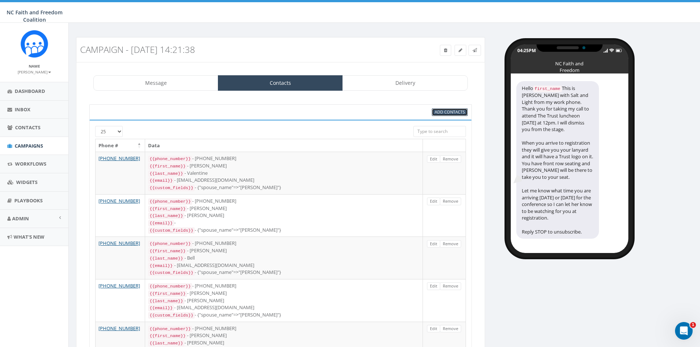
click at [440, 113] on span "Add Contacts" at bounding box center [450, 112] width 30 height 6
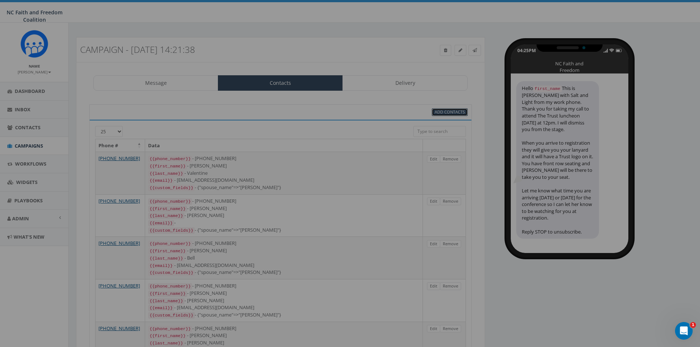
select select
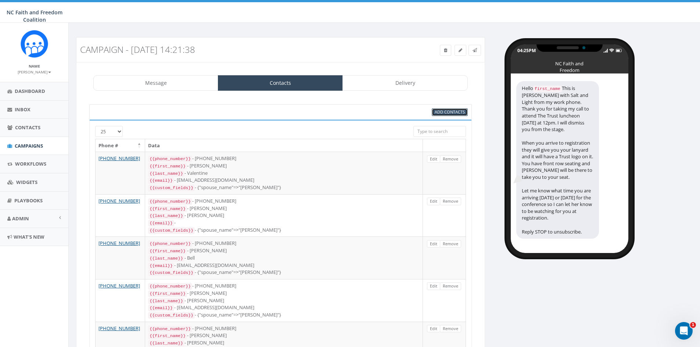
click at [447, 112] on span "Add Contacts" at bounding box center [450, 112] width 30 height 6
select select
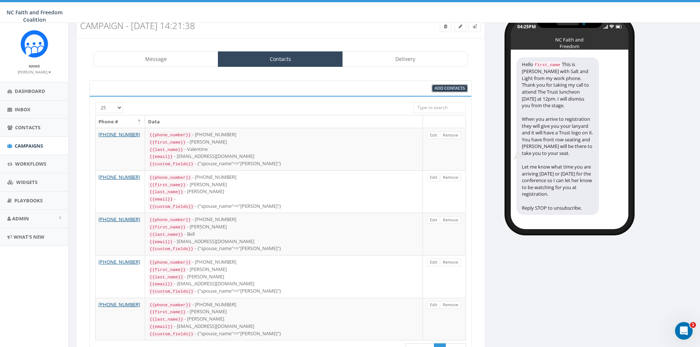
scroll to position [37, 0]
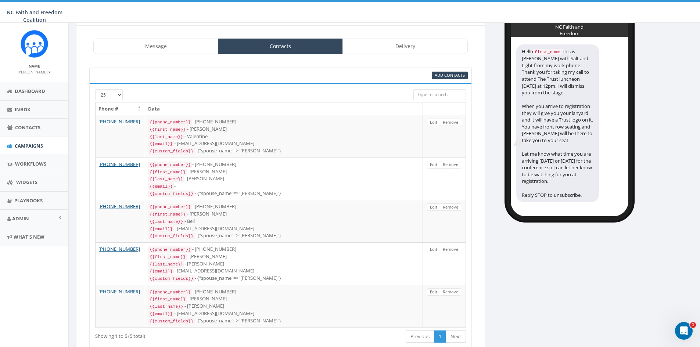
click at [424, 96] on input "search" at bounding box center [439, 94] width 53 height 11
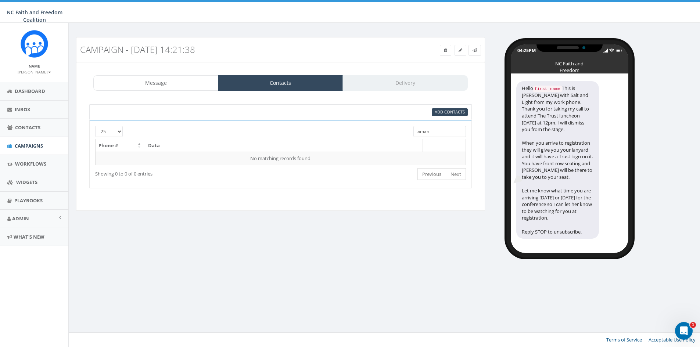
scroll to position [0, 0]
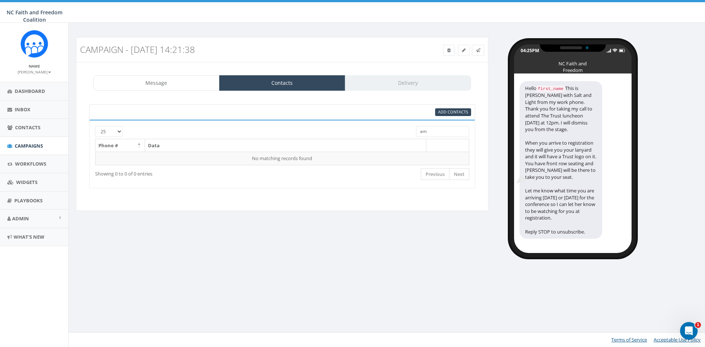
type input "a"
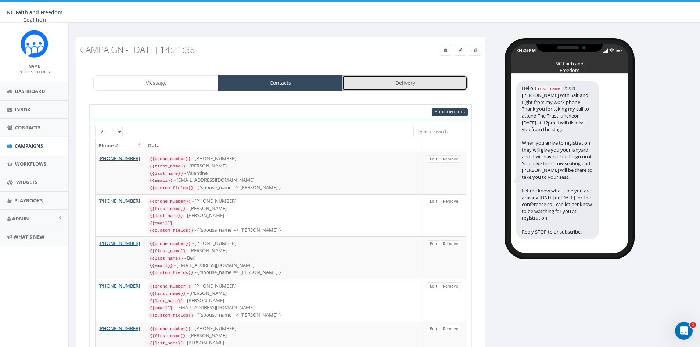
click at [415, 85] on link "Delivery" at bounding box center [404, 82] width 125 height 15
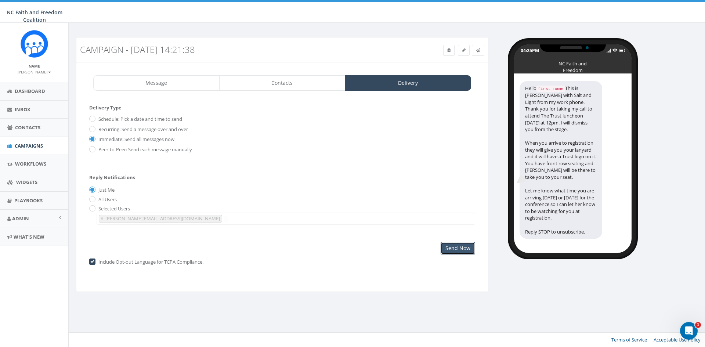
click at [453, 251] on input "Send Now" at bounding box center [458, 248] width 35 height 12
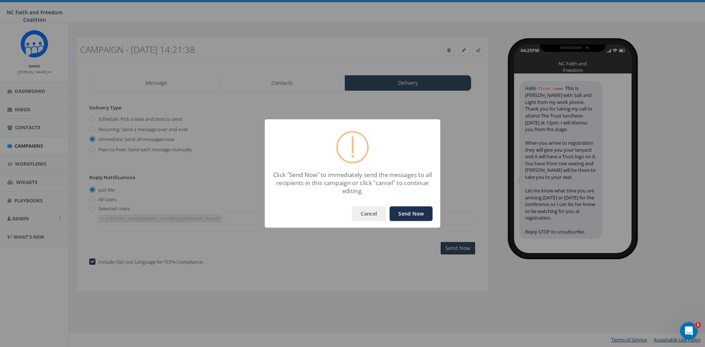
click at [421, 212] on button "Send Now" at bounding box center [411, 213] width 43 height 15
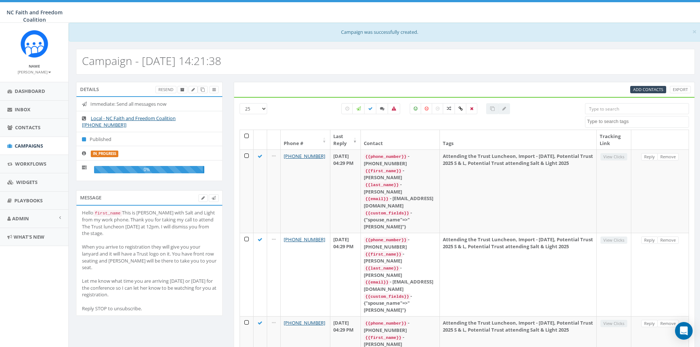
select select
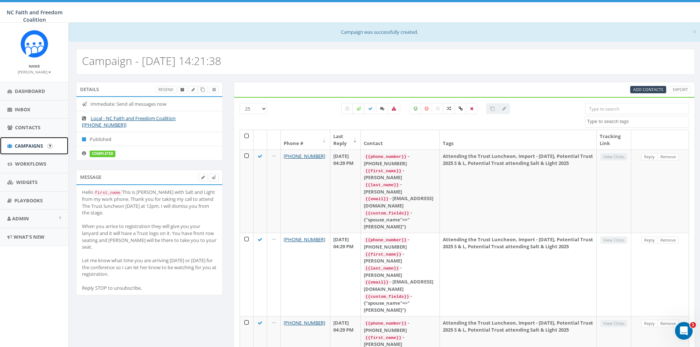
click at [32, 144] on span "Campaigns" at bounding box center [29, 146] width 28 height 7
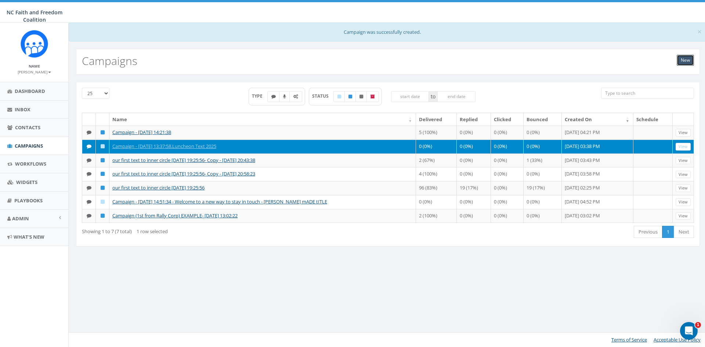
click at [686, 59] on link "New" at bounding box center [685, 60] width 17 height 11
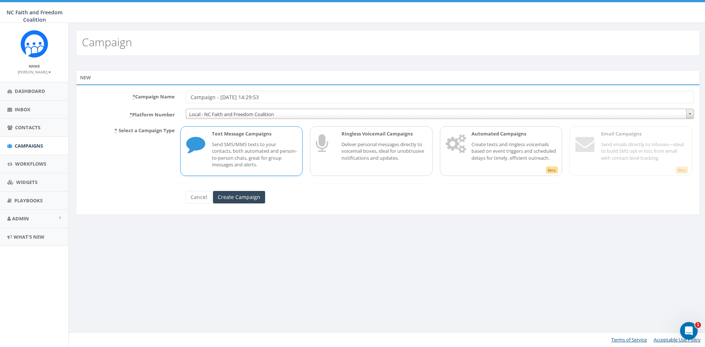
click at [241, 162] on p "Send SMS/MMS texts to your contacts, both automated and person-to-person chats,…" at bounding box center [254, 154] width 85 height 27
click at [241, 198] on input "Create Campaign" at bounding box center [239, 197] width 52 height 12
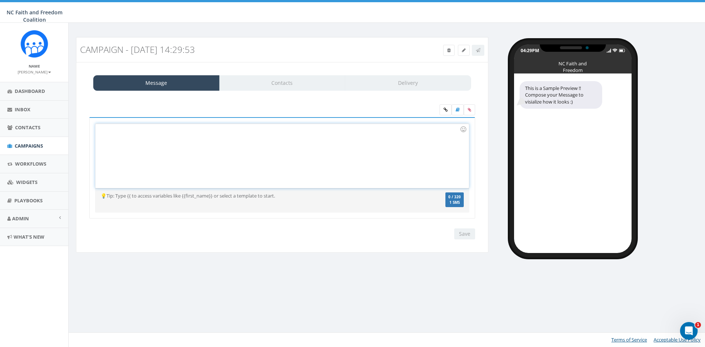
click at [119, 136] on div at bounding box center [282, 156] width 373 height 64
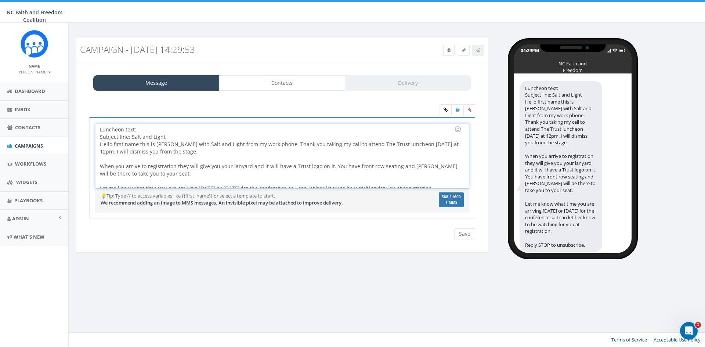
drag, startPoint x: 164, startPoint y: 137, endPoint x: 97, endPoint y: 130, distance: 67.2
click at [97, 130] on div "Luncheon text: Subject line: Salt and Light Hello first name this is Dr. Paul w…" at bounding box center [282, 156] width 373 height 64
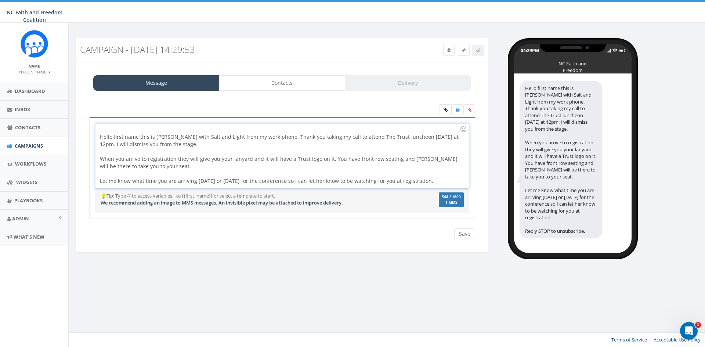
click at [101, 136] on div "Hello first name this is Dr. Paul with Salt and Light from my work phone. Thank…" at bounding box center [282, 156] width 373 height 64
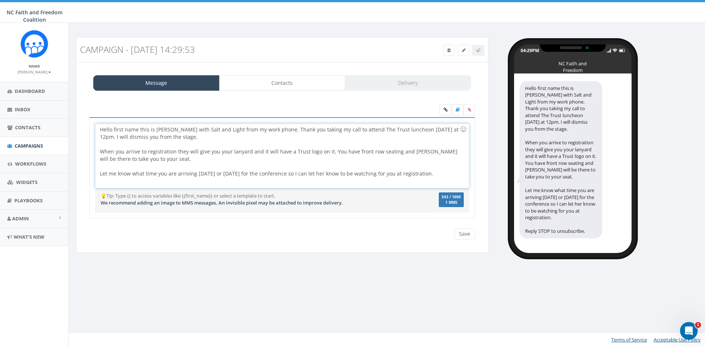
click at [138, 130] on div "Hello first name this is Dr. Paul with Salt and Light from my work phone. Thank…" at bounding box center [282, 156] width 373 height 64
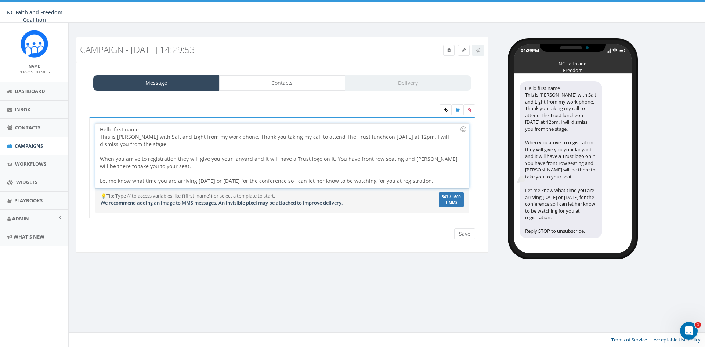
click at [261, 136] on div "This is Dr. Paul with Salt and Light from my work phone. Thank you taking my ca…" at bounding box center [280, 158] width 360 height 51
click at [144, 128] on div "Hello first name This is Dr. Paul with Salt and Light from my work phone. Thank…" at bounding box center [282, 156] width 373 height 64
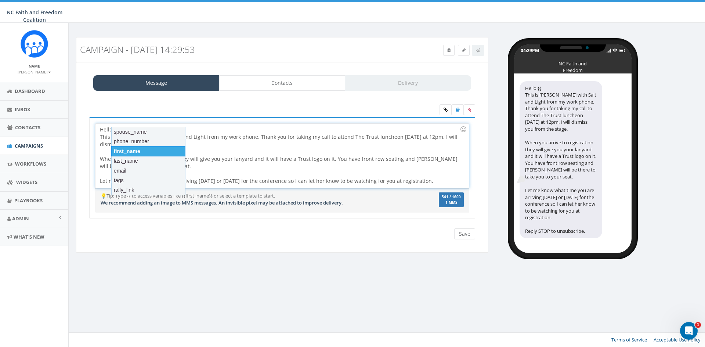
click at [132, 149] on div "first_name" at bounding box center [148, 151] width 74 height 10
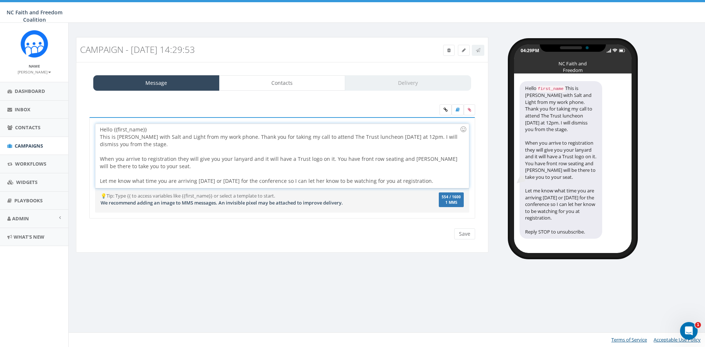
click at [151, 131] on div "Hello {{first_name}} This is Dr. Paul with Salt and Light from my work phone. T…" at bounding box center [282, 156] width 373 height 64
click at [463, 236] on input "Save" at bounding box center [464, 234] width 21 height 11
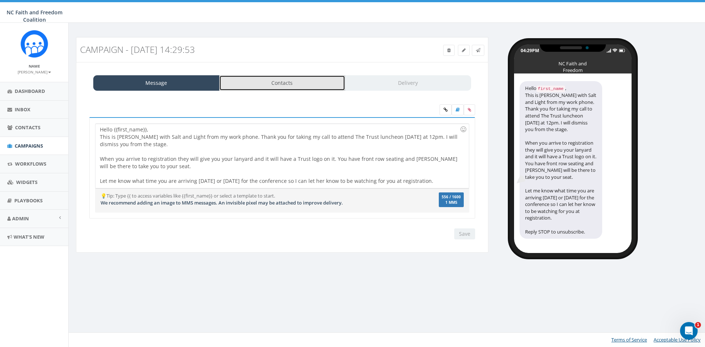
click at [305, 82] on link "Contacts" at bounding box center [282, 82] width 126 height 15
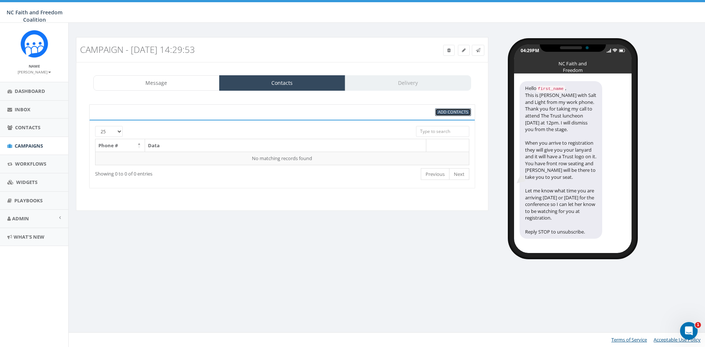
click at [449, 113] on span "Add Contacts" at bounding box center [453, 112] width 30 height 6
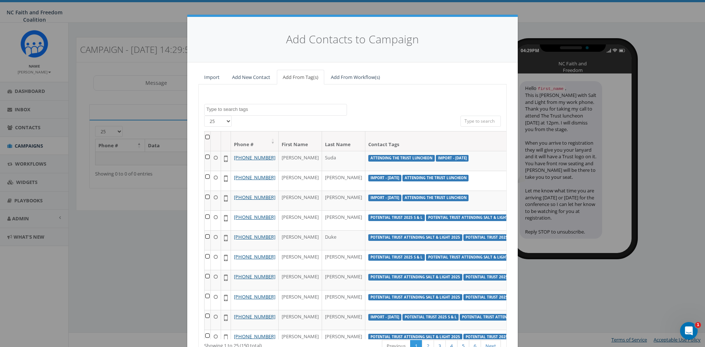
click at [253, 109] on textarea "Search" at bounding box center [276, 109] width 140 height 7
select select "Import - [DATE]"
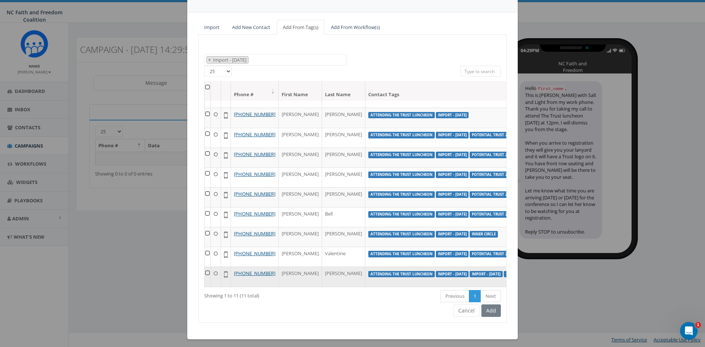
scroll to position [53, 0]
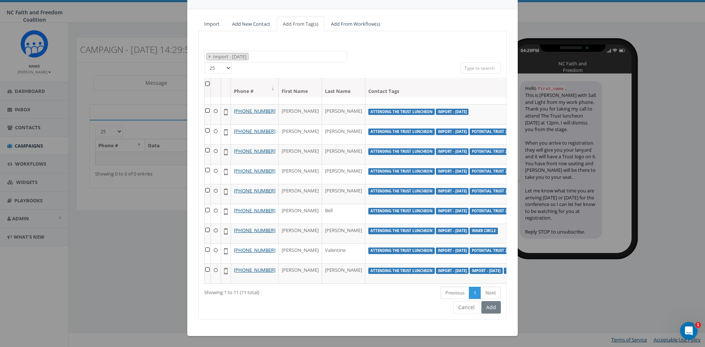
click at [485, 310] on div "Add" at bounding box center [490, 307] width 21 height 12
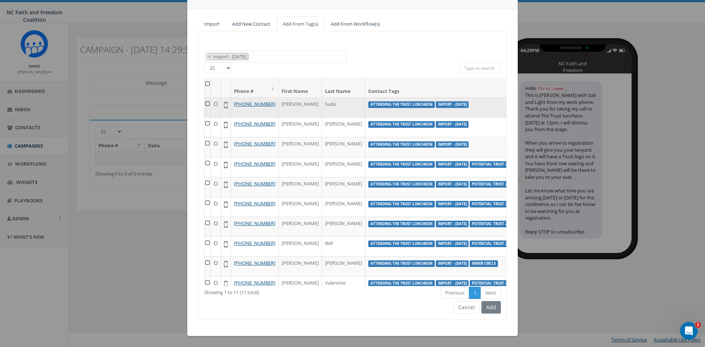
scroll to position [0, 0]
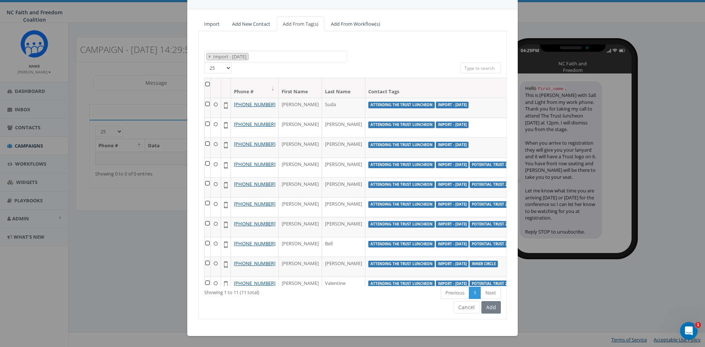
click at [205, 84] on th at bounding box center [208, 87] width 6 height 19
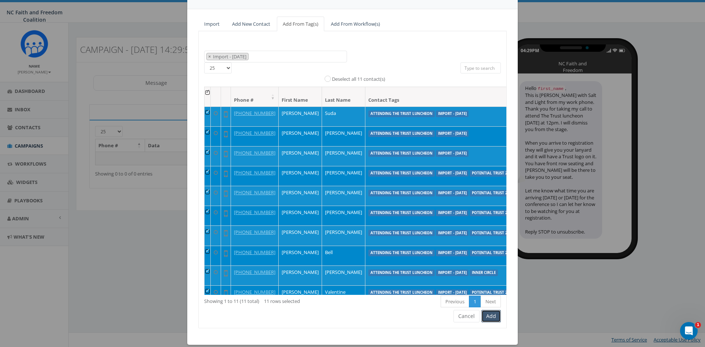
click at [490, 316] on button "Add" at bounding box center [491, 316] width 19 height 12
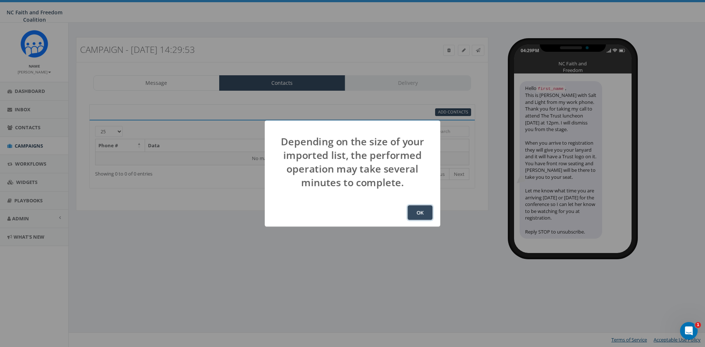
click at [427, 211] on button "OK" at bounding box center [420, 212] width 25 height 15
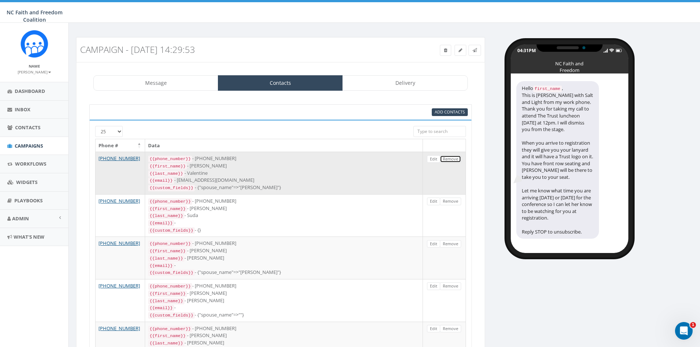
click at [451, 161] on link "Remove" at bounding box center [450, 159] width 21 height 8
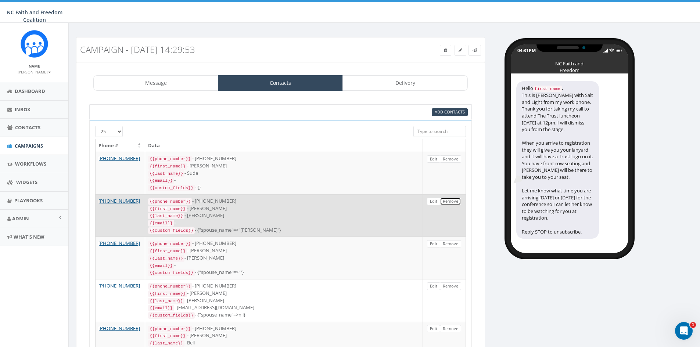
click at [447, 199] on link "Remove" at bounding box center [450, 202] width 21 height 8
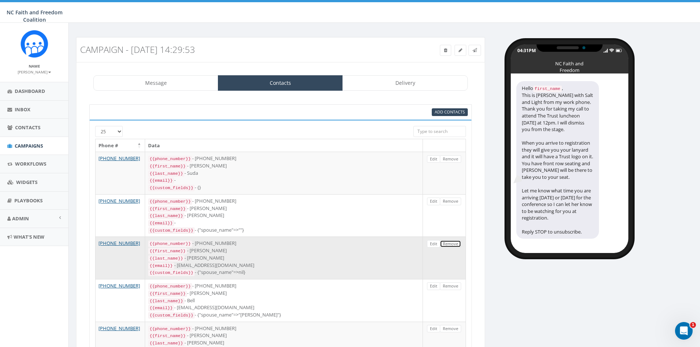
click at [452, 240] on link "Remove" at bounding box center [450, 244] width 21 height 8
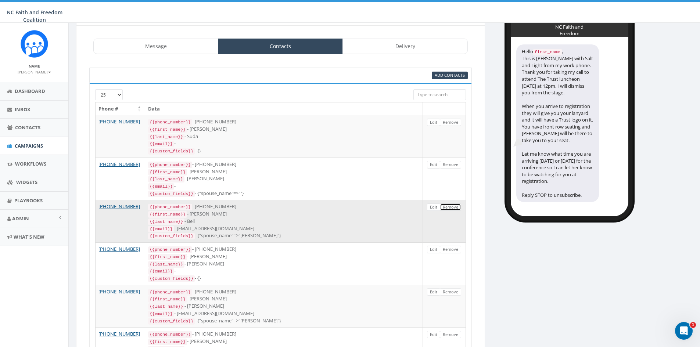
click at [450, 205] on link "Remove" at bounding box center [450, 208] width 21 height 8
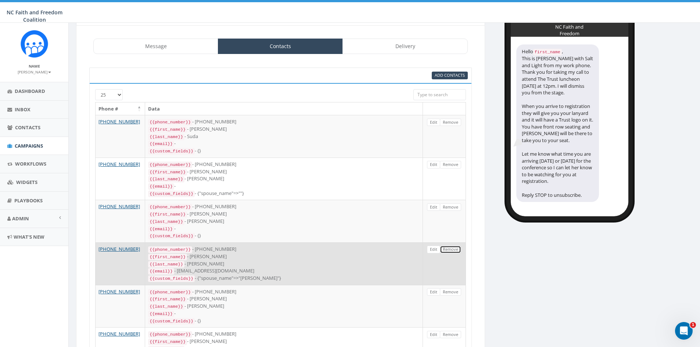
click at [444, 246] on link "Remove" at bounding box center [450, 250] width 21 height 8
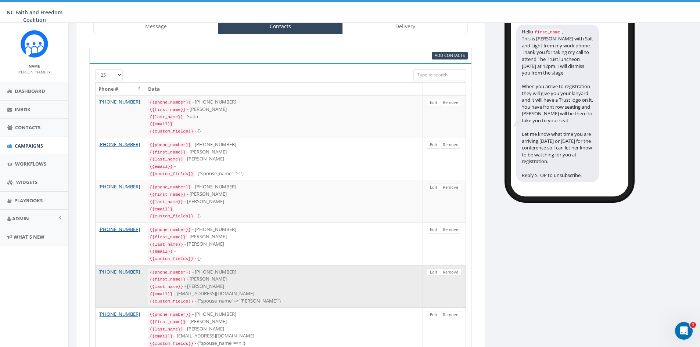
scroll to position [73, 0]
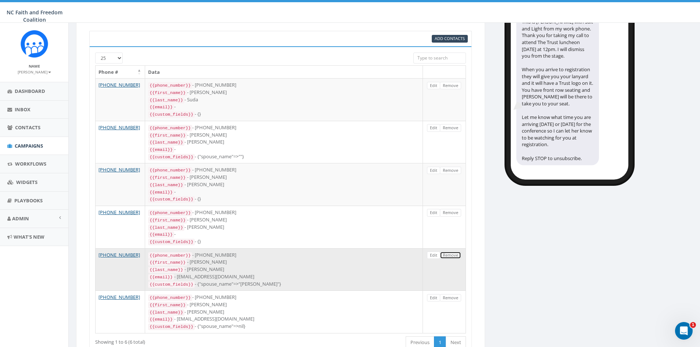
click at [454, 252] on link "Remove" at bounding box center [450, 256] width 21 height 8
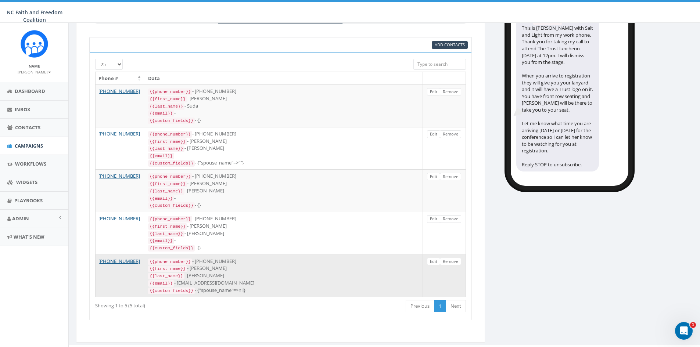
scroll to position [70, 0]
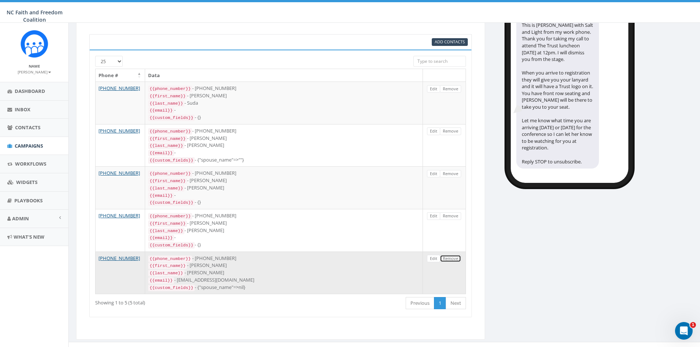
click at [455, 255] on link "Remove" at bounding box center [450, 259] width 21 height 8
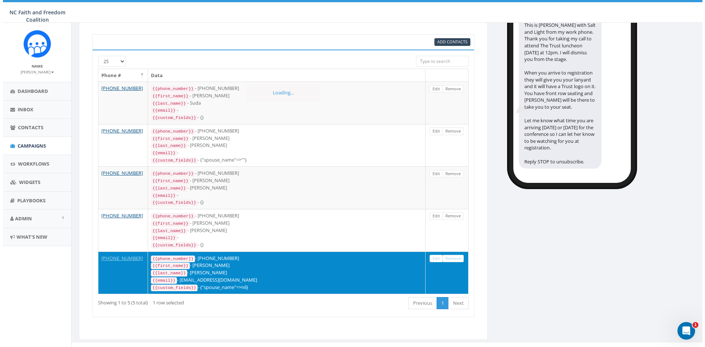
scroll to position [0, 0]
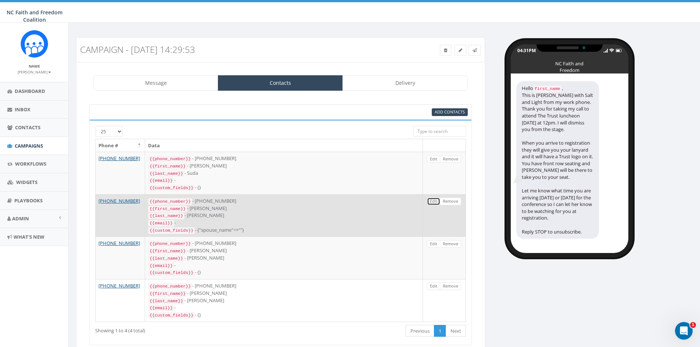
click at [436, 199] on link "Edit" at bounding box center [433, 202] width 13 height 8
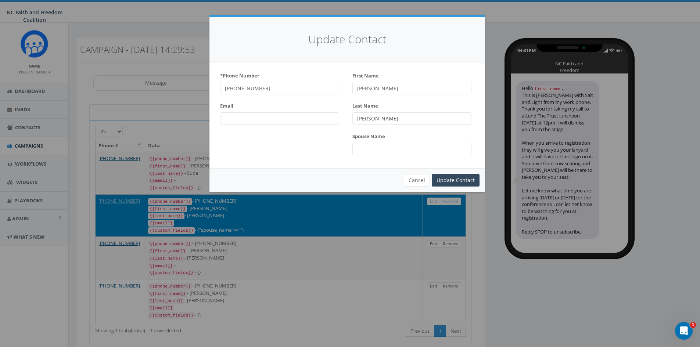
click at [374, 149] on input "Spouse Name" at bounding box center [411, 149] width 119 height 12
type input "Casillas"
click at [454, 180] on input "Update Contact" at bounding box center [456, 180] width 48 height 12
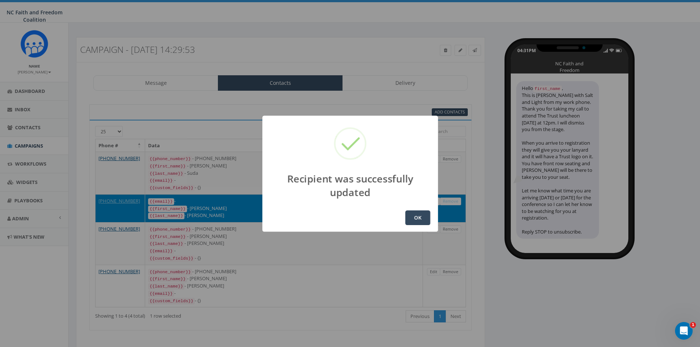
click at [422, 217] on button "OK" at bounding box center [417, 218] width 25 height 15
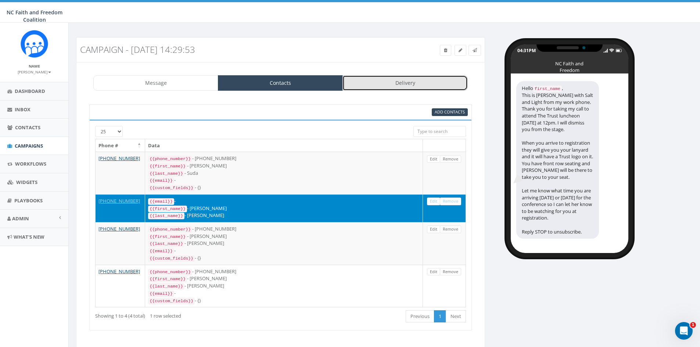
click at [384, 81] on link "Delivery" at bounding box center [404, 82] width 125 height 15
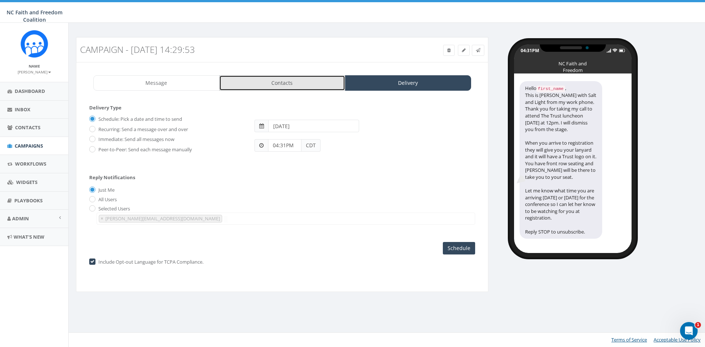
click at [323, 80] on link "Contacts" at bounding box center [282, 82] width 126 height 15
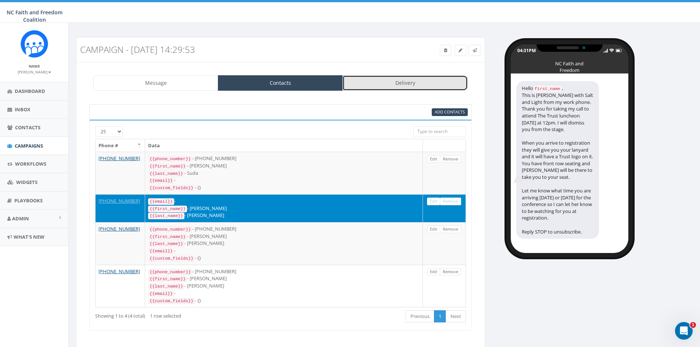
click at [402, 83] on link "Delivery" at bounding box center [404, 82] width 125 height 15
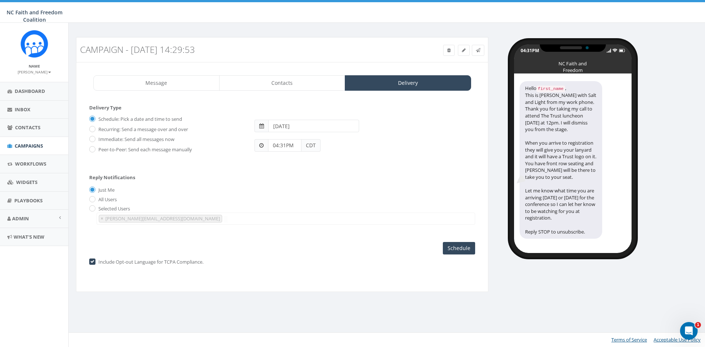
click at [97, 137] on label "Immediate: Send all messages now" at bounding box center [136, 139] width 78 height 7
click at [94, 137] on input "Immediate: Send all messages now" at bounding box center [91, 139] width 5 height 5
radio input "true"
click at [454, 248] on input "Send Now" at bounding box center [458, 248] width 35 height 12
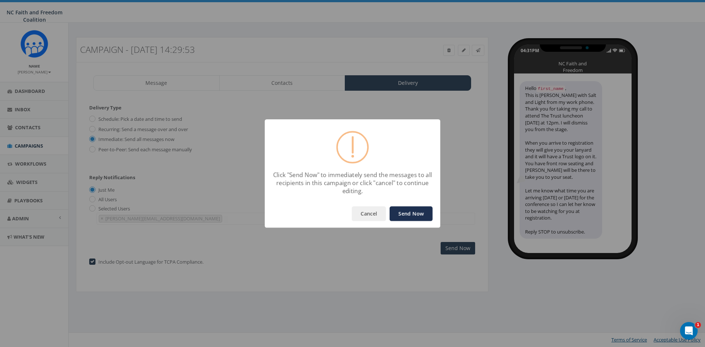
click at [408, 210] on button "Send Now" at bounding box center [411, 213] width 43 height 15
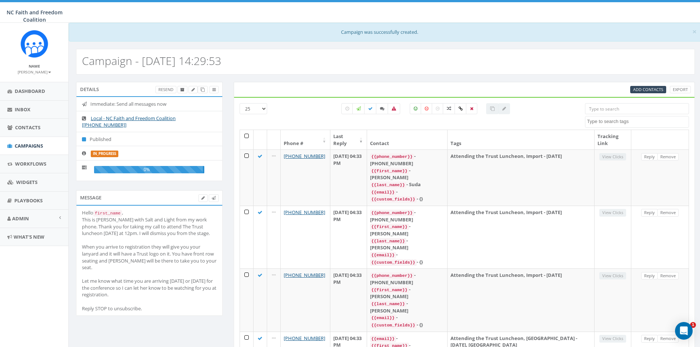
select select
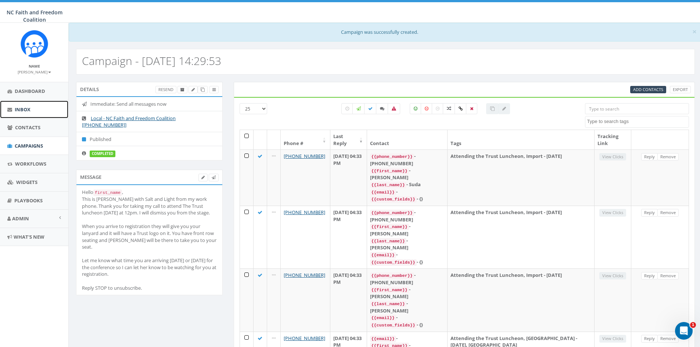
click at [22, 107] on span "Inbox" at bounding box center [23, 109] width 16 height 7
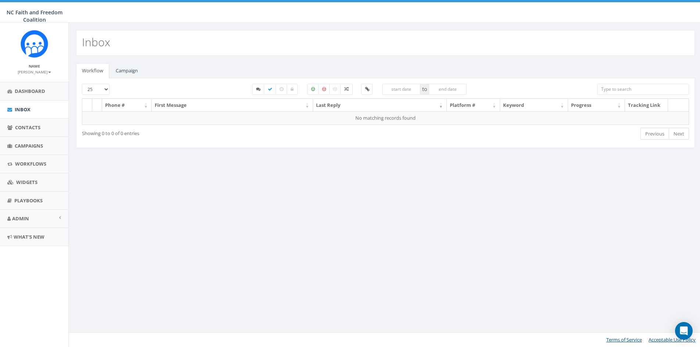
select select
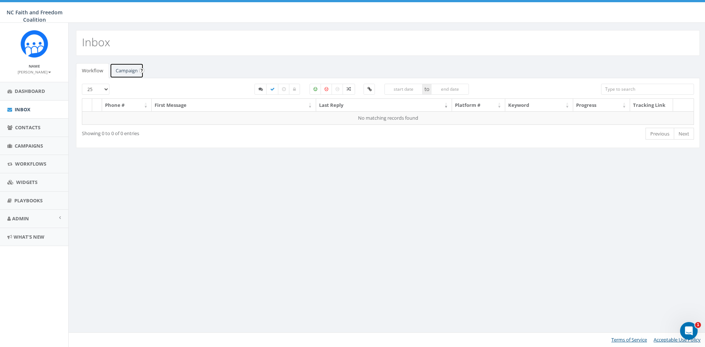
click at [131, 73] on link "Campaign" at bounding box center [127, 70] width 34 height 15
